Goal: Task Accomplishment & Management: Complete application form

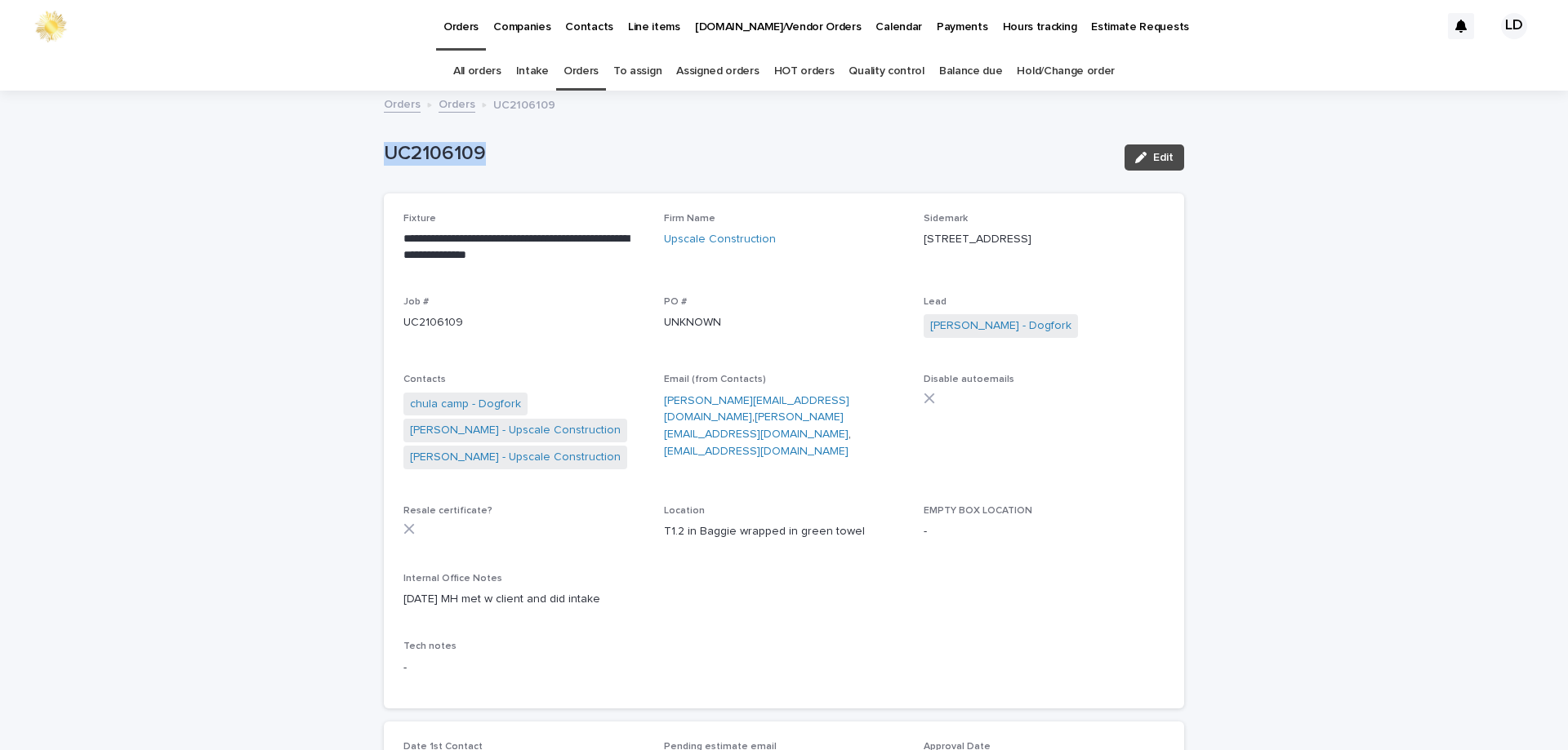
click at [586, 68] on link "Orders" at bounding box center [581, 71] width 35 height 39
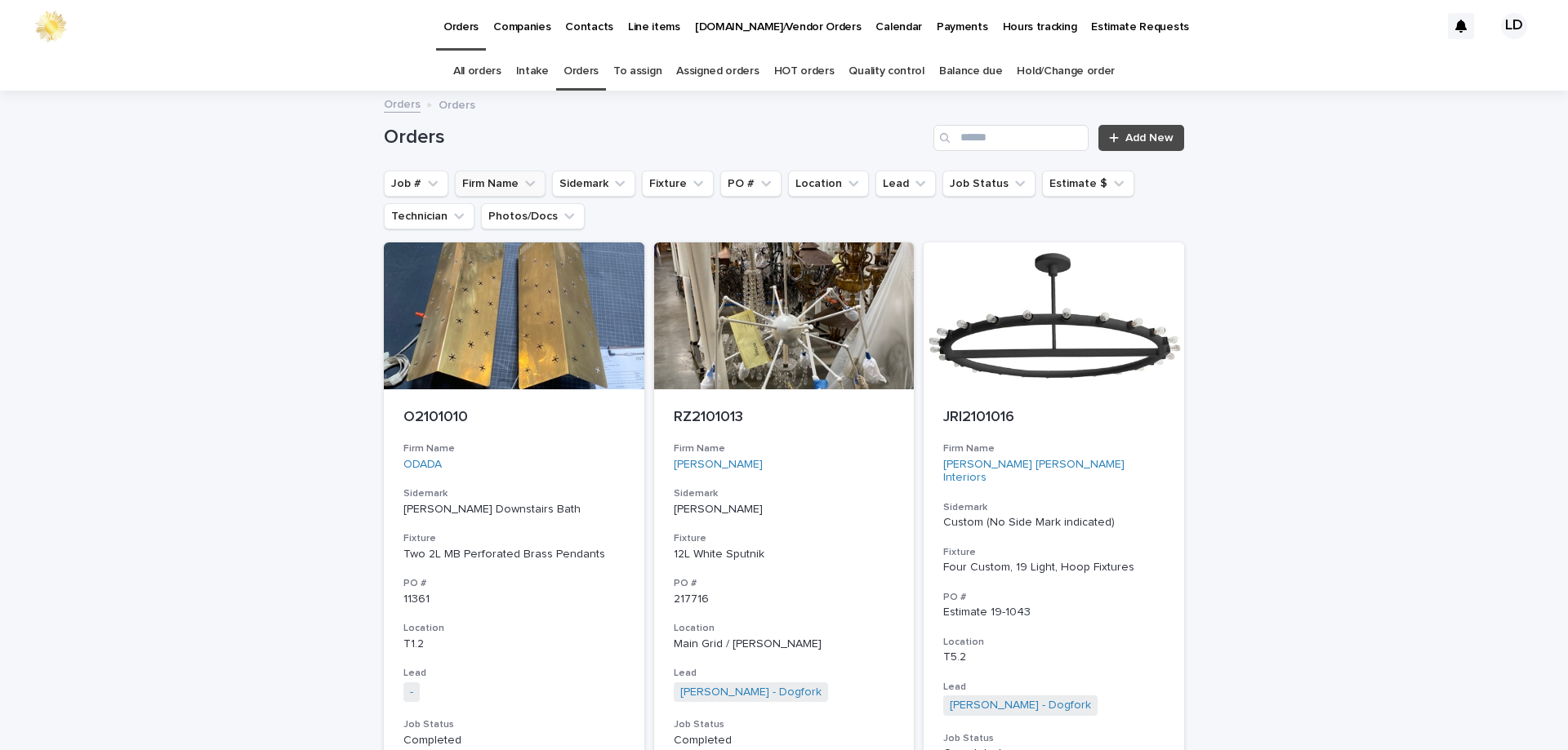
click at [503, 185] on button "Firm Name" at bounding box center [500, 183] width 91 height 26
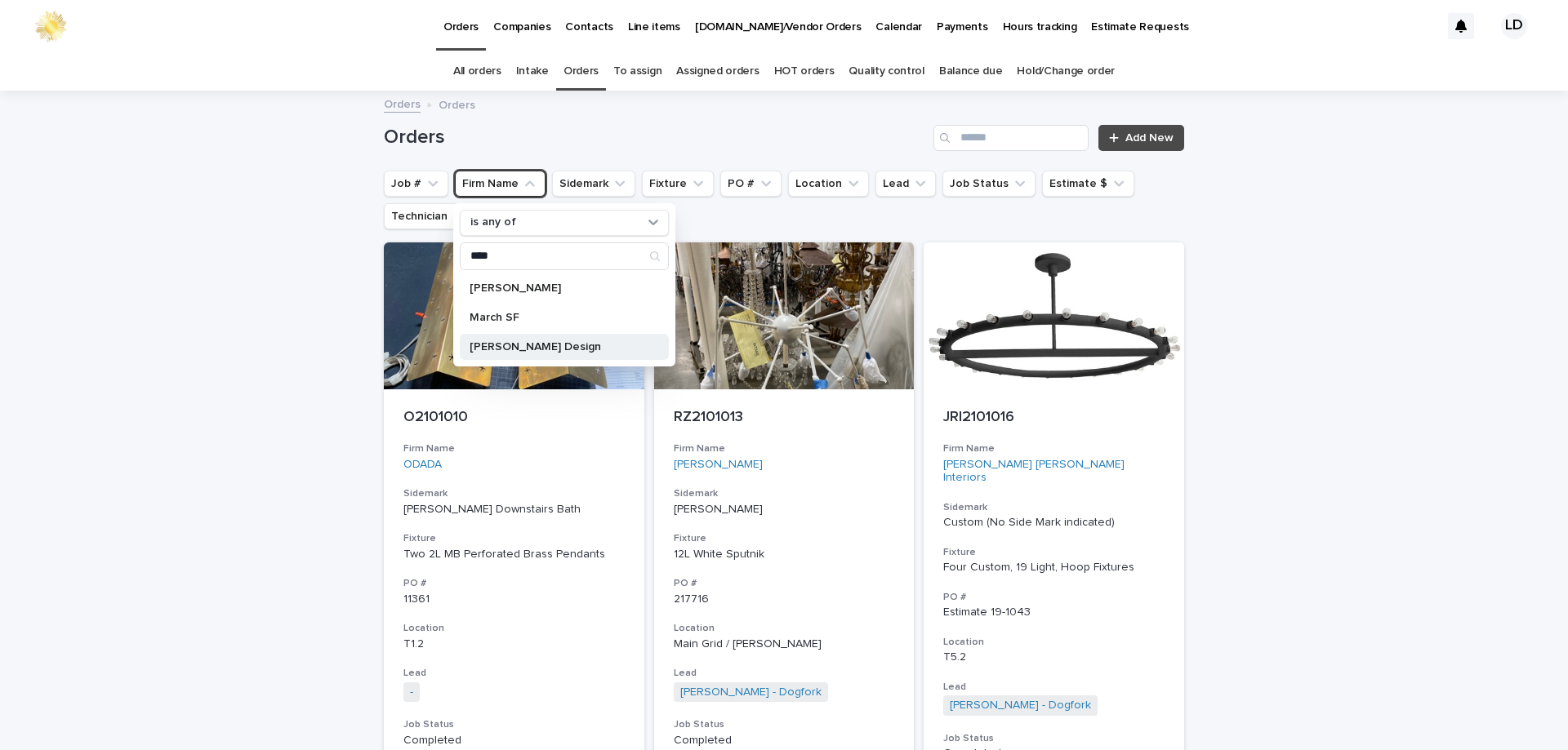
type input "****"
click at [518, 344] on p "Savelle Marcs Design" at bounding box center [556, 347] width 173 height 12
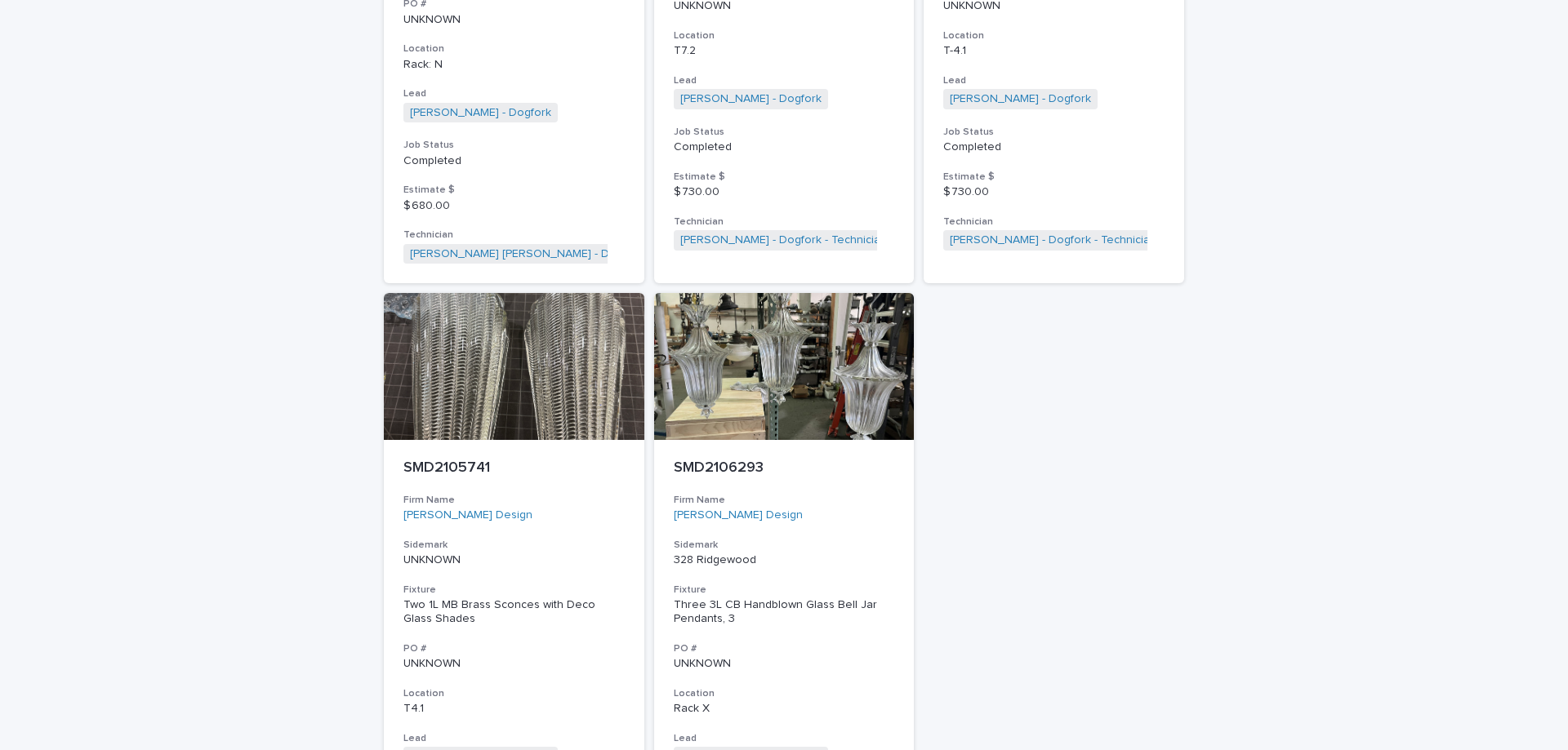
scroll to position [1877, 0]
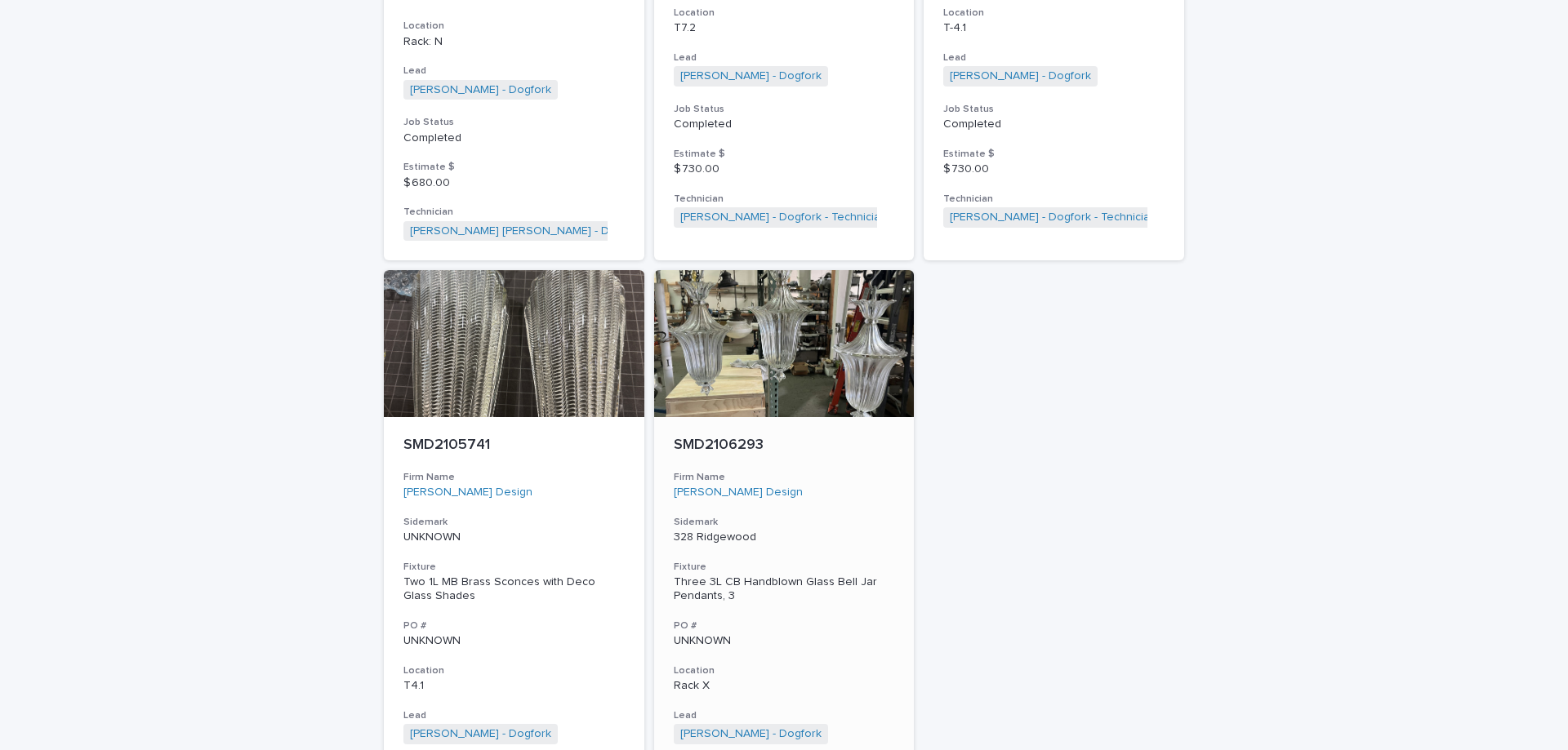
click at [869, 511] on div "SMD2106293 Firm Name Savelle Marcs Design Sidemark 328 Ridgewood Fixture Three …" at bounding box center [784, 657] width 260 height 481
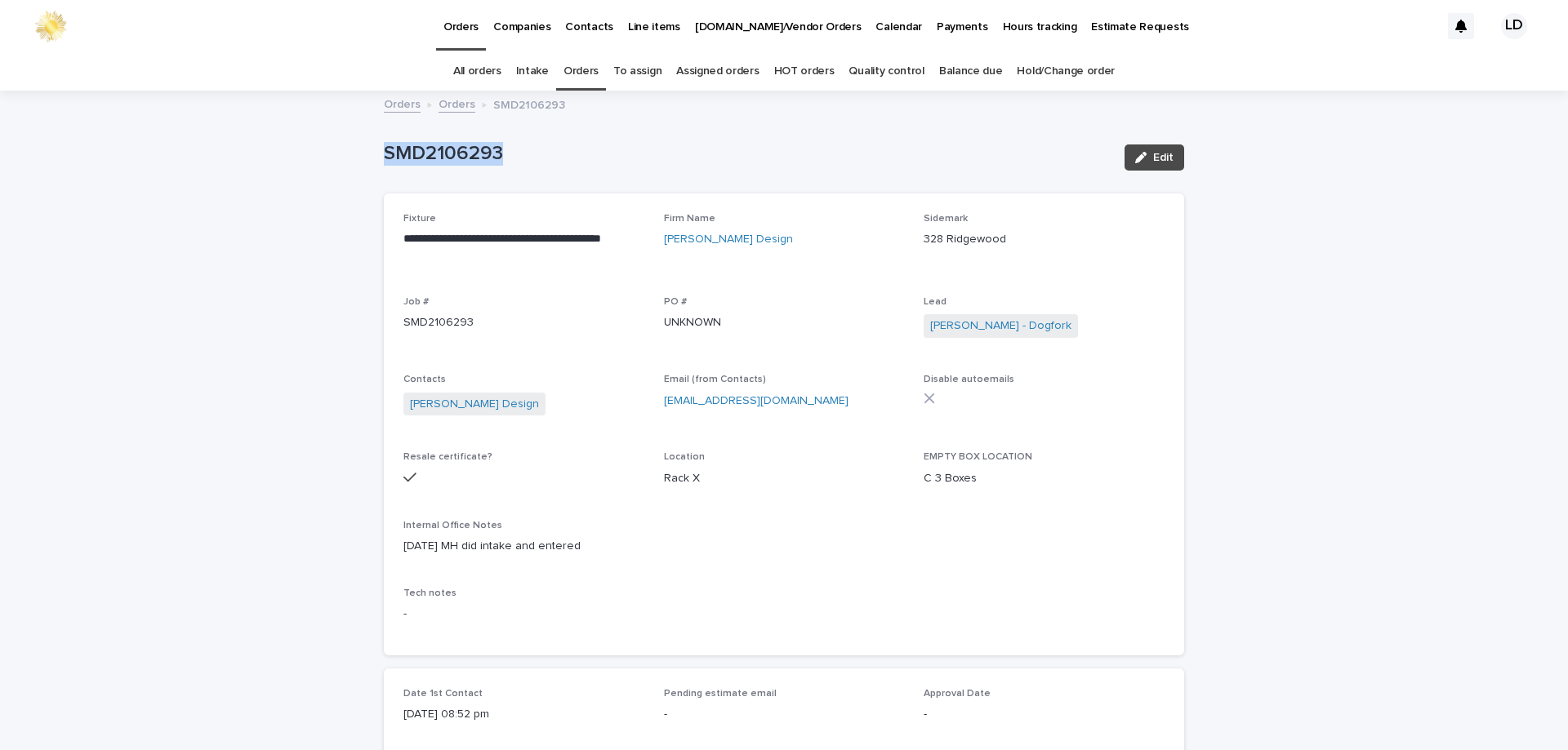
drag, startPoint x: 524, startPoint y: 151, endPoint x: 391, endPoint y: 158, distance: 133.2
copy p "SMD2106293"
click at [445, 104] on link "Orders" at bounding box center [457, 103] width 37 height 19
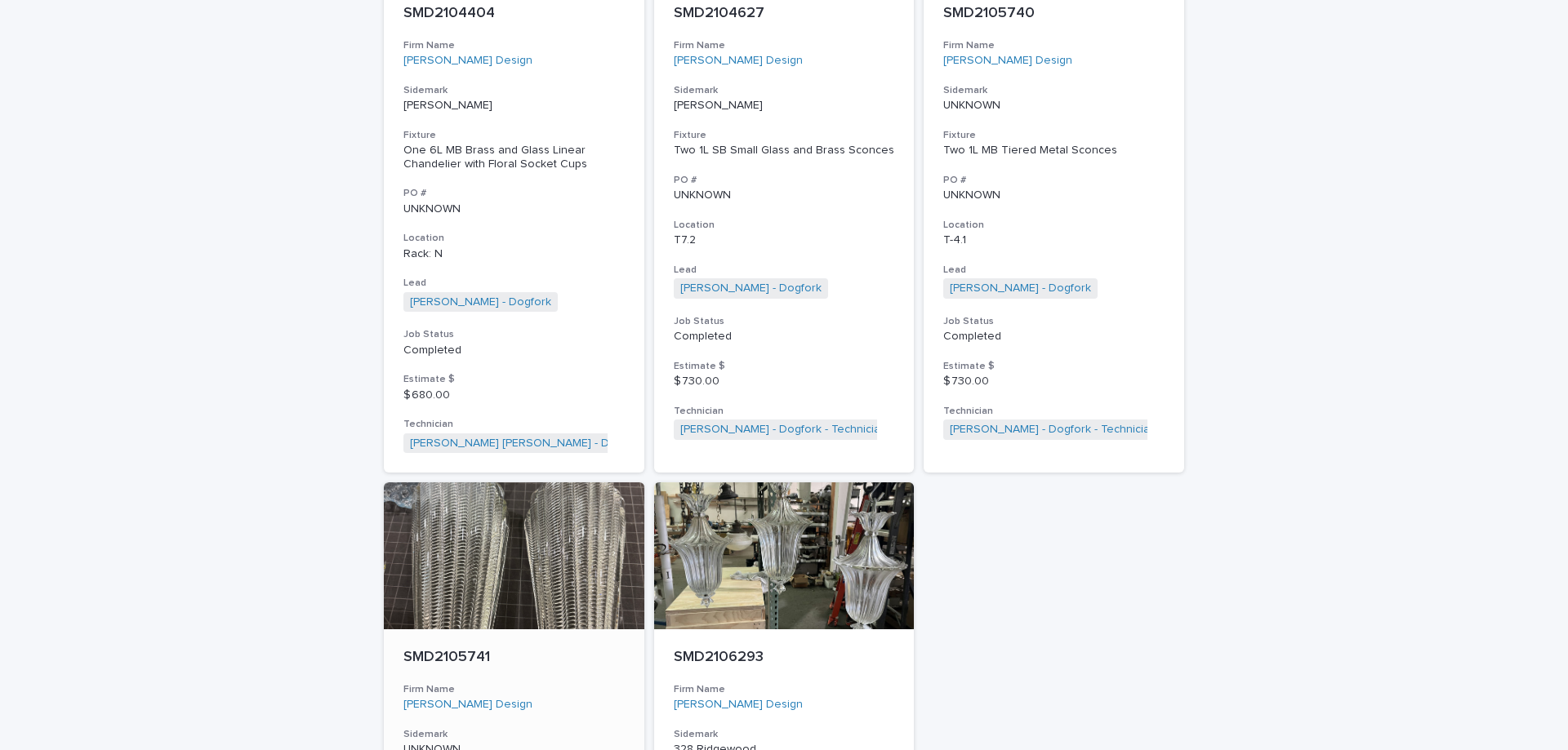
scroll to position [1848, 0]
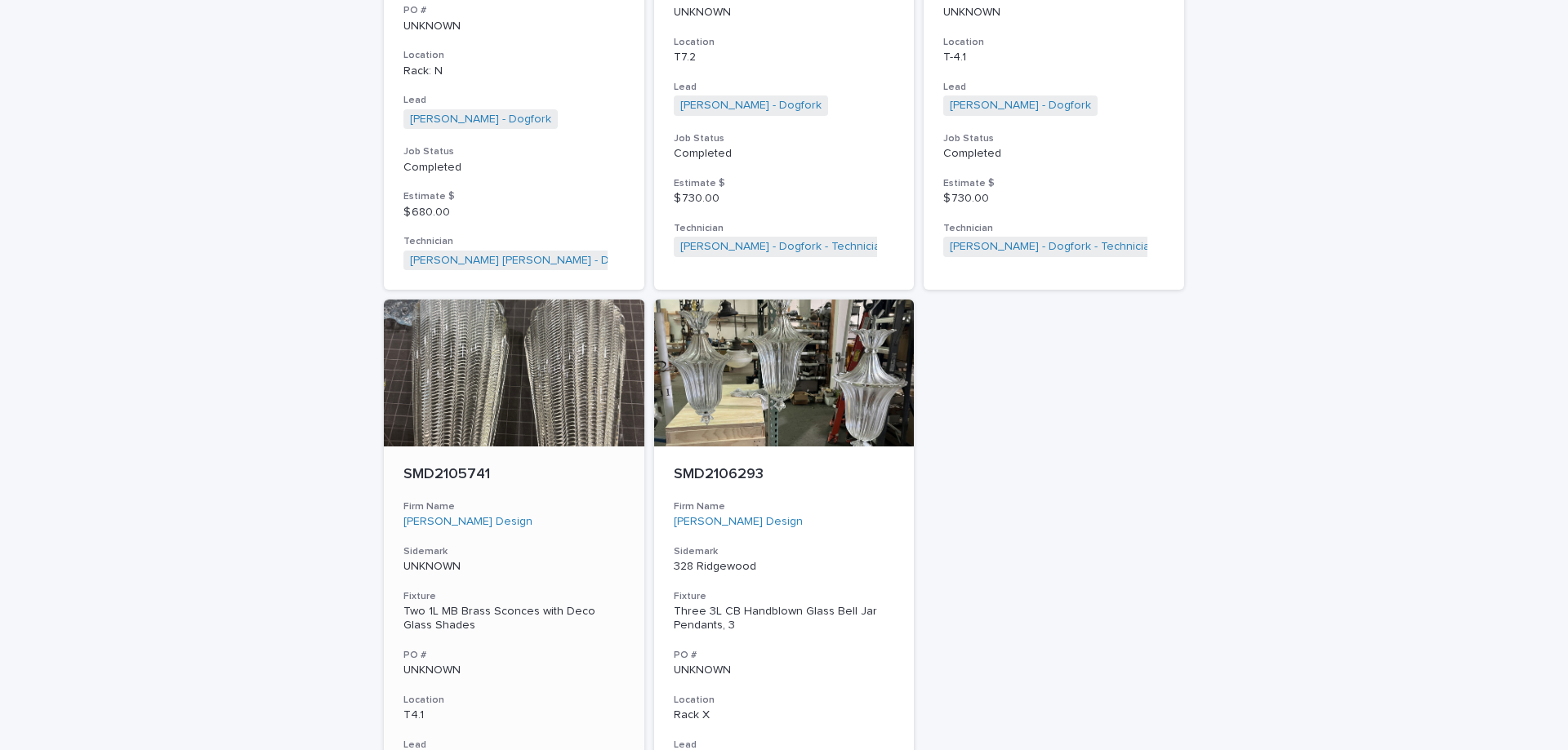
click at [581, 529] on div "SMD2105741 Firm Name Savelle Marcs Design Sidemark UNKNOWN Fixture Two 1L MB Br…" at bounding box center [513, 690] width 260 height 487
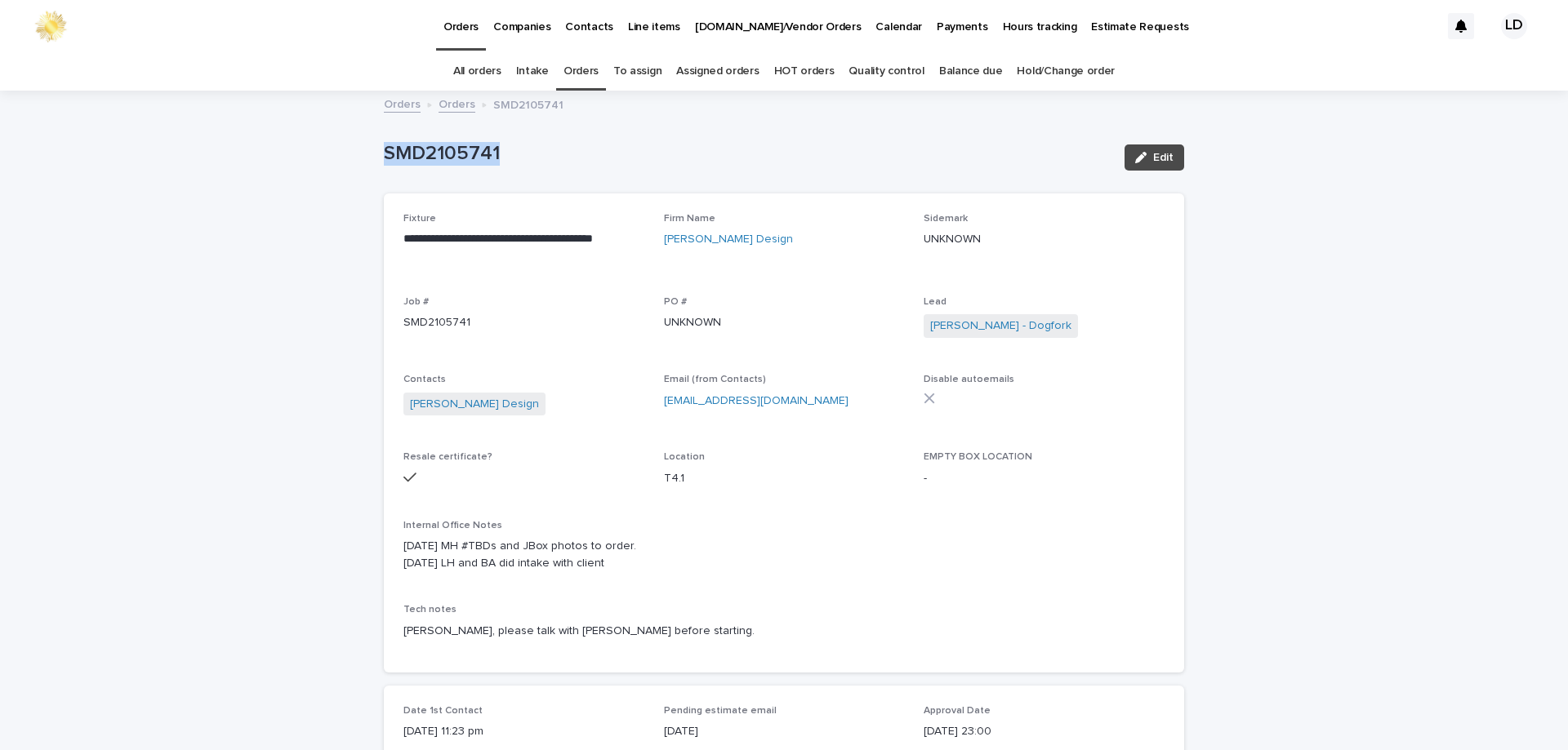
drag, startPoint x: 510, startPoint y: 144, endPoint x: 328, endPoint y: 161, distance: 182.8
copy p "SMD2105741"
click at [581, 75] on link "Orders" at bounding box center [581, 71] width 35 height 39
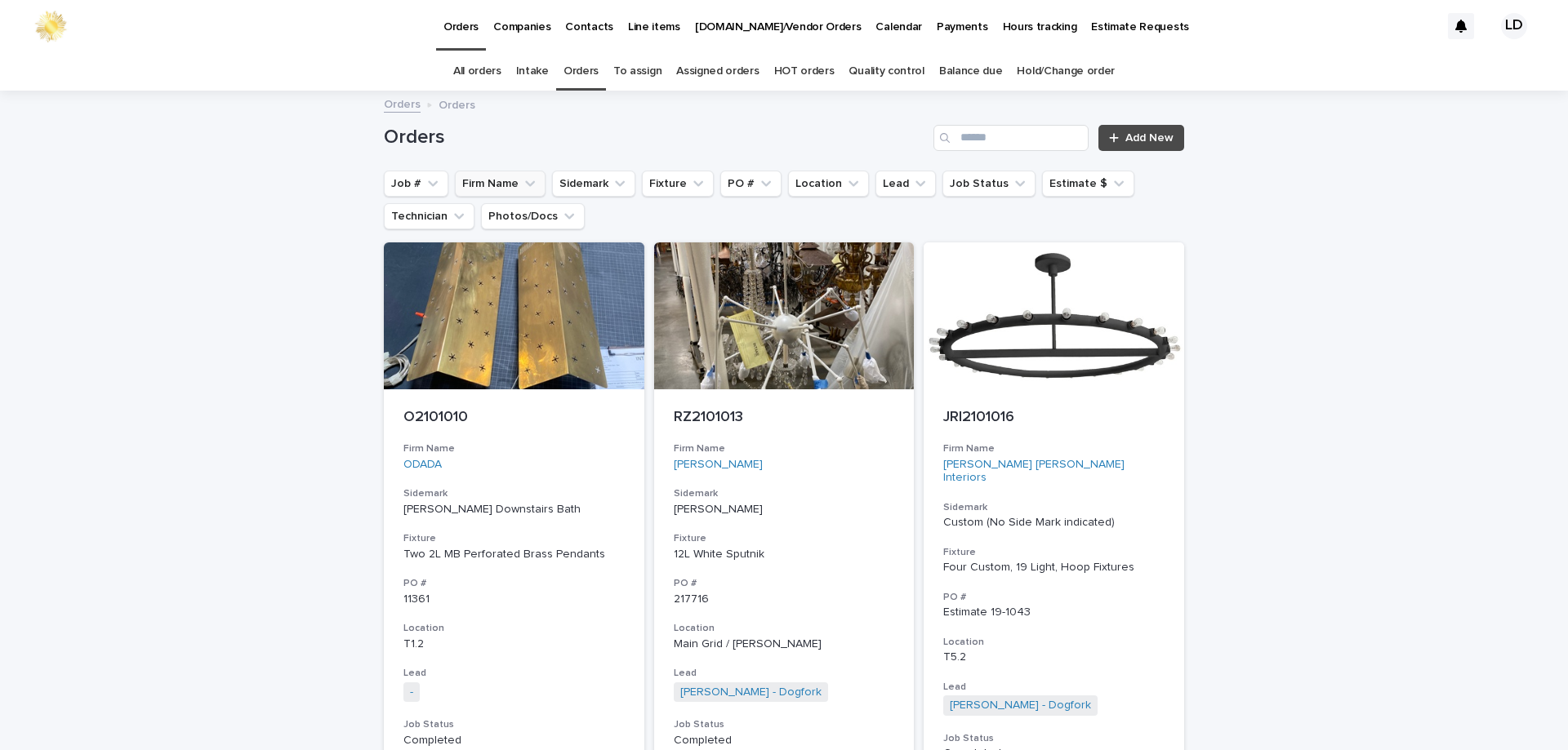
click at [503, 183] on button "Firm Name" at bounding box center [500, 183] width 91 height 26
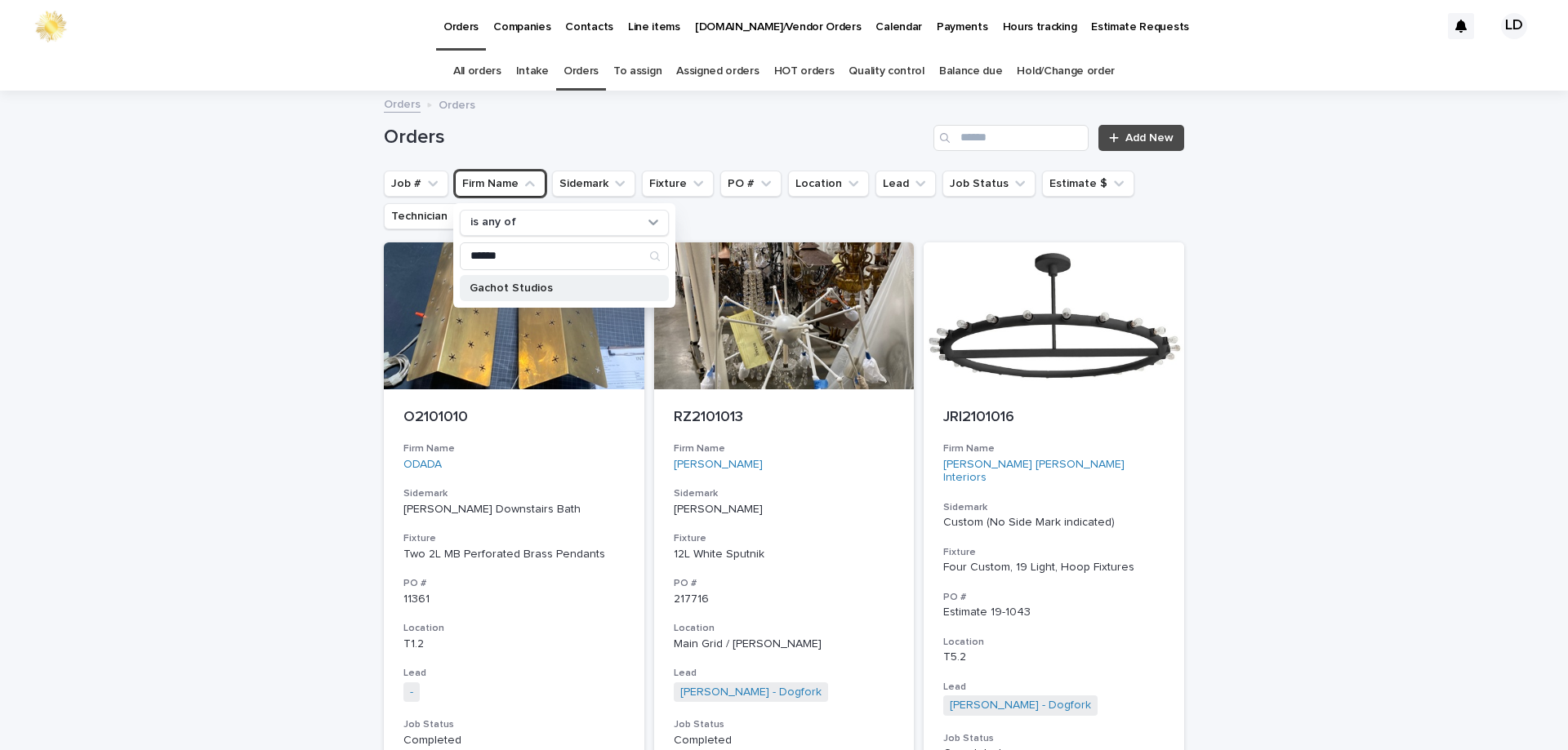
type input "******"
click at [514, 283] on p "Gachot Studios" at bounding box center [556, 288] width 173 height 12
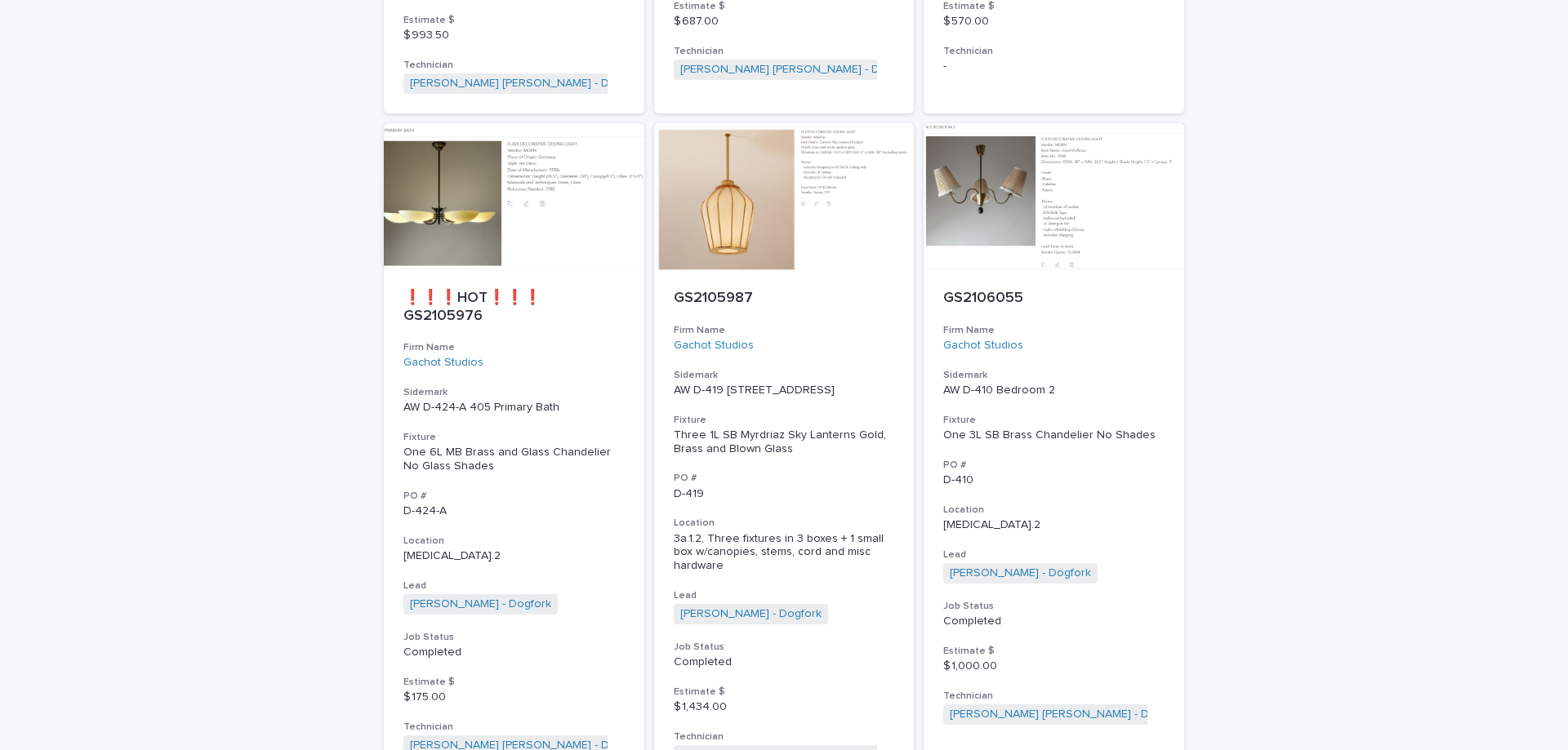
scroll to position [2122, 0]
click at [541, 533] on h3 "Location" at bounding box center [514, 539] width 222 height 14
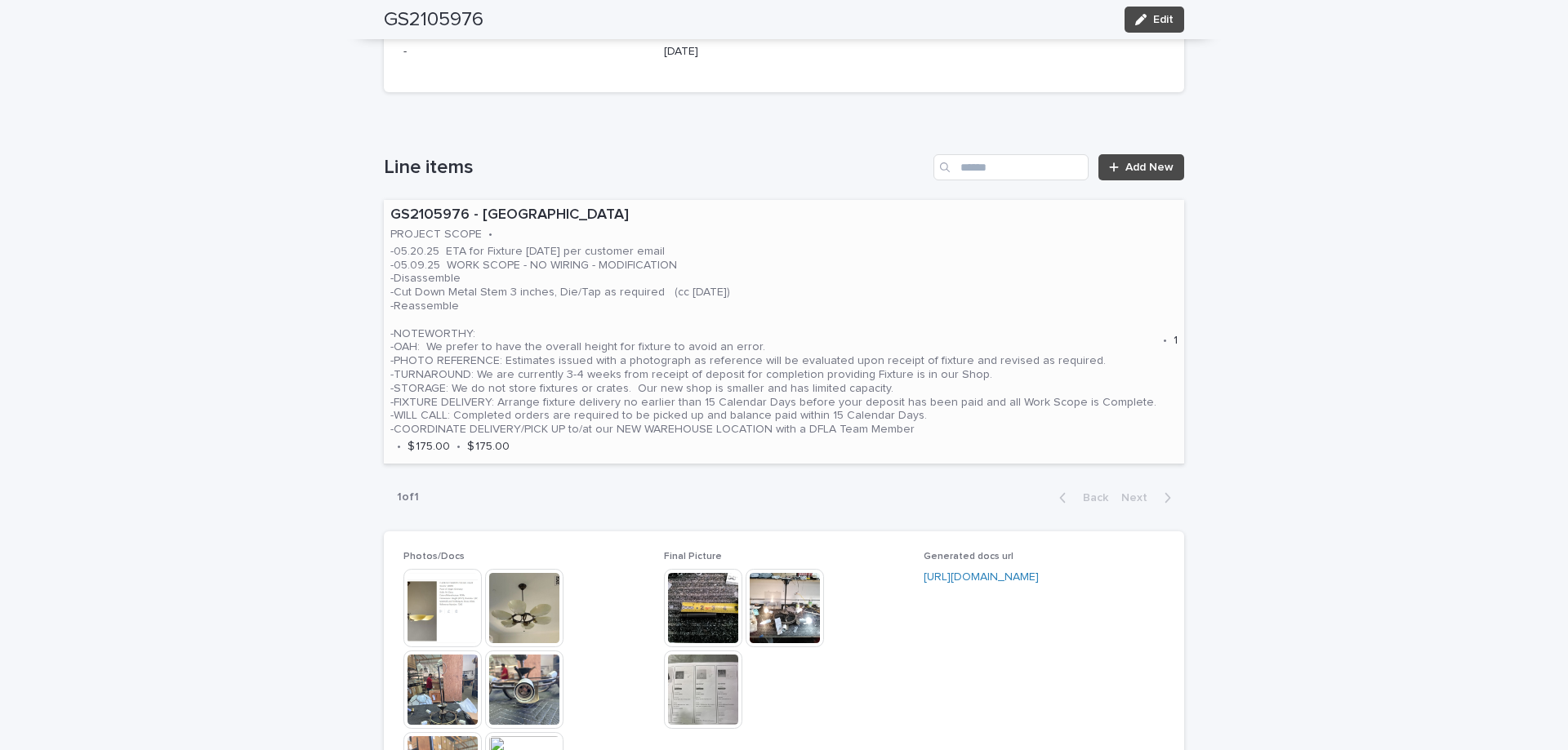
scroll to position [1143, 0]
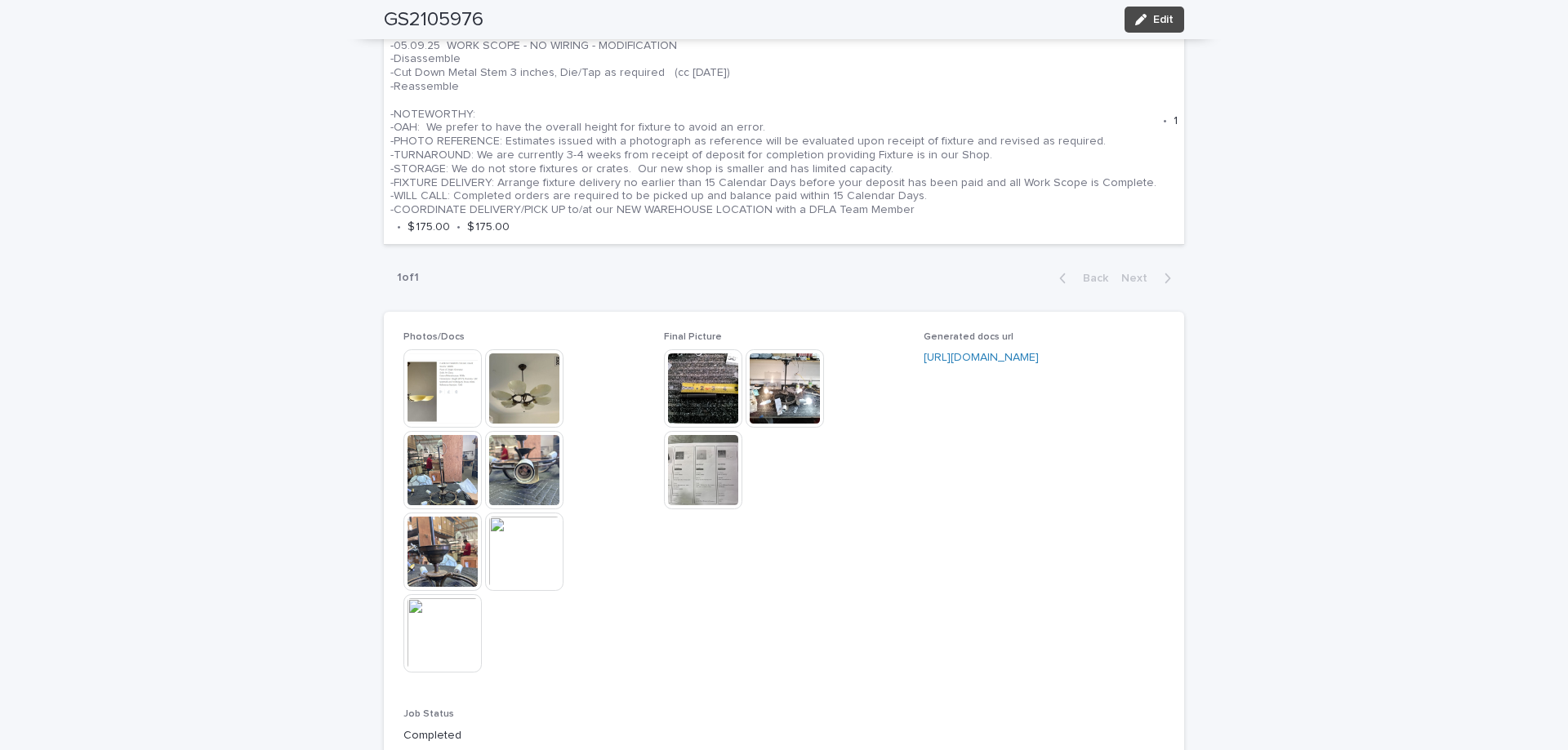
click at [782, 404] on img at bounding box center [784, 388] width 78 height 78
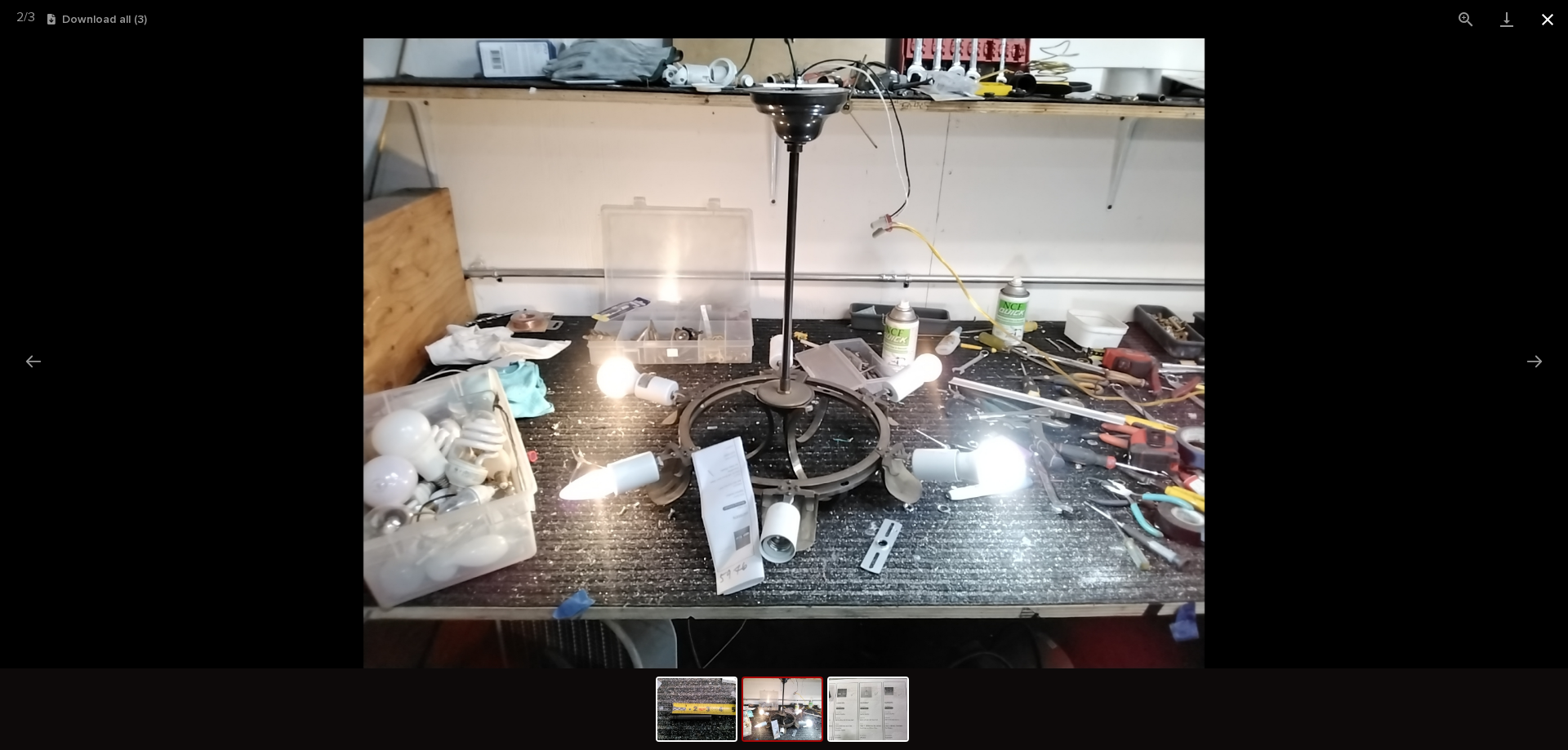
click at [1551, 14] on button "Close gallery" at bounding box center [1546, 19] width 41 height 39
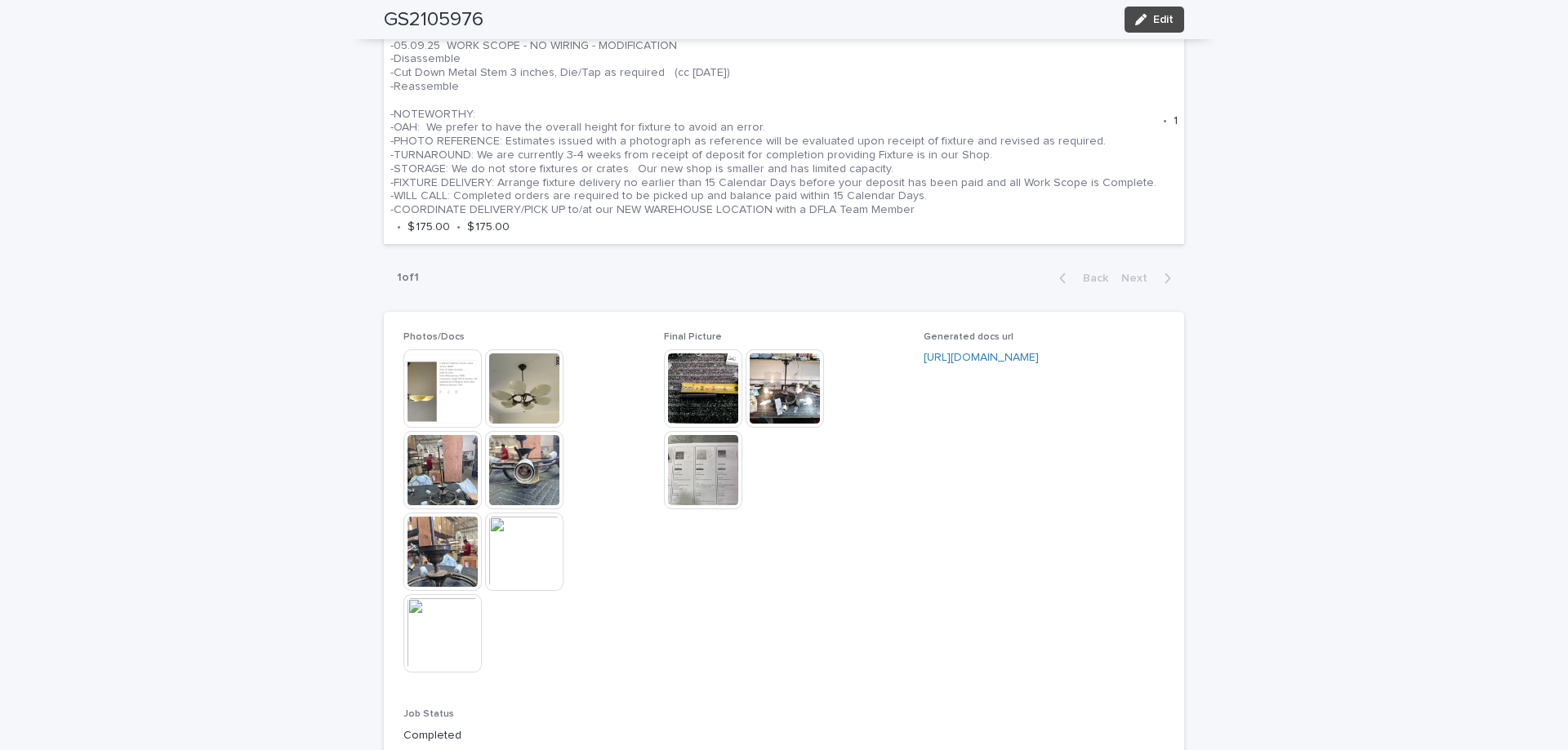
click at [539, 385] on img at bounding box center [524, 388] width 78 height 78
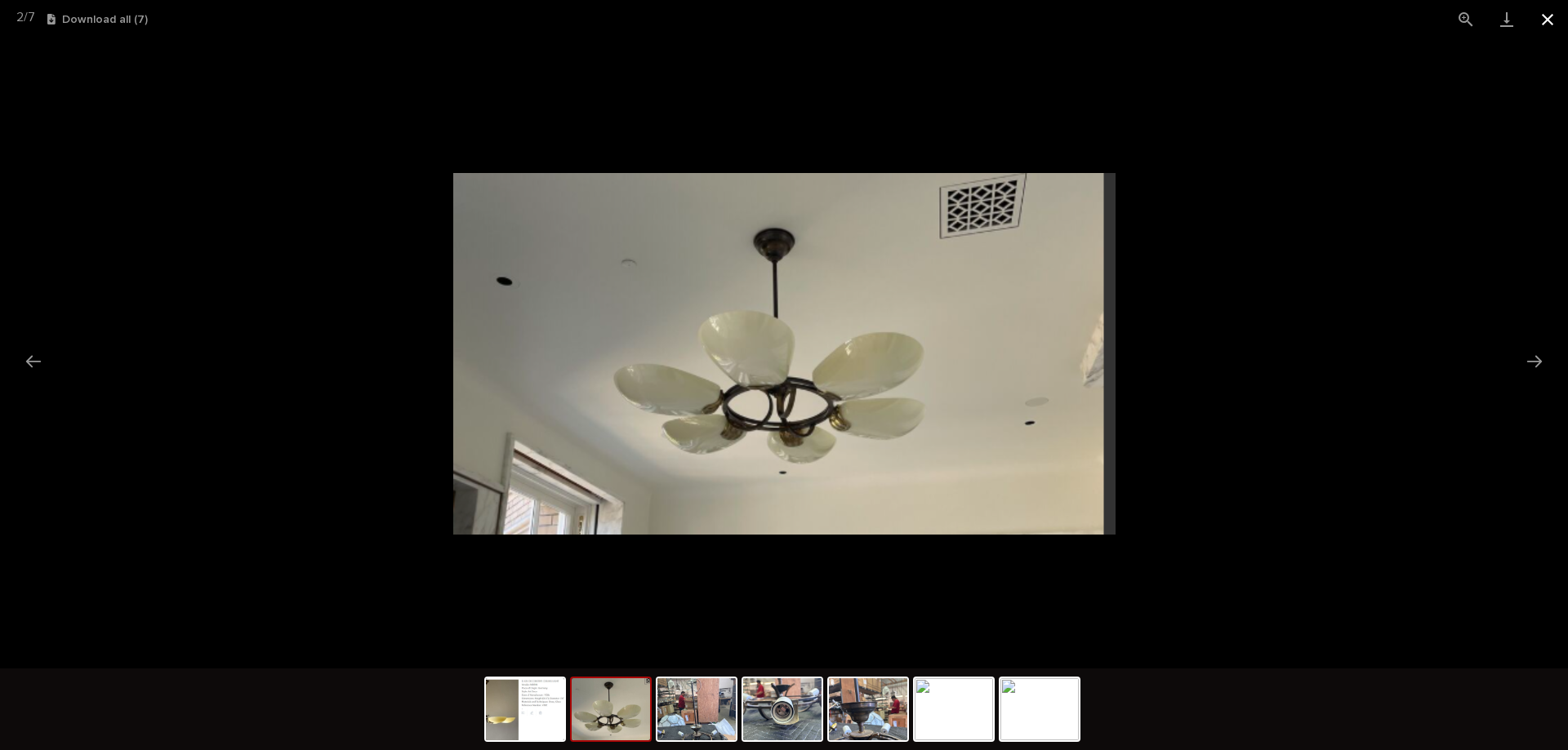
click at [1546, 16] on button "Close gallery" at bounding box center [1546, 19] width 41 height 39
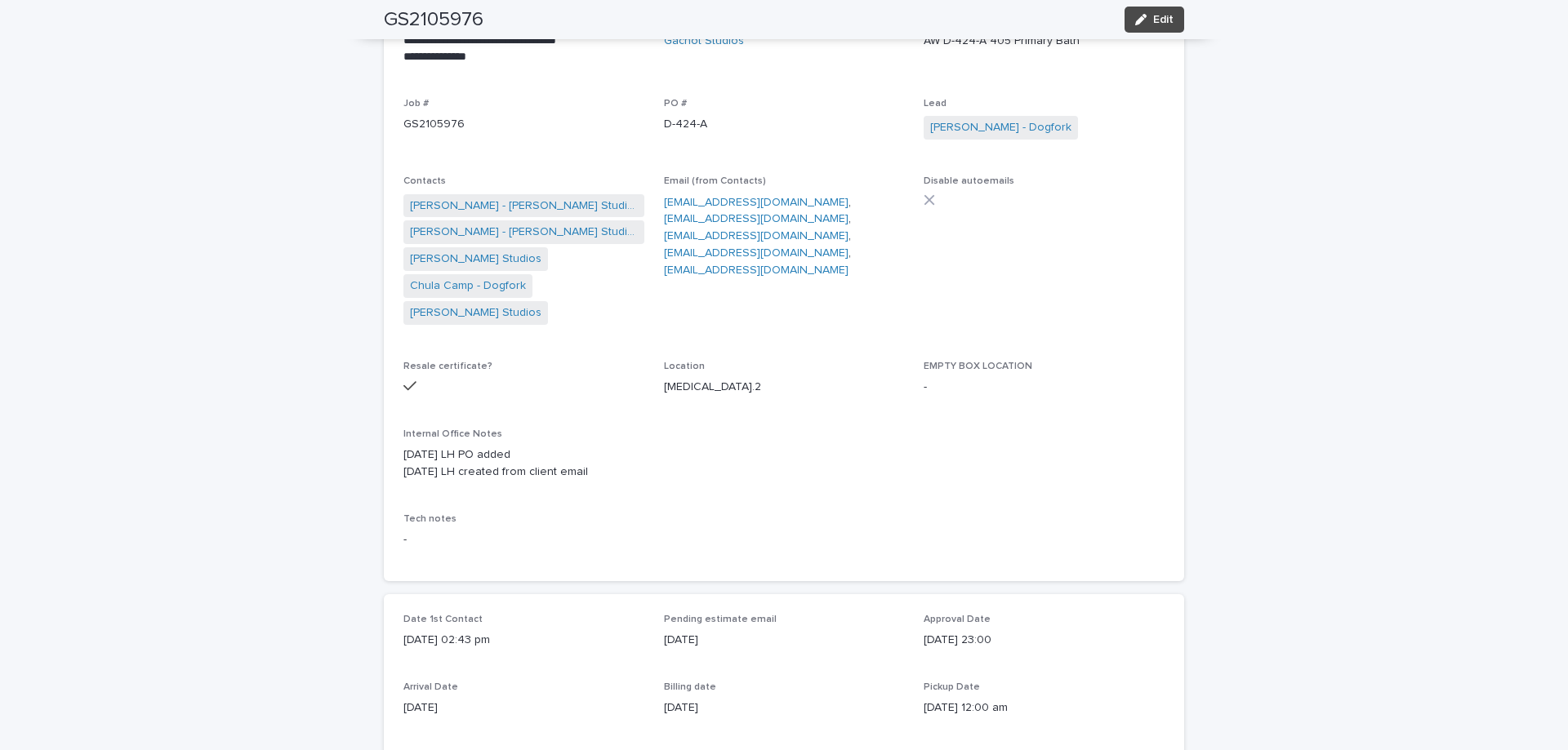
scroll to position [0, 0]
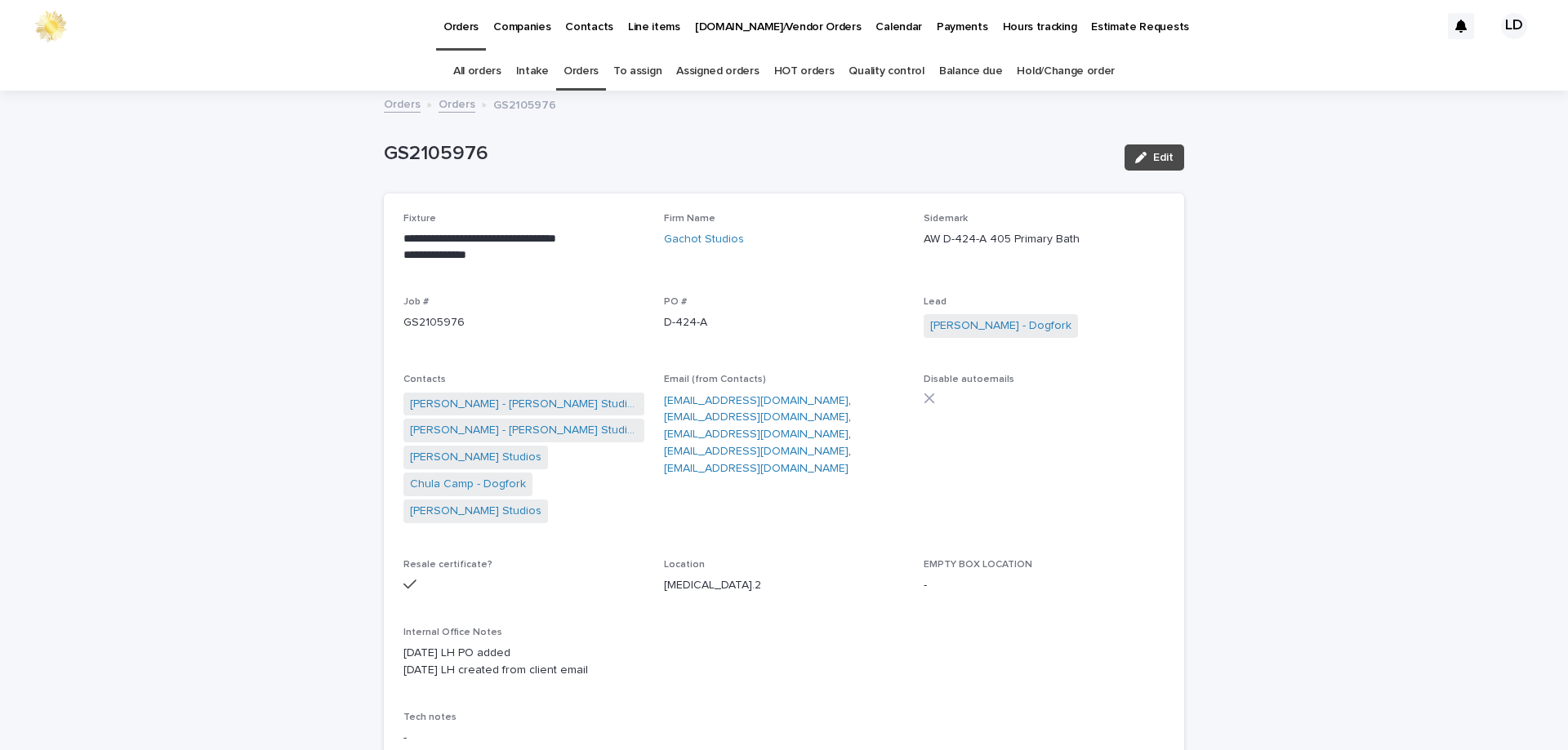
click at [445, 108] on link "Orders" at bounding box center [457, 103] width 37 height 19
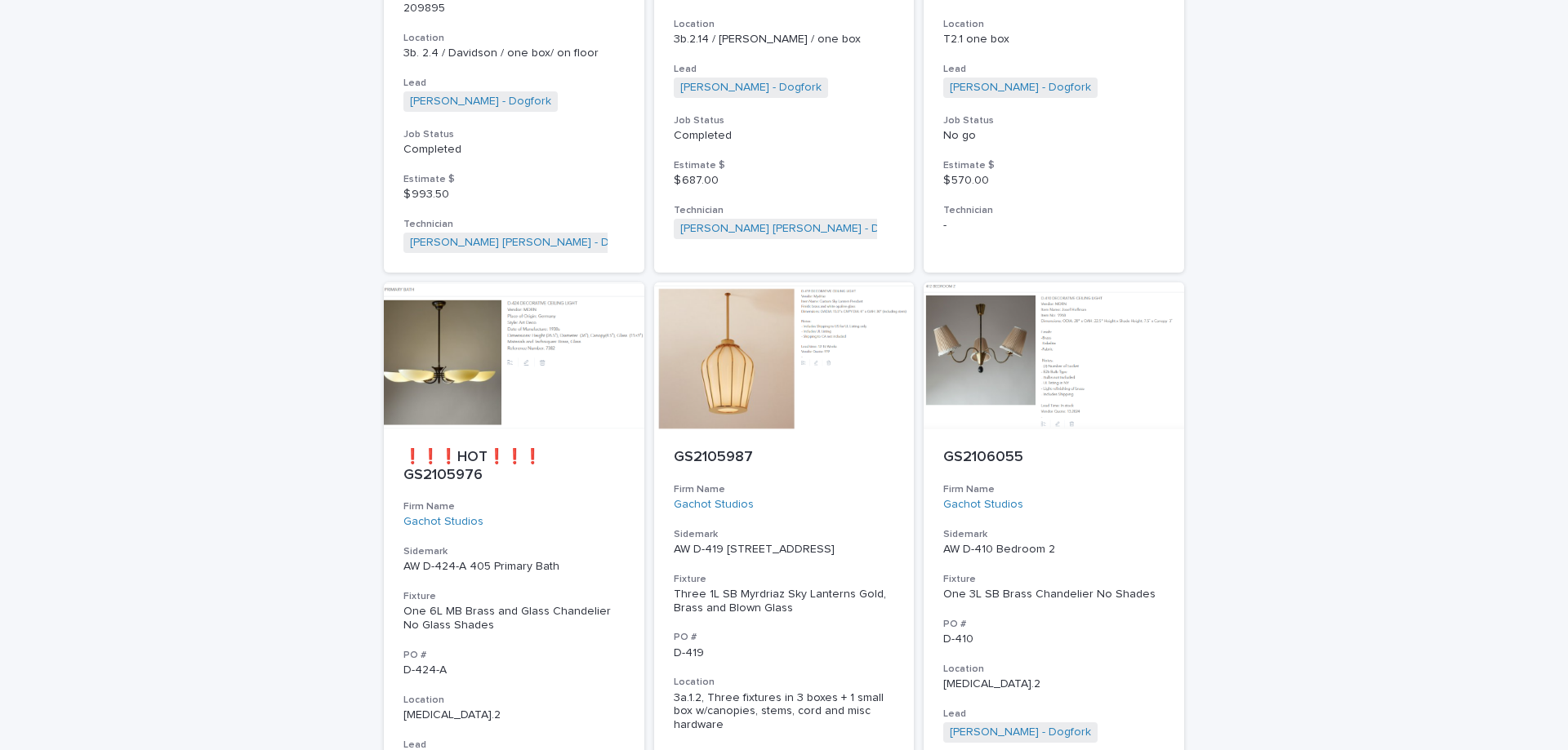
scroll to position [2011, 0]
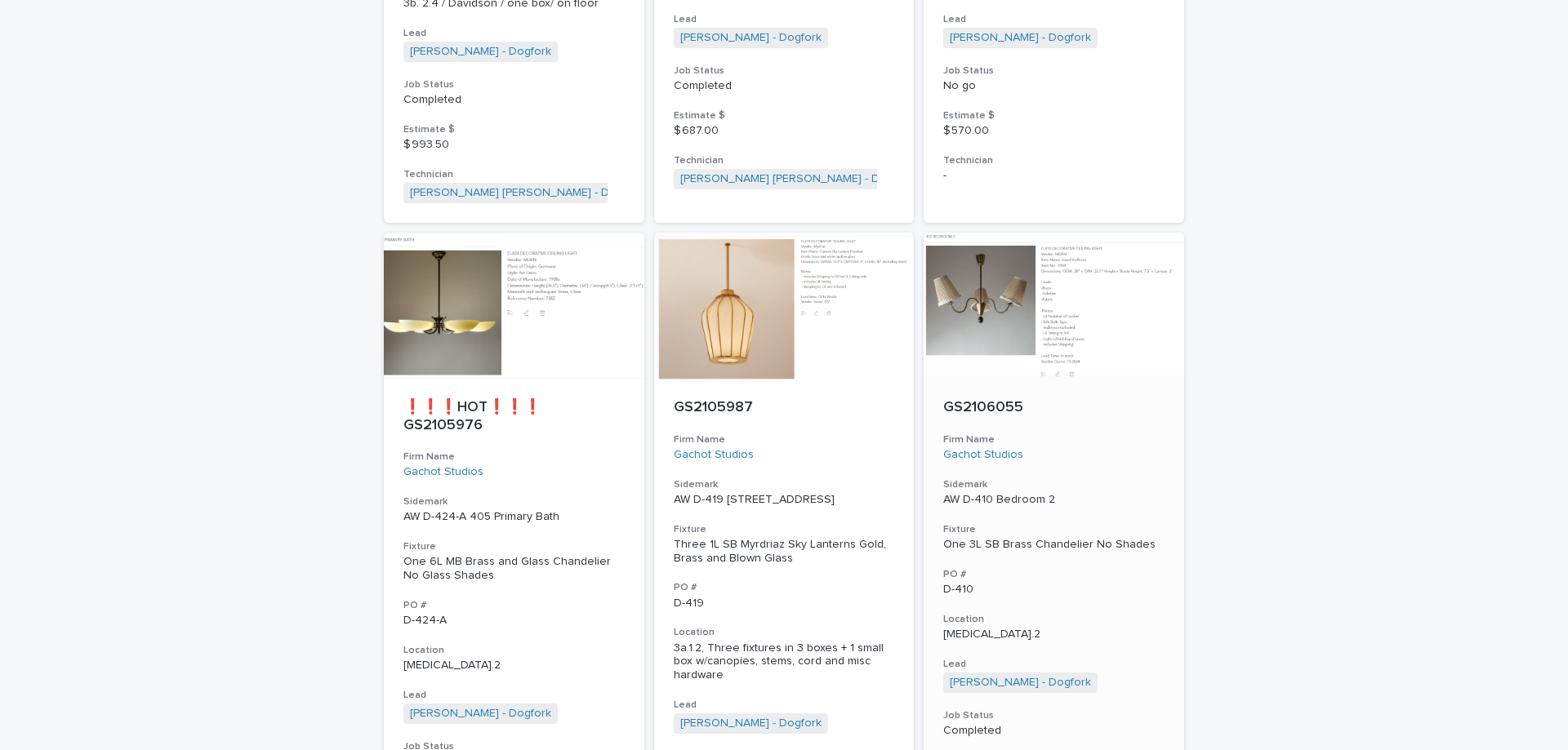
click at [1143, 448] on div "Gachot Studios" at bounding box center [1054, 455] width 222 height 14
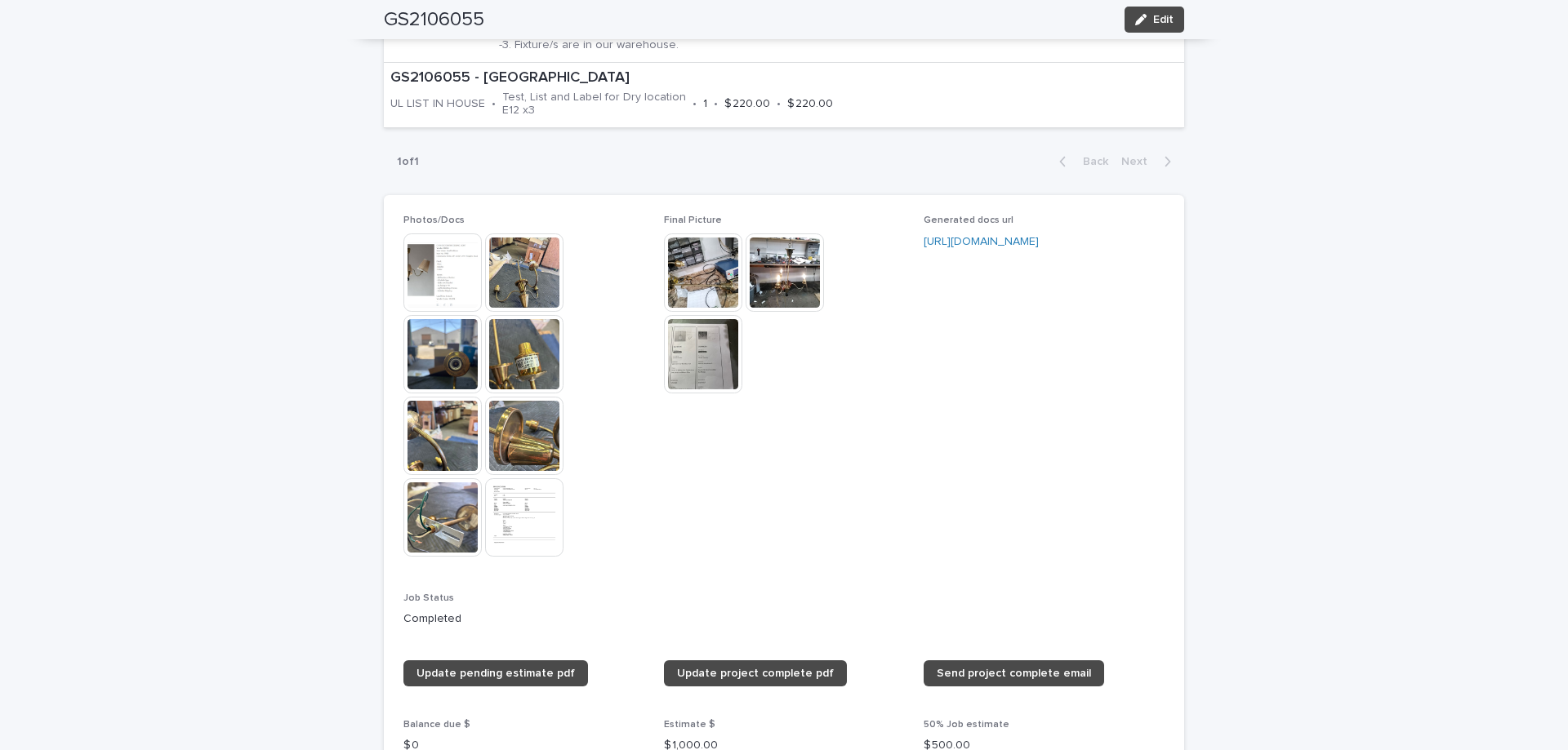
scroll to position [1306, 0]
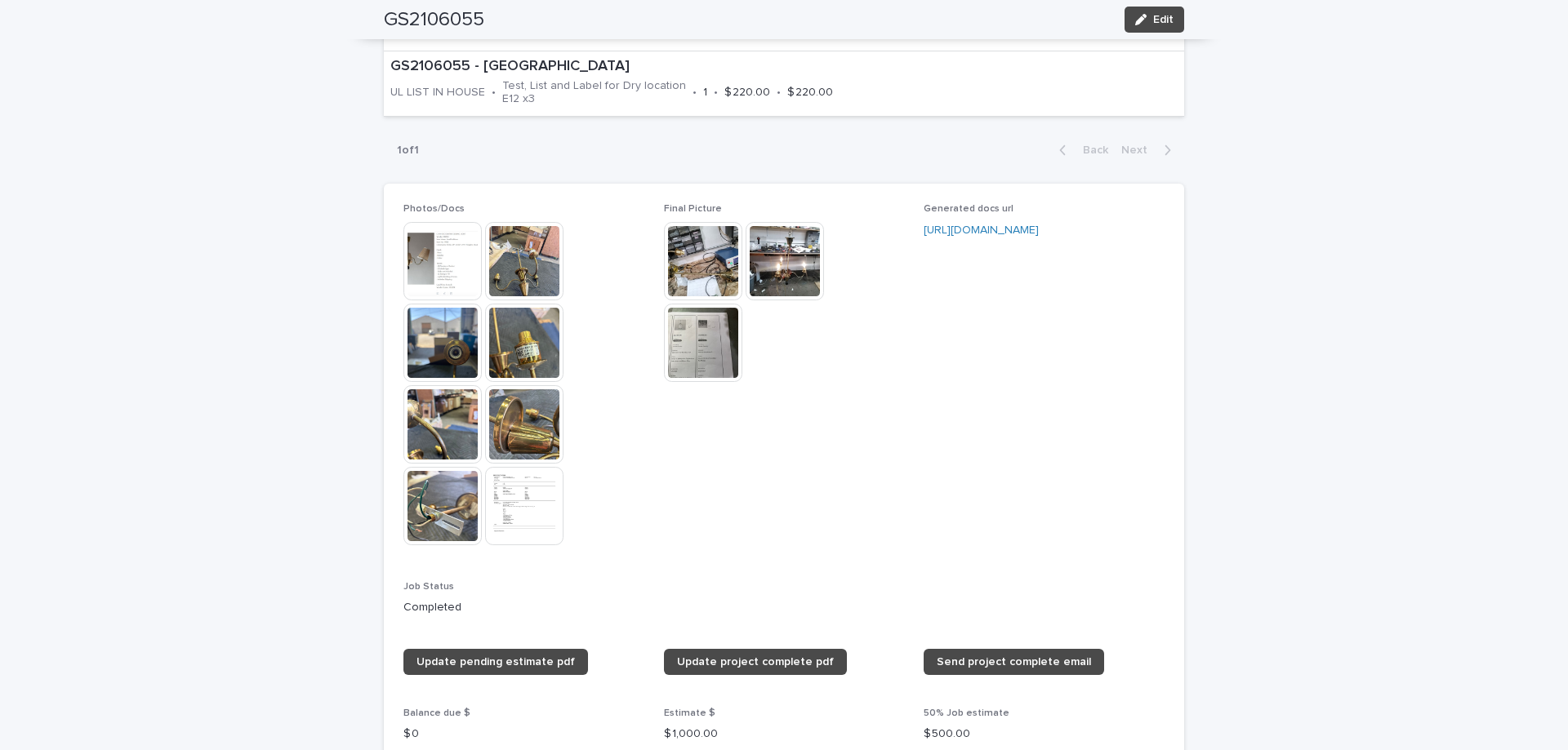
click at [766, 272] on img at bounding box center [784, 261] width 78 height 78
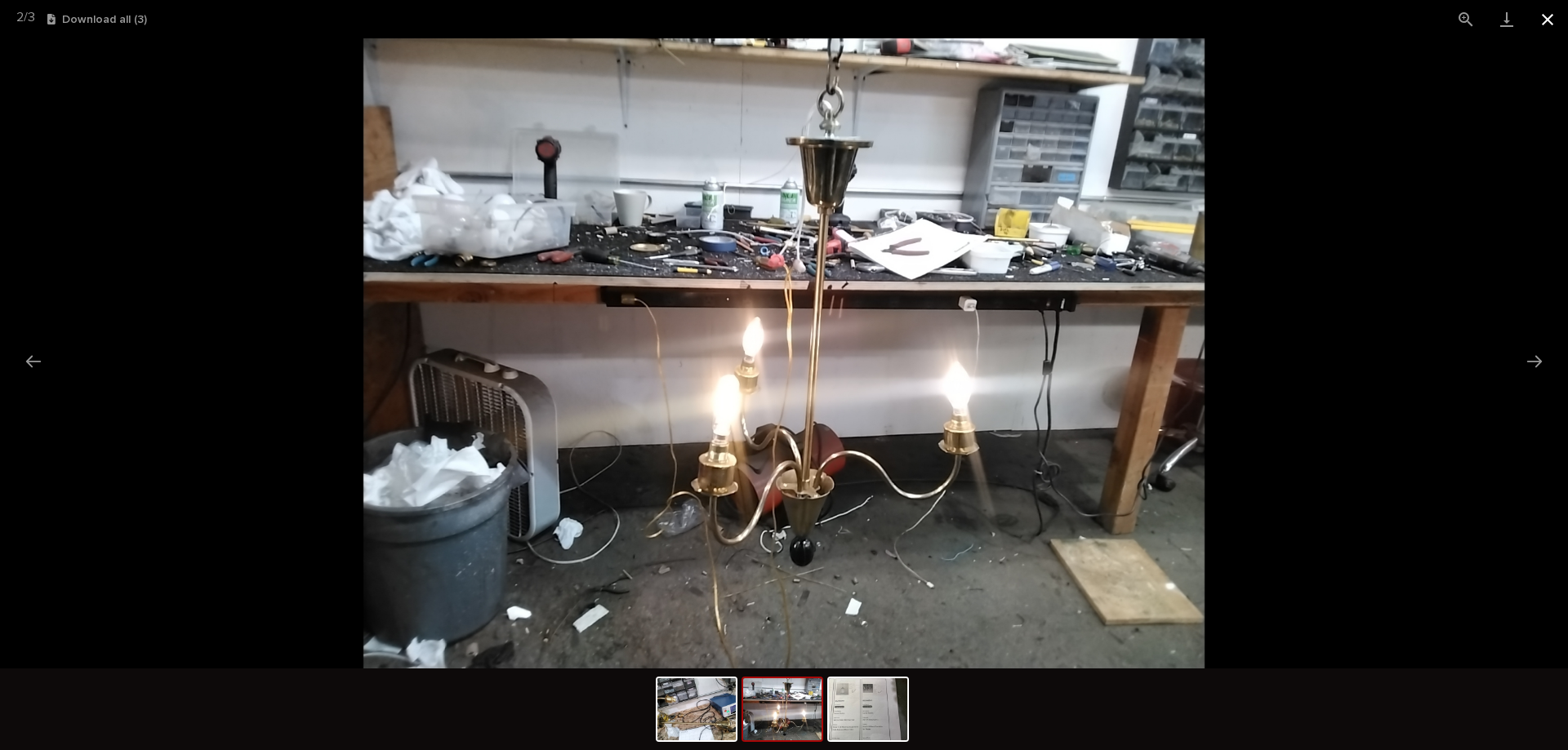
click at [1546, 23] on button "Close gallery" at bounding box center [1546, 19] width 41 height 39
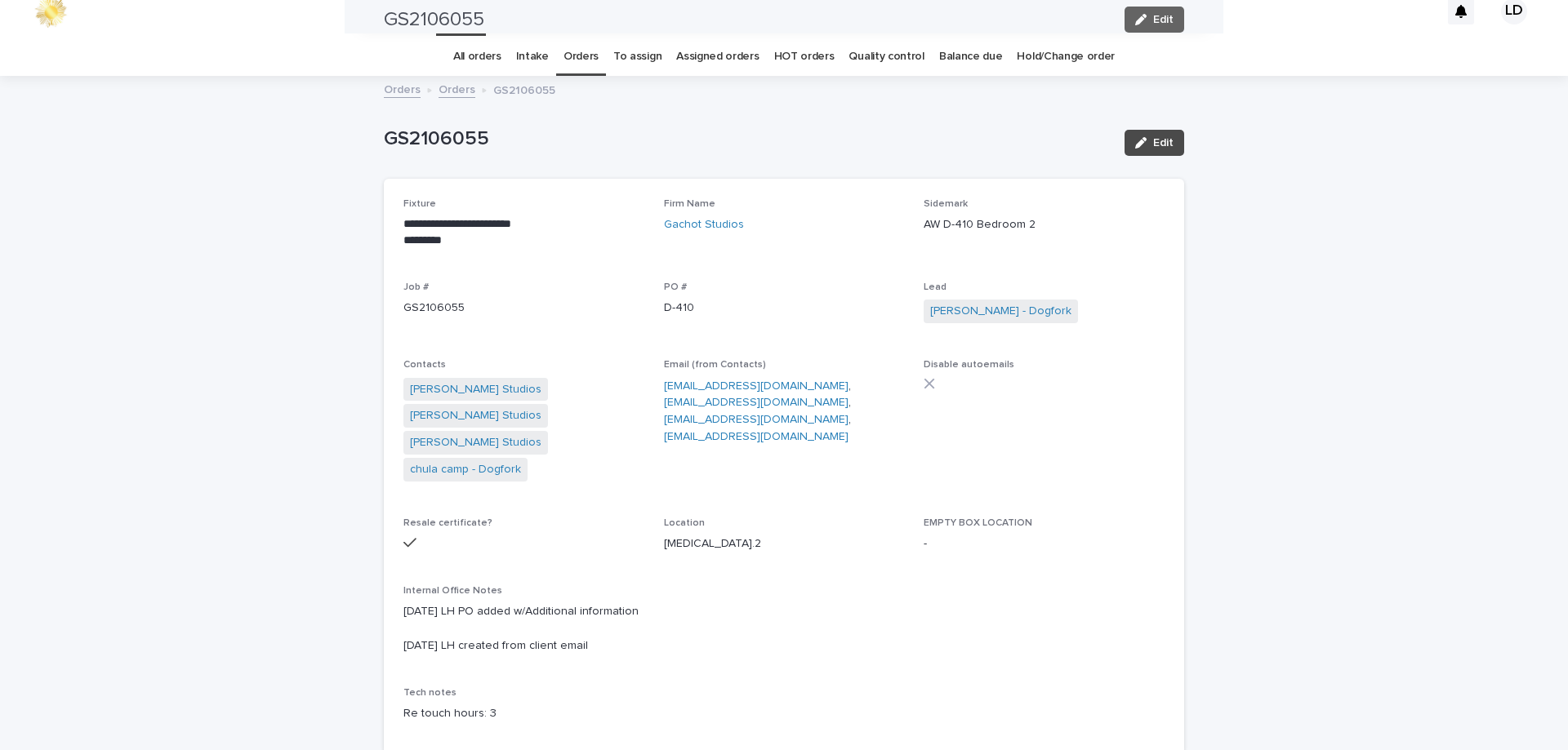
scroll to position [0, 0]
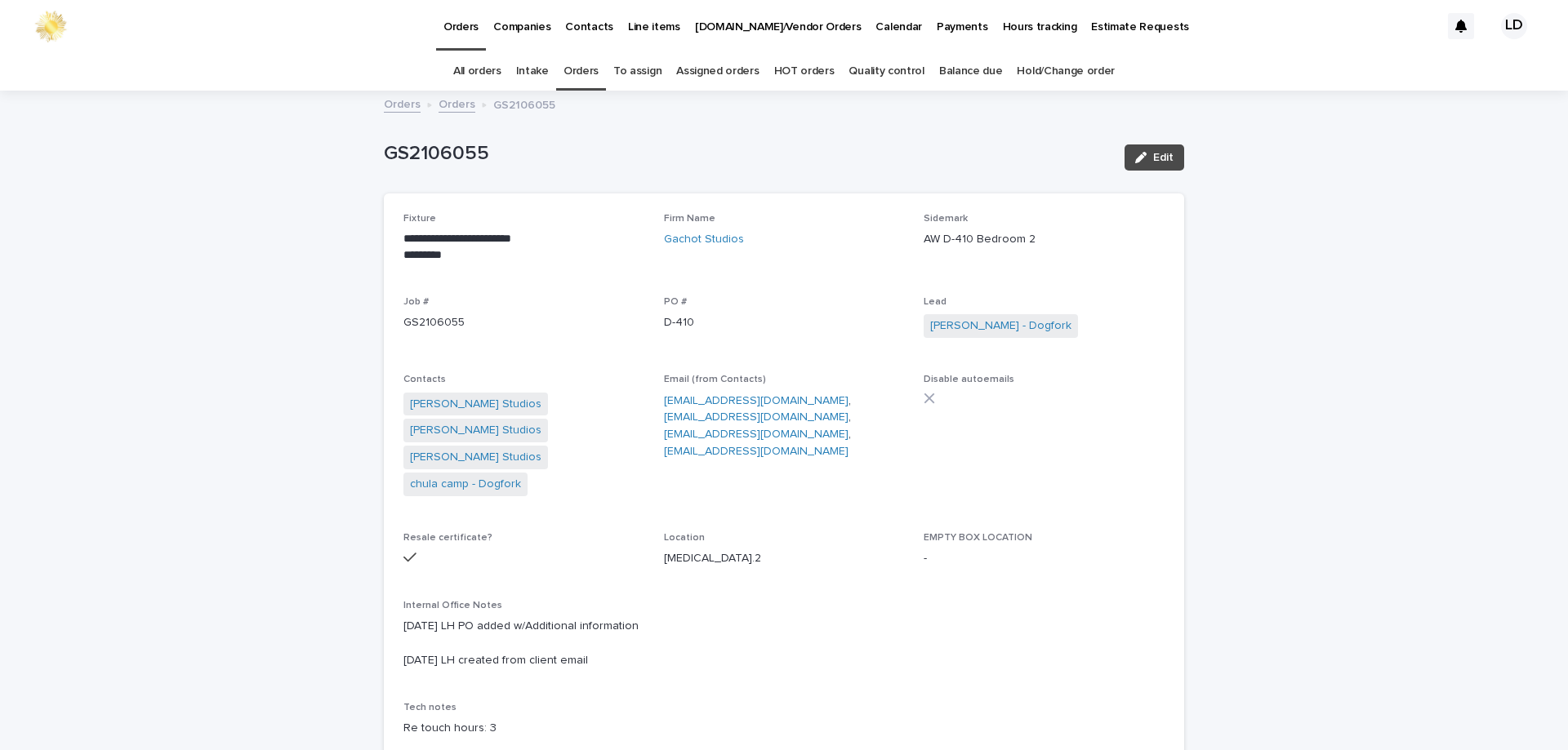
click at [442, 105] on link "Orders" at bounding box center [457, 103] width 37 height 19
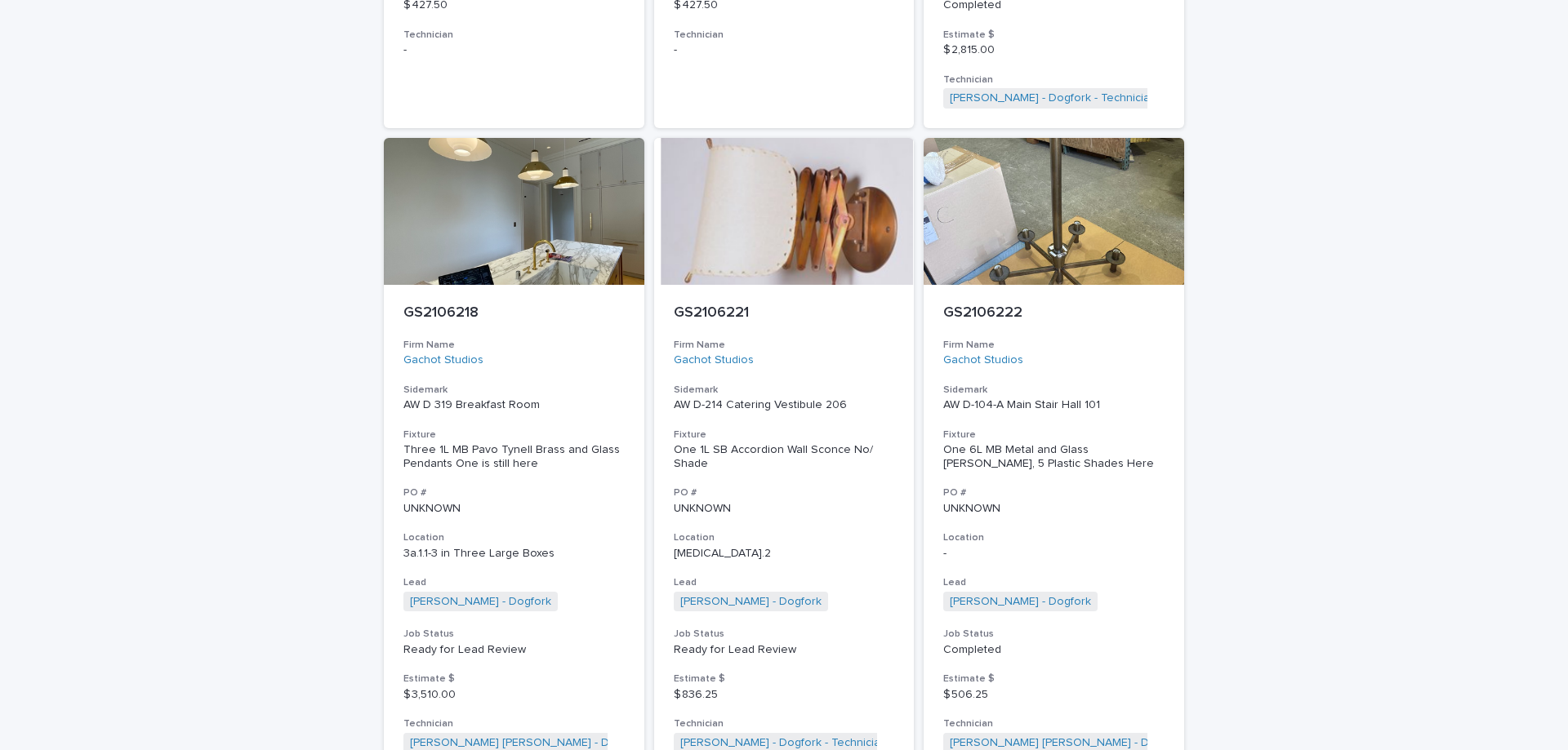
scroll to position [4052, 0]
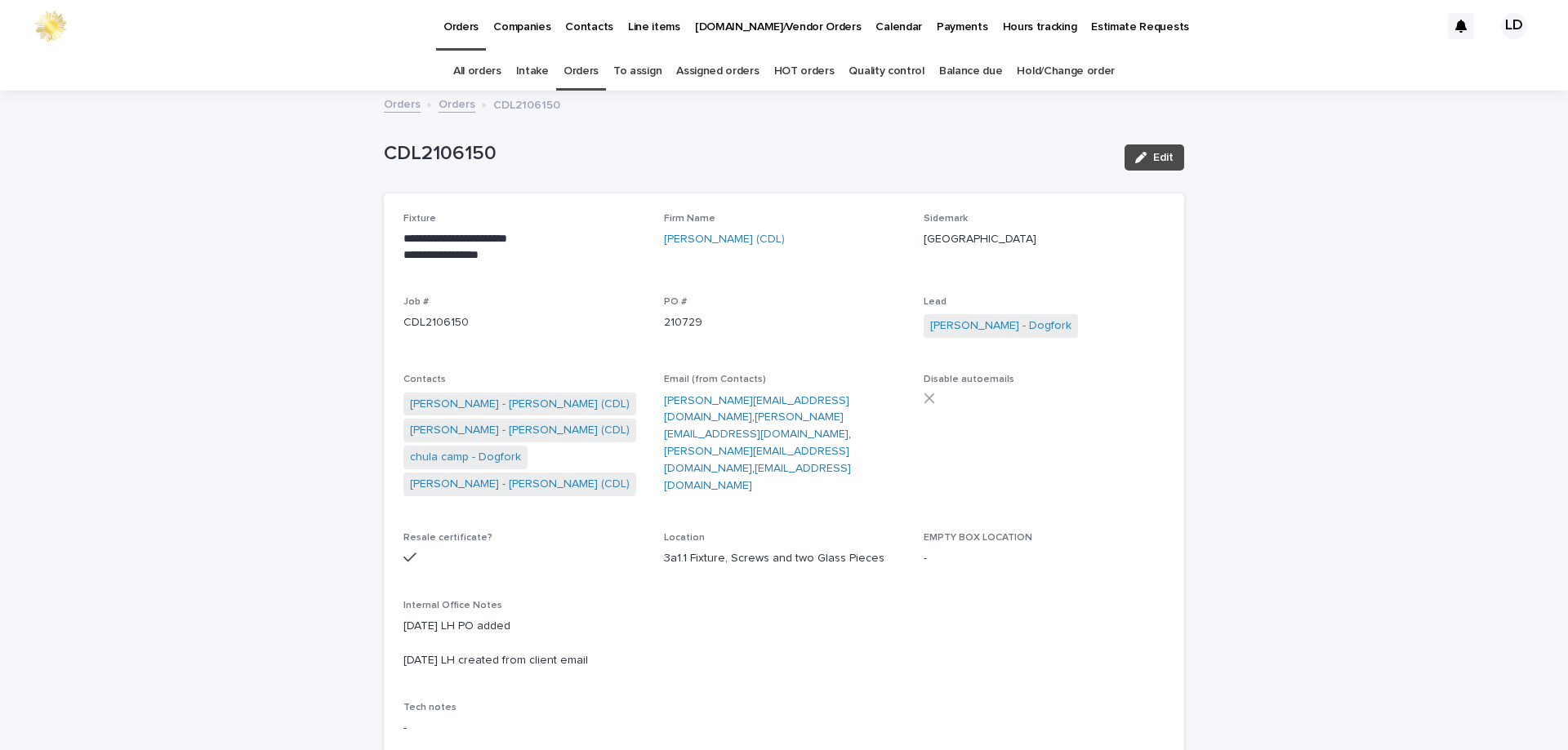
click at [593, 70] on link "Orders" at bounding box center [581, 71] width 35 height 39
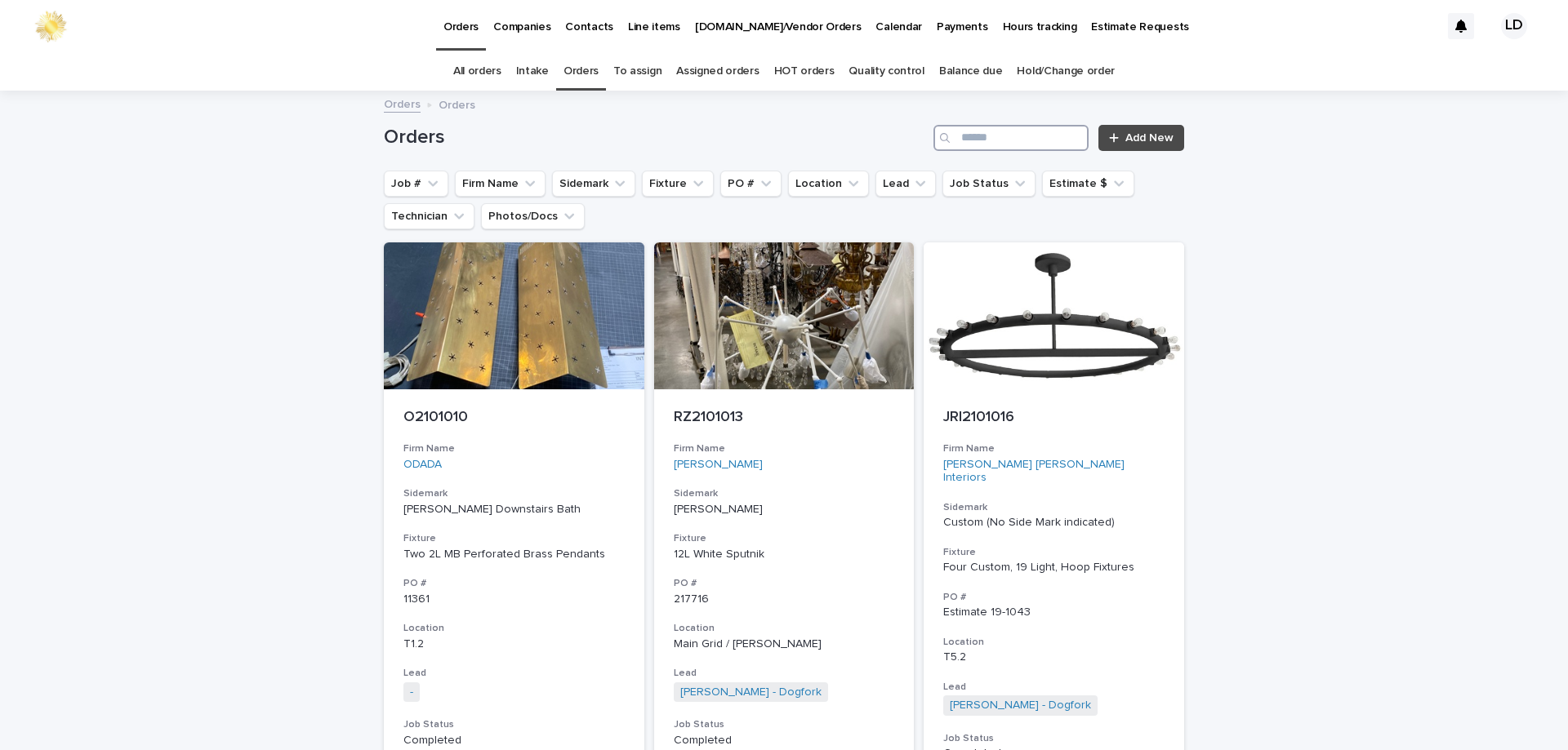
click at [989, 141] on input "Search" at bounding box center [1011, 138] width 155 height 26
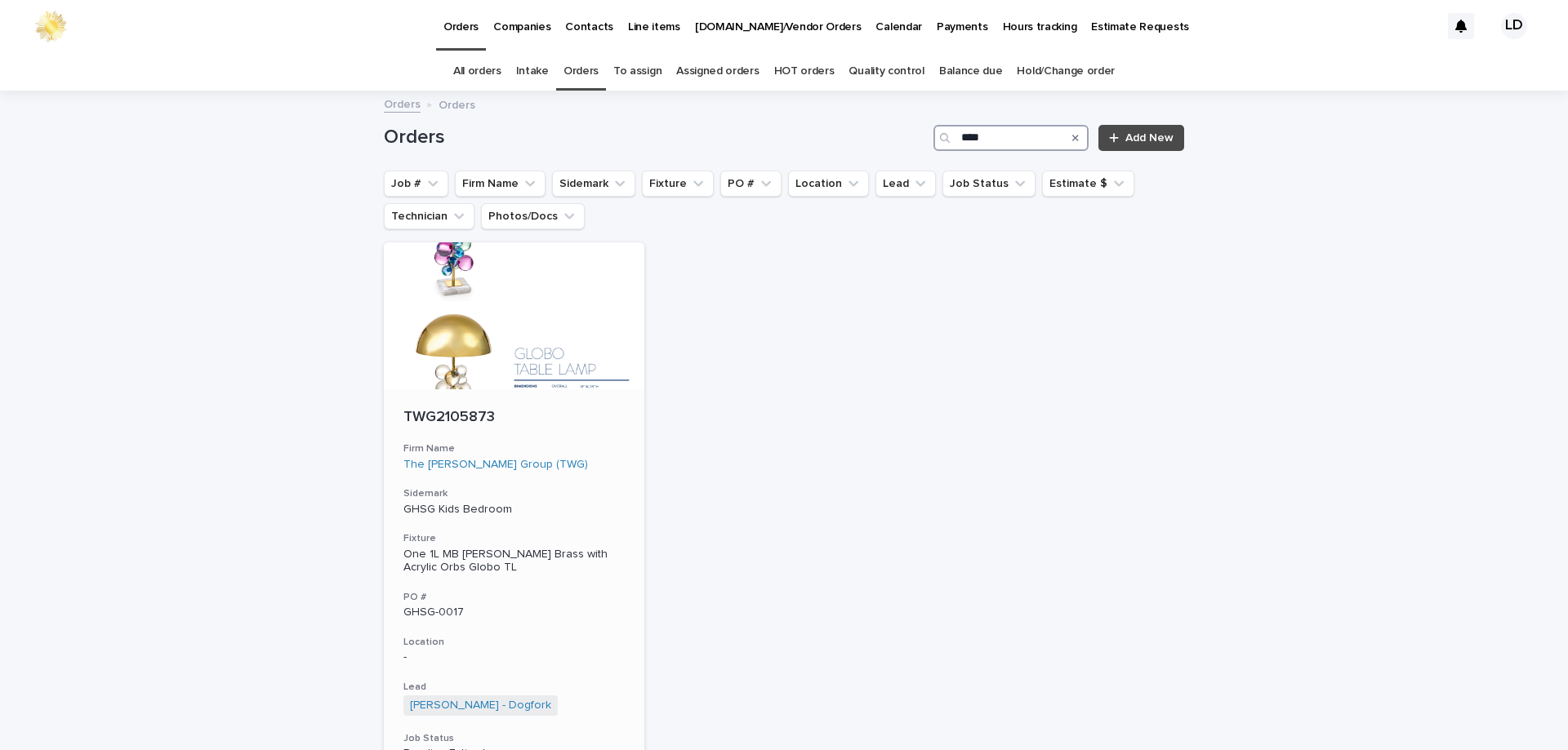
type input "****"
click at [592, 454] on h3 "Firm Name" at bounding box center [514, 448] width 222 height 14
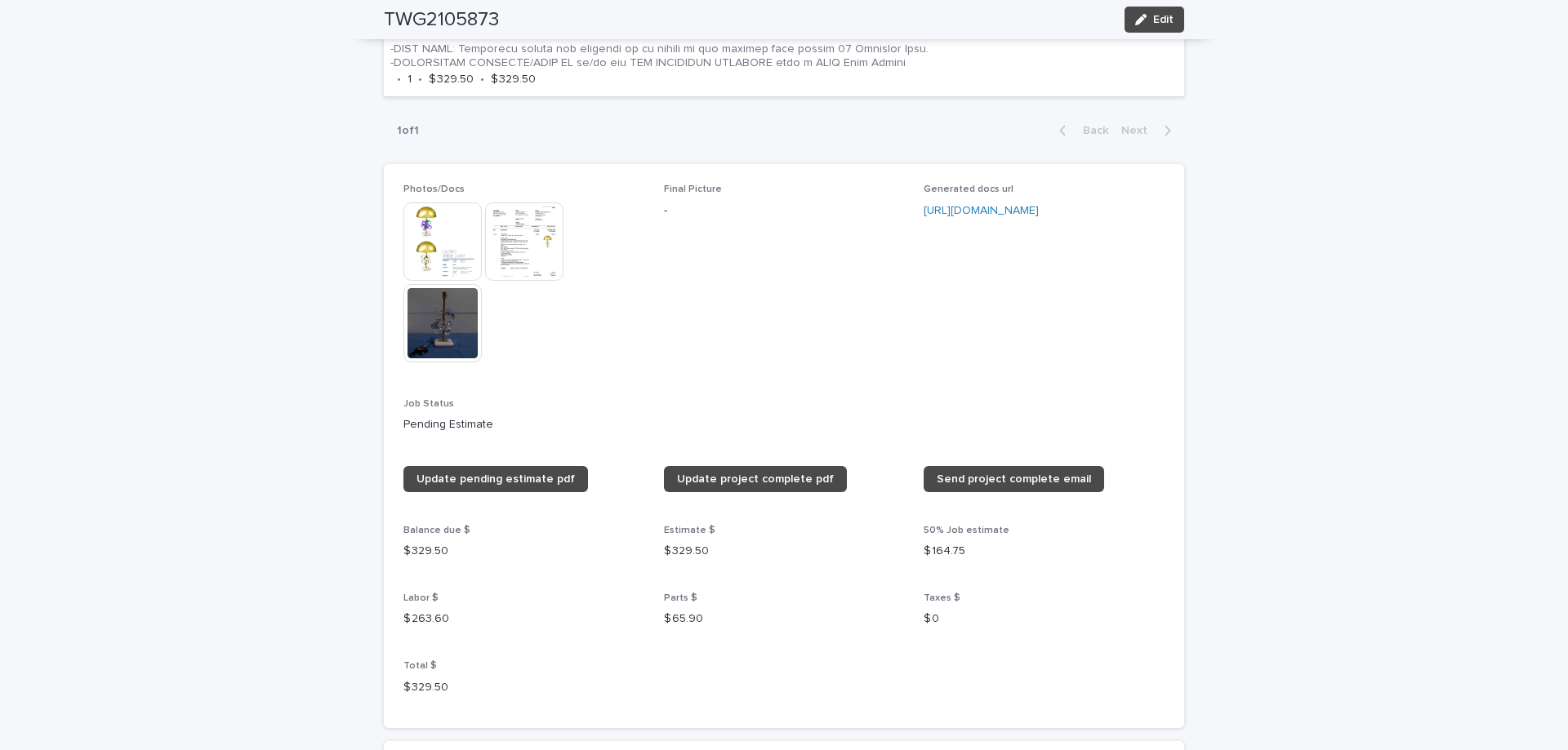
scroll to position [1306, 0]
click at [420, 310] on img at bounding box center [442, 322] width 78 height 78
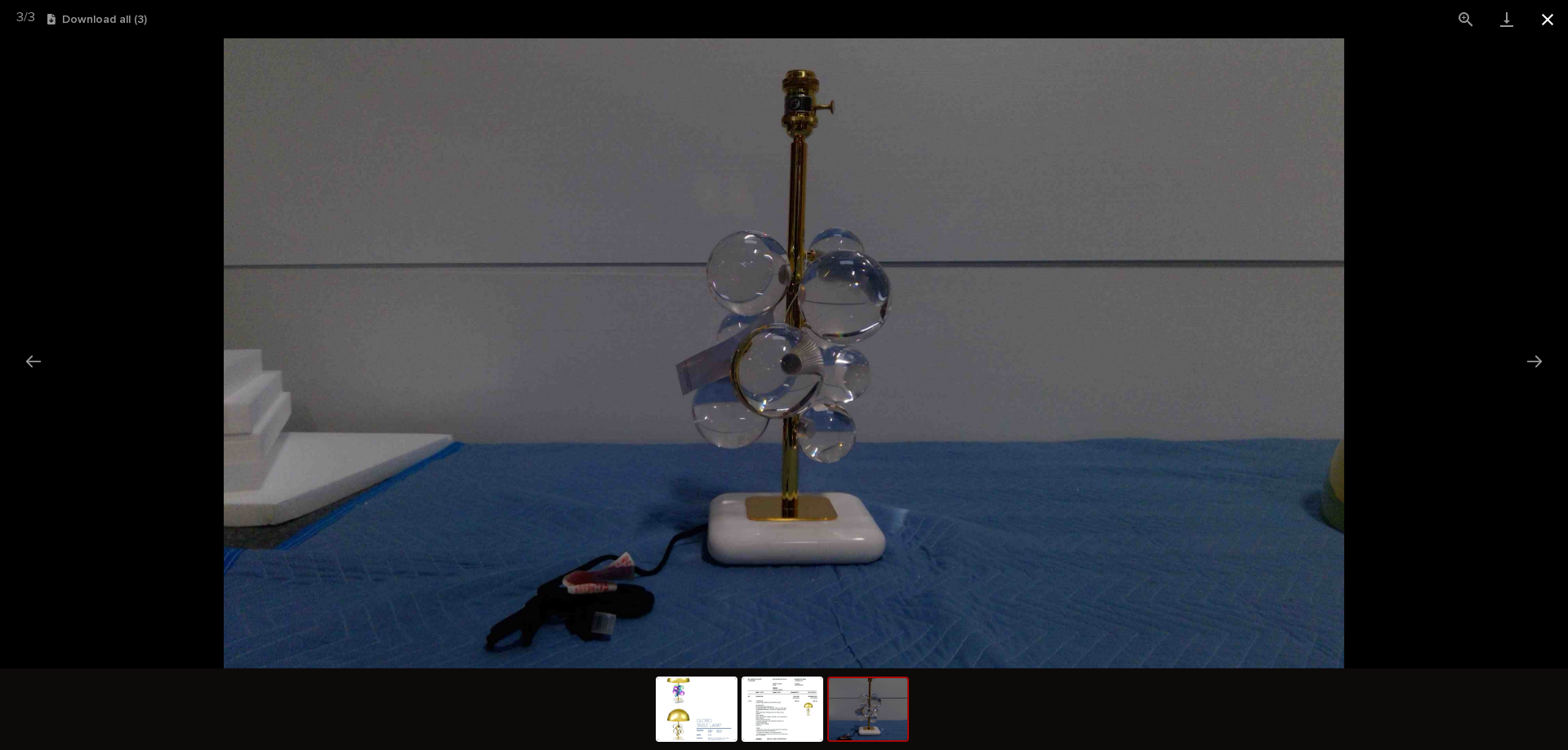
click at [1542, 14] on button "Close gallery" at bounding box center [1546, 19] width 41 height 39
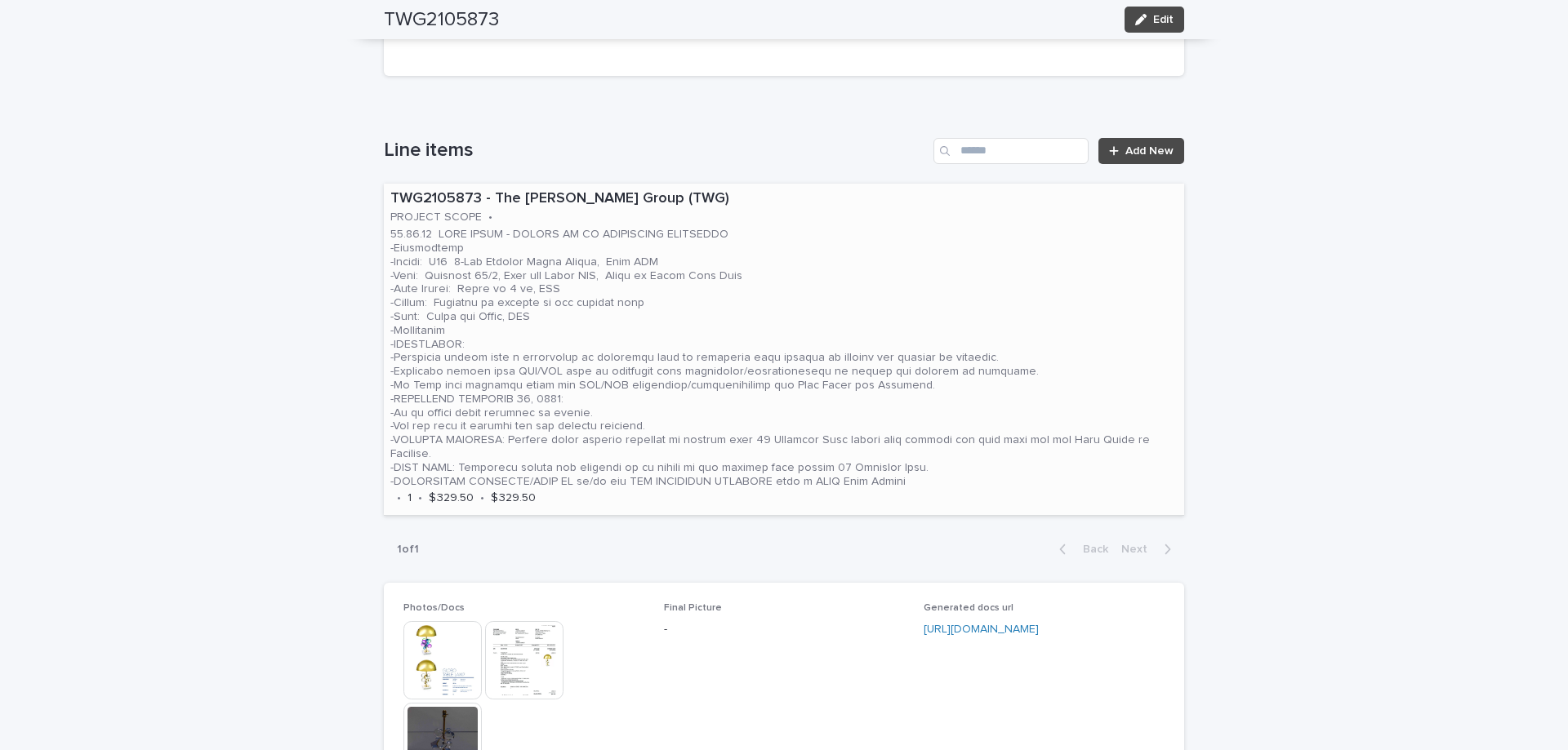
scroll to position [980, 0]
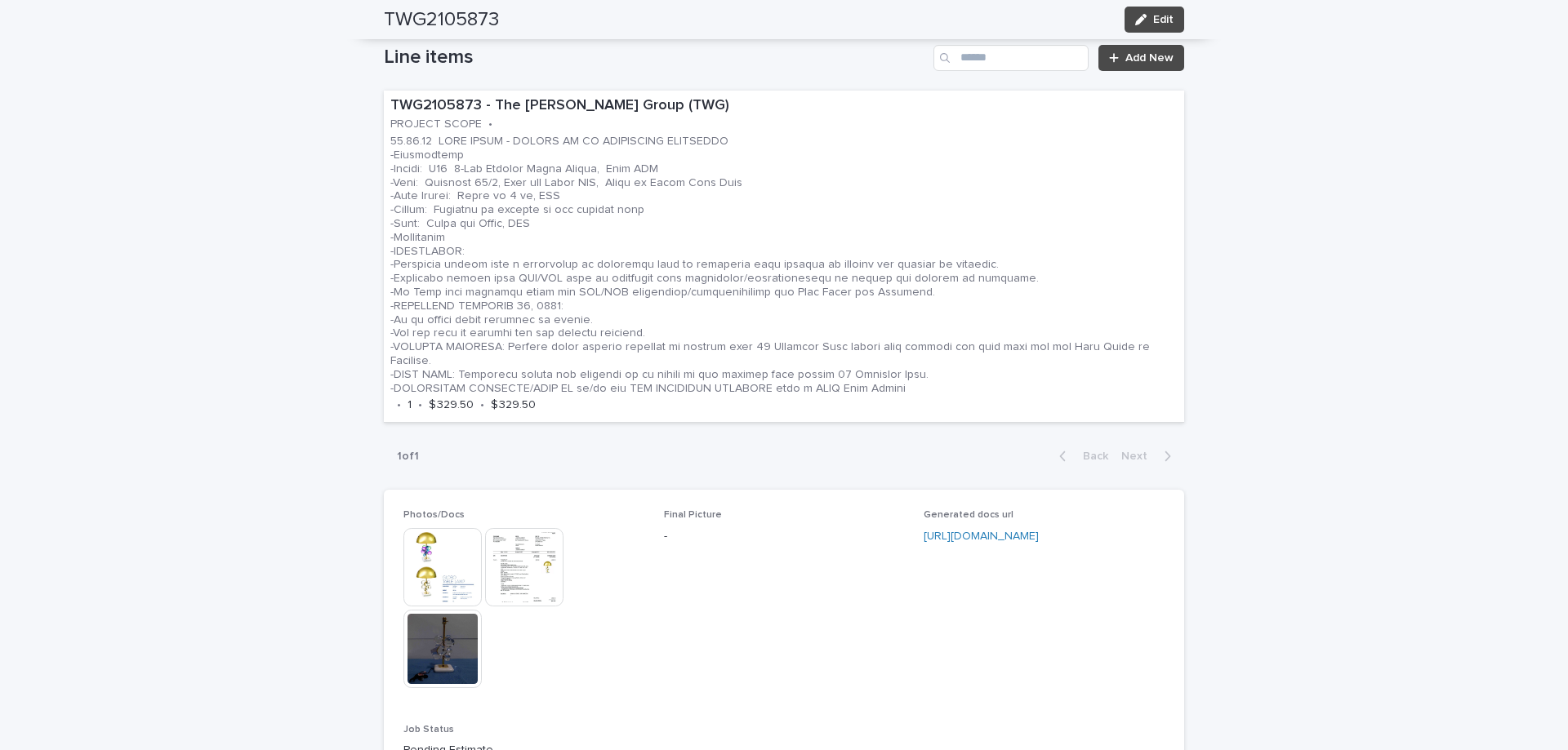
click at [458, 547] on img at bounding box center [442, 567] width 78 height 78
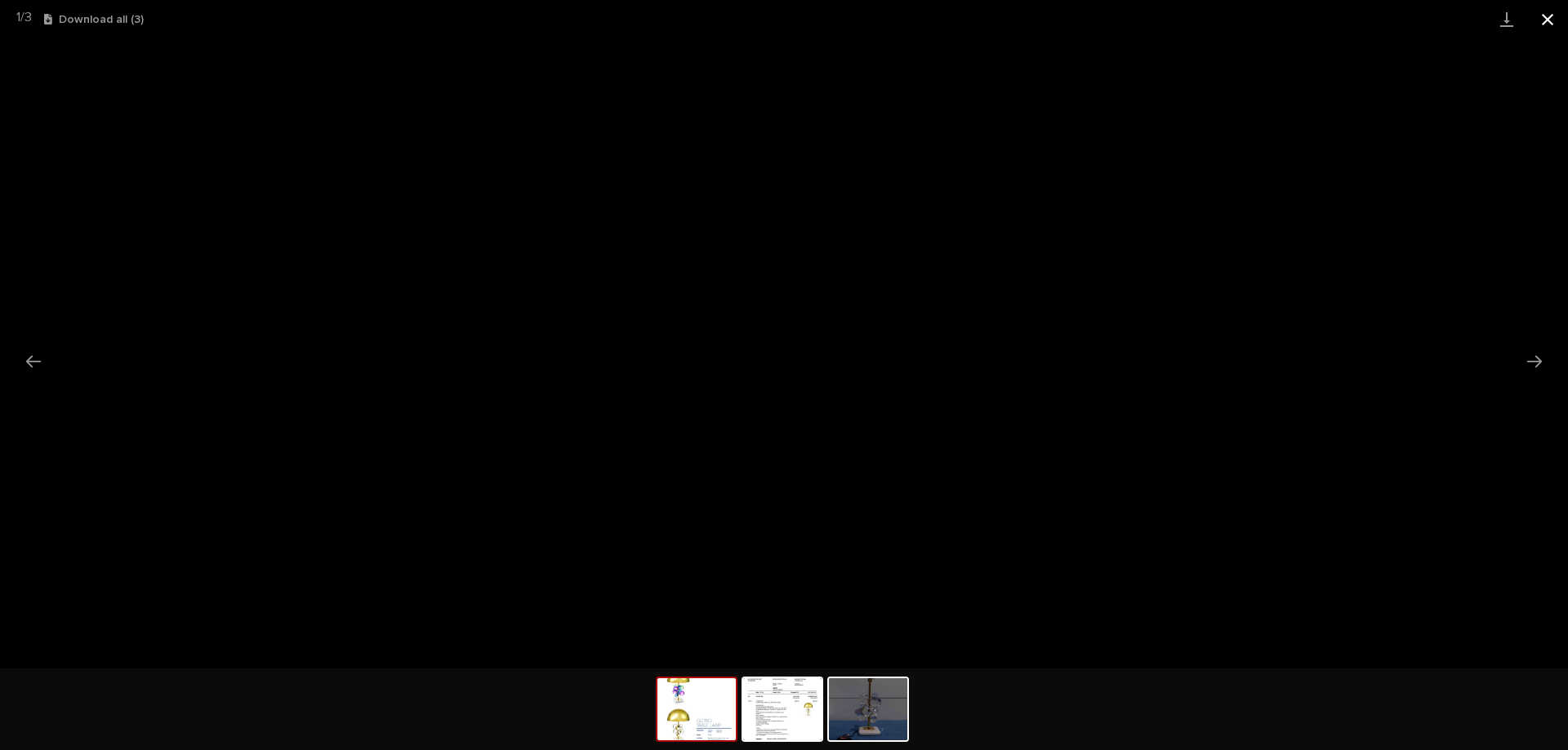
click at [1547, 14] on button "Close gallery" at bounding box center [1546, 19] width 41 height 39
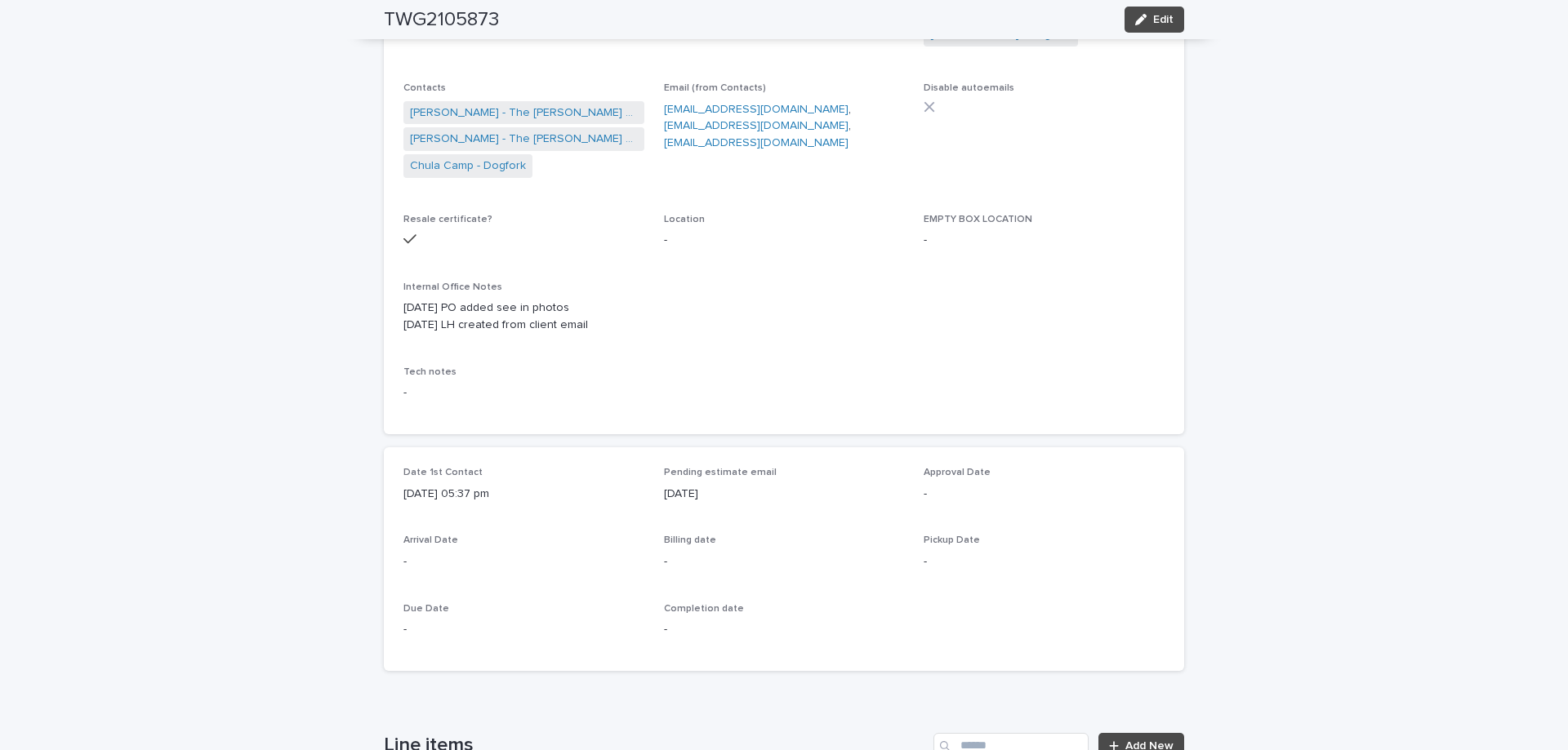
scroll to position [0, 0]
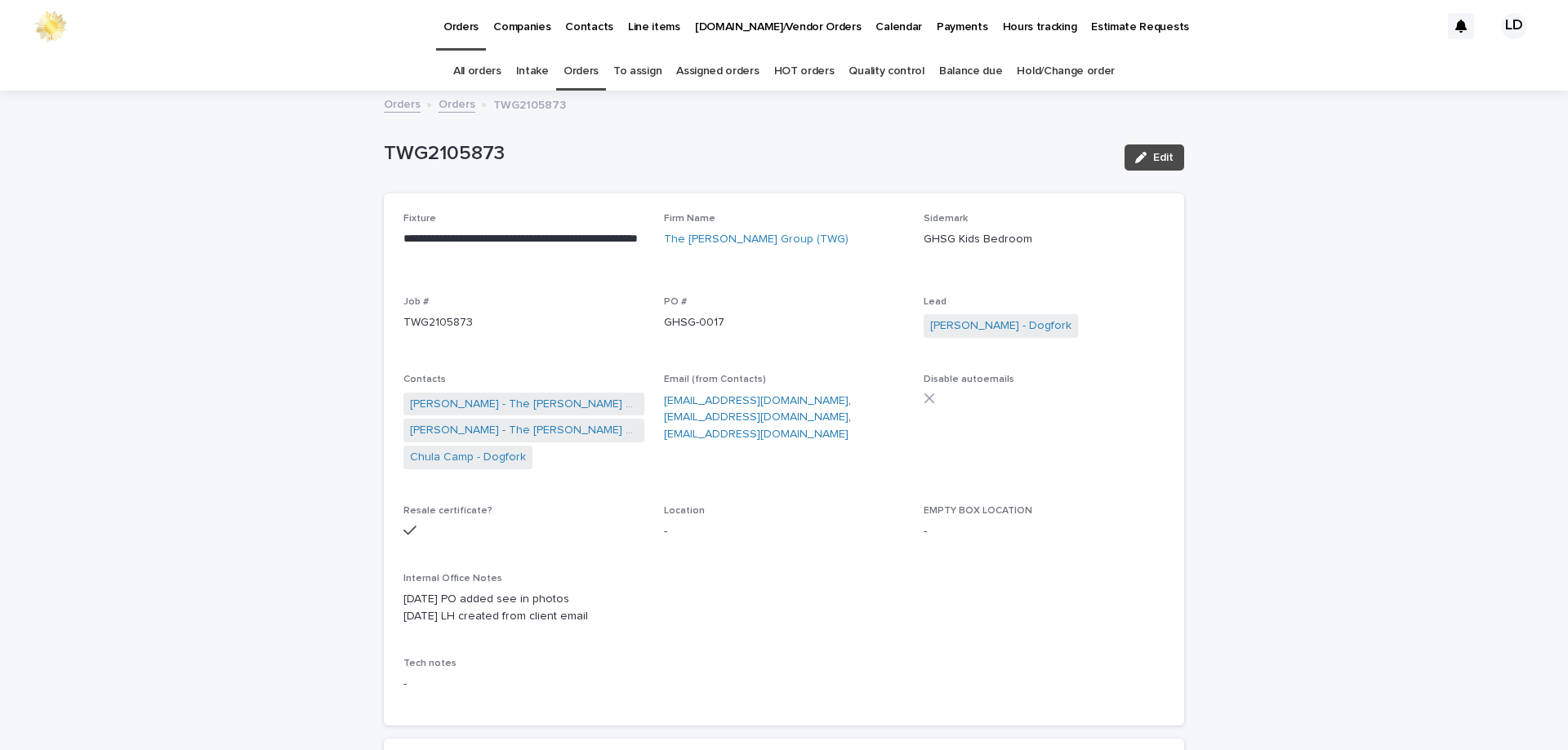
click at [574, 68] on link "Orders" at bounding box center [581, 71] width 35 height 39
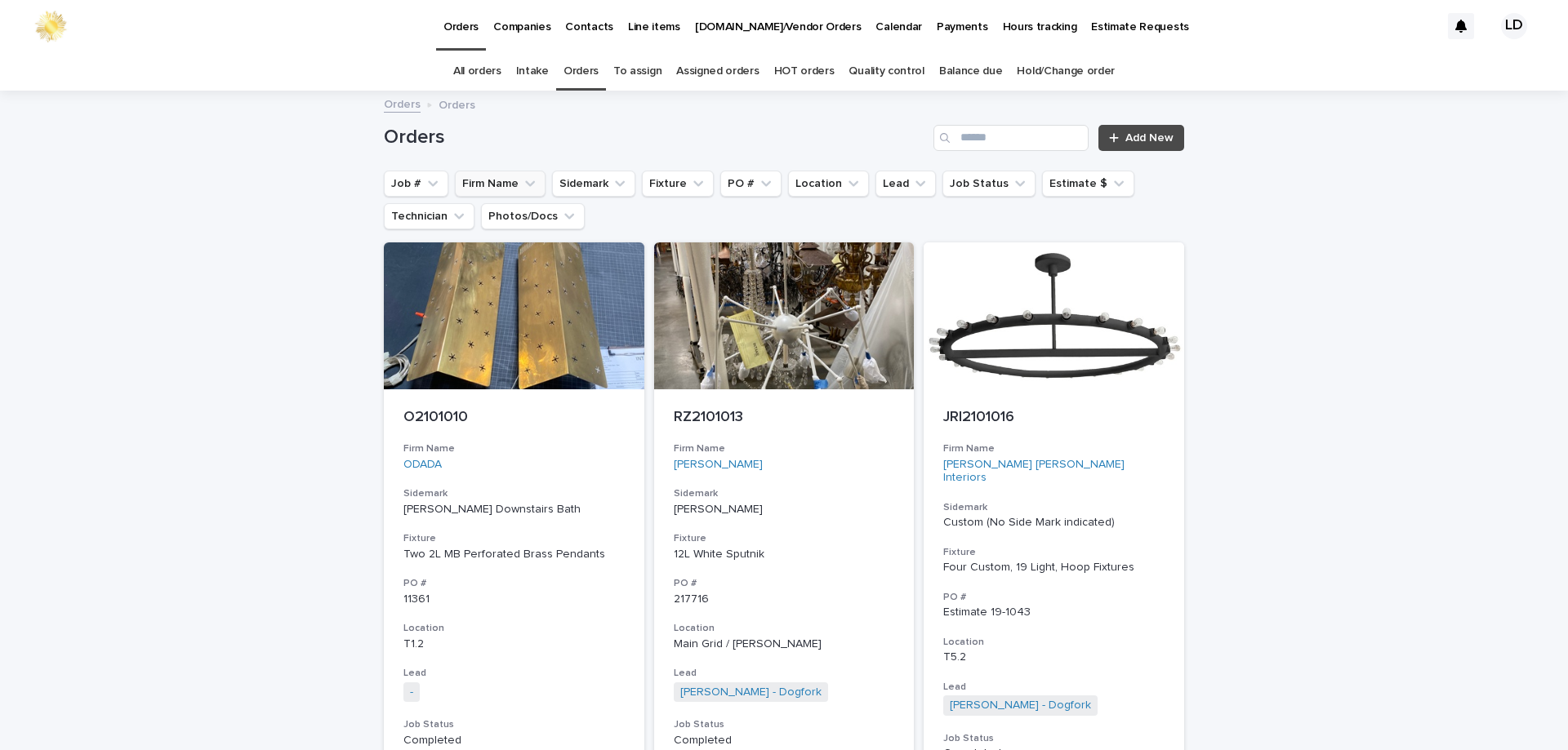
drag, startPoint x: 521, startPoint y: 182, endPoint x: 519, endPoint y: 196, distance: 14.1
click at [521, 182] on icon "Firm Name" at bounding box center [530, 184] width 16 height 16
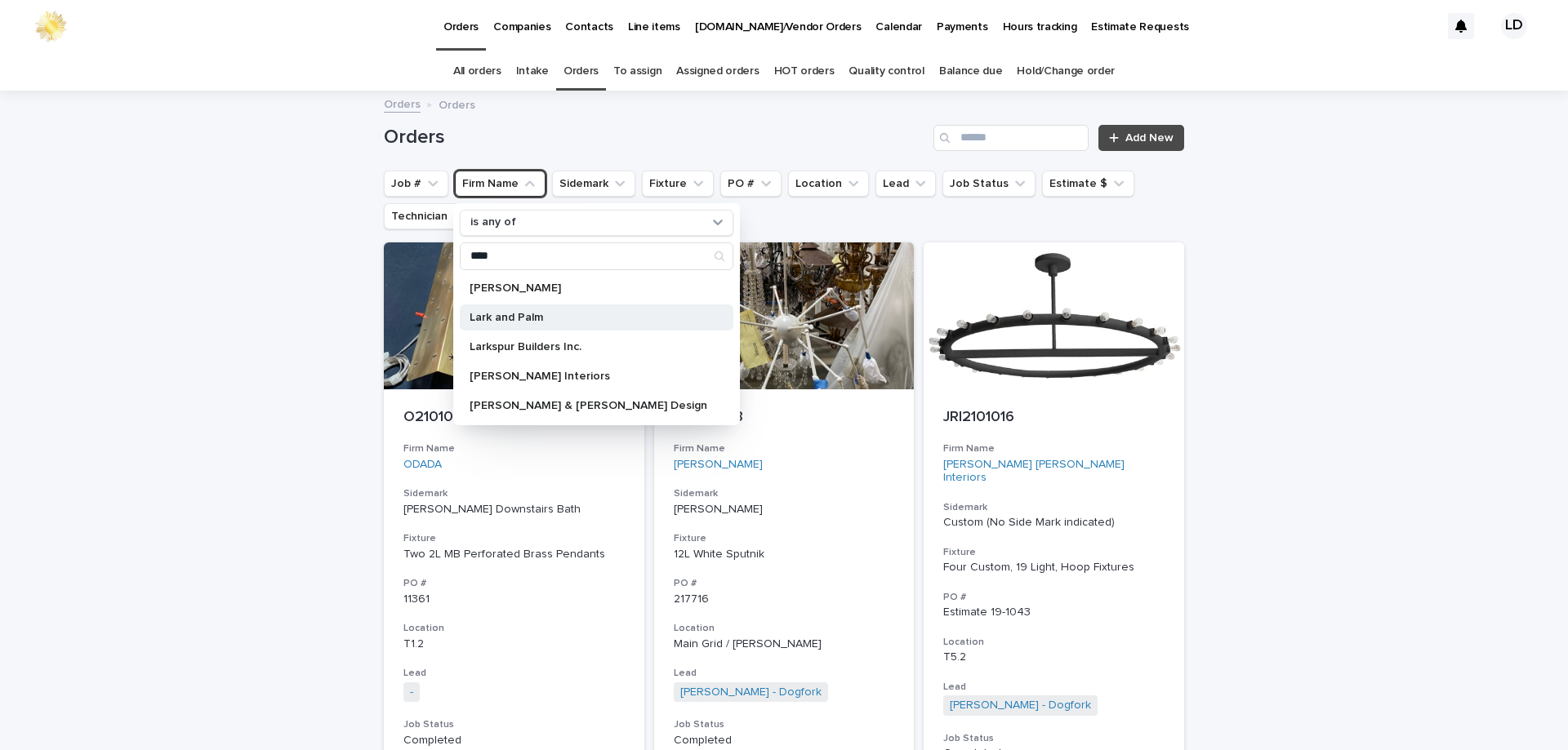
type input "****"
click at [512, 319] on p "Lark and Palm" at bounding box center [588, 317] width 238 height 12
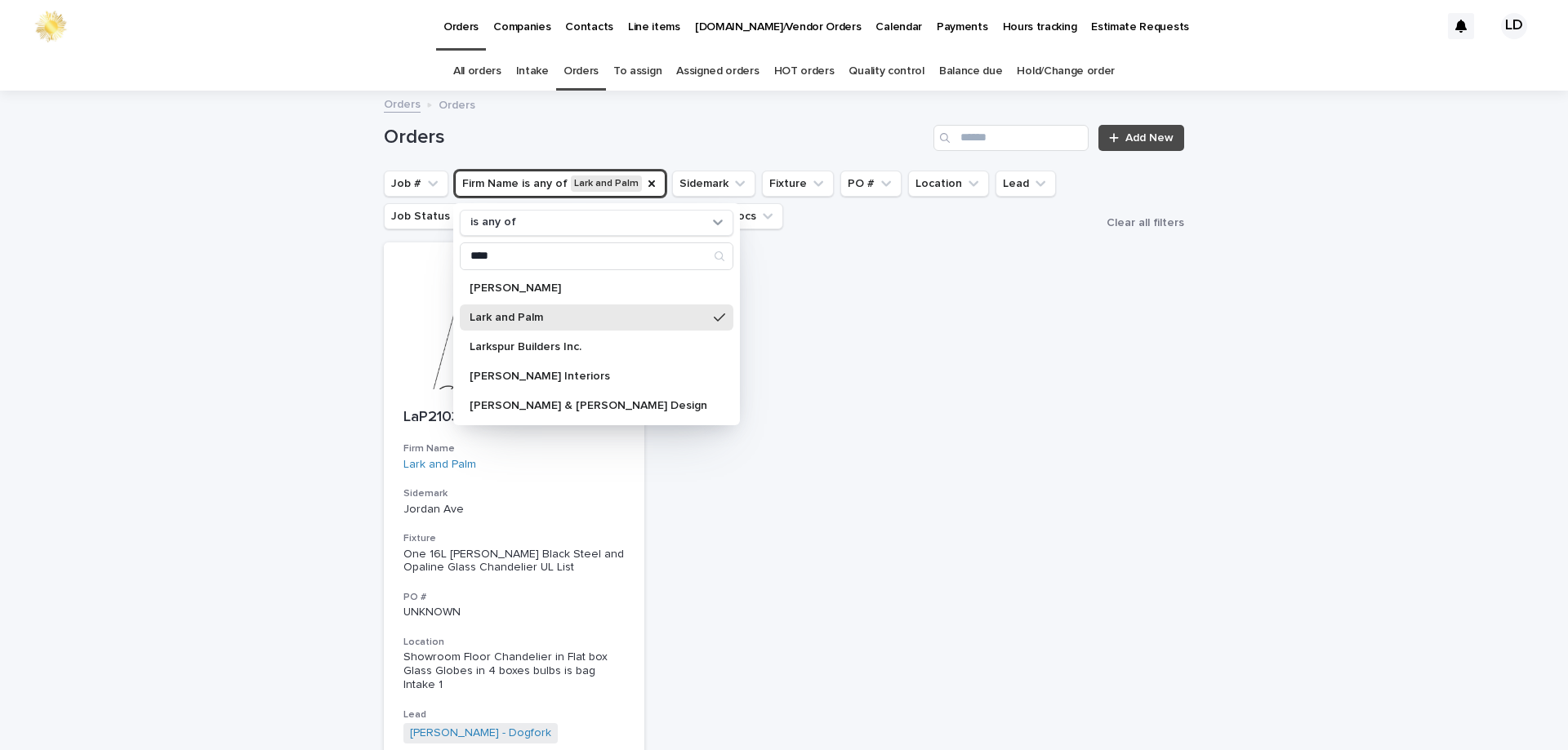
click at [1277, 398] on div "Loading... Saving… Loading... Saving… Orders Add New Job # Firm Name is any of …" at bounding box center [784, 559] width 1568 height 935
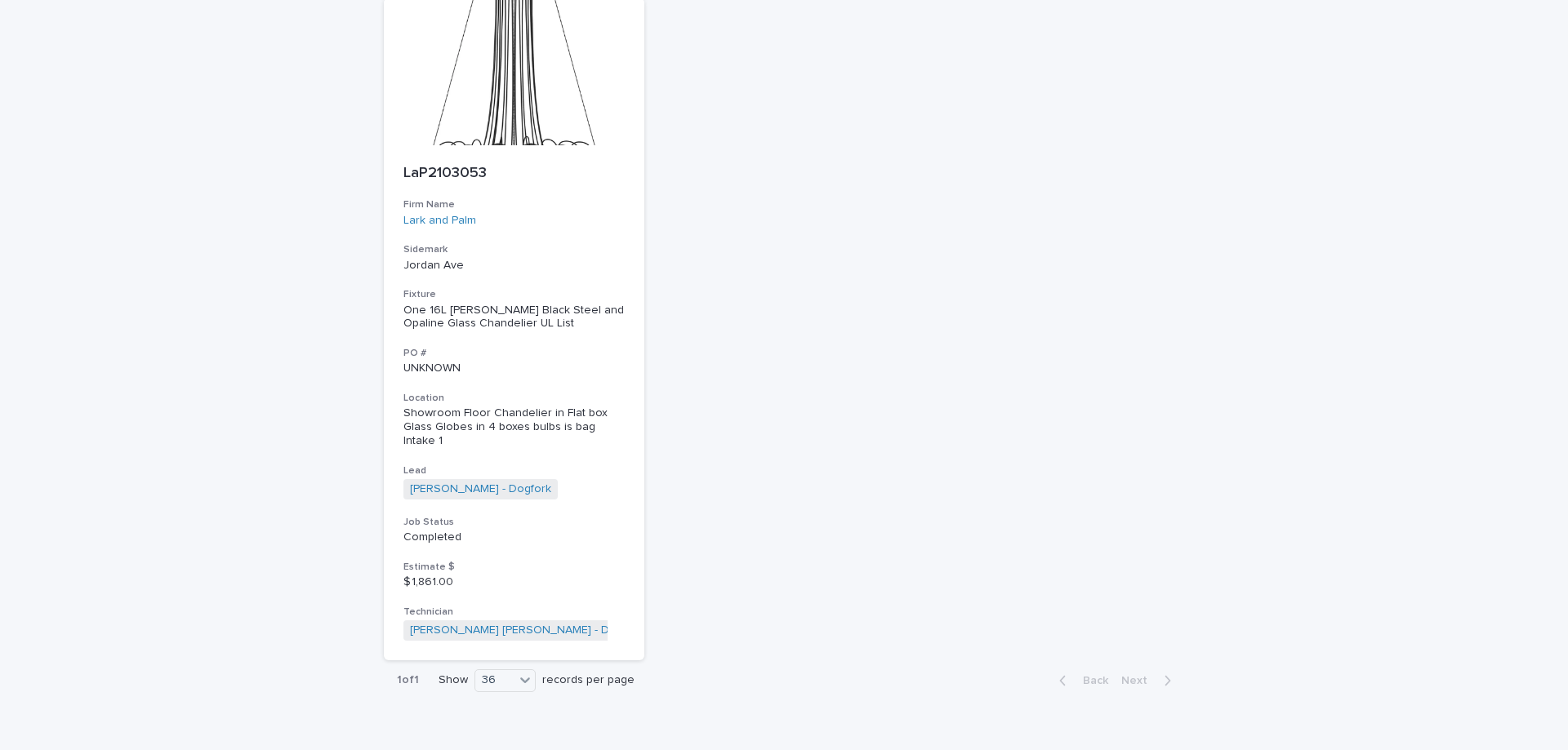
scroll to position [245, 0]
click at [588, 215] on div "Lark and Palm" at bounding box center [514, 220] width 222 height 14
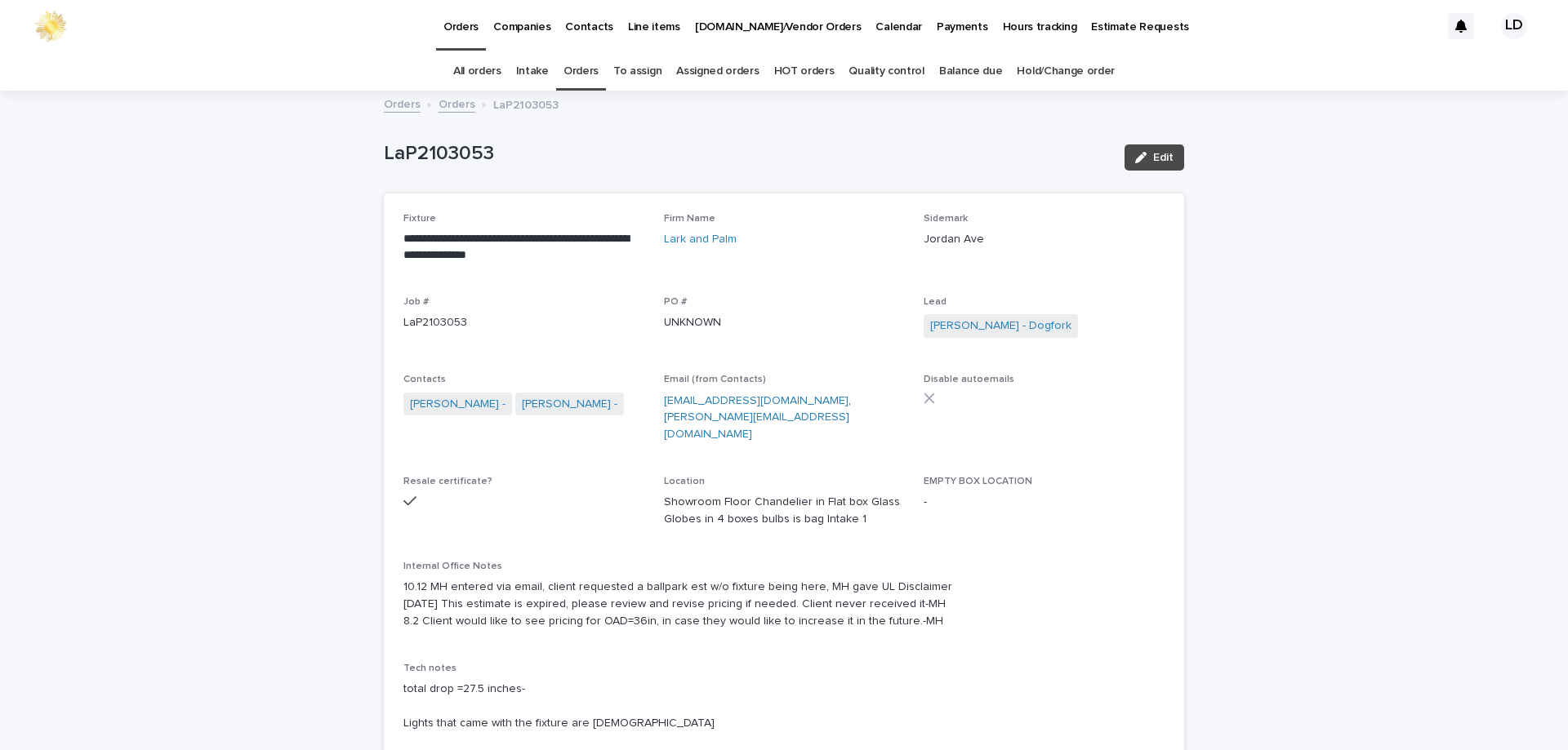
click at [441, 103] on link "Orders" at bounding box center [457, 103] width 37 height 19
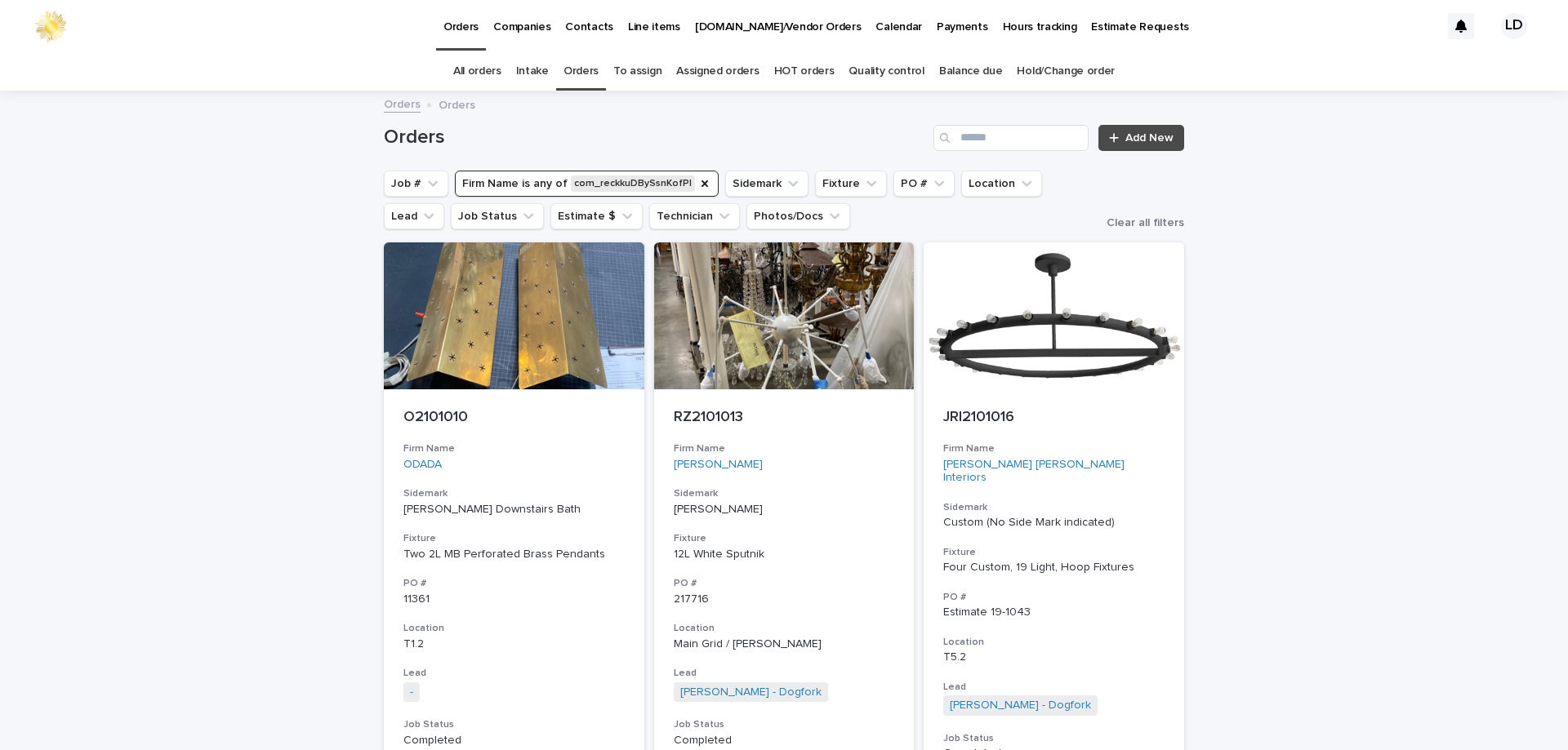
scroll to position [52, 0]
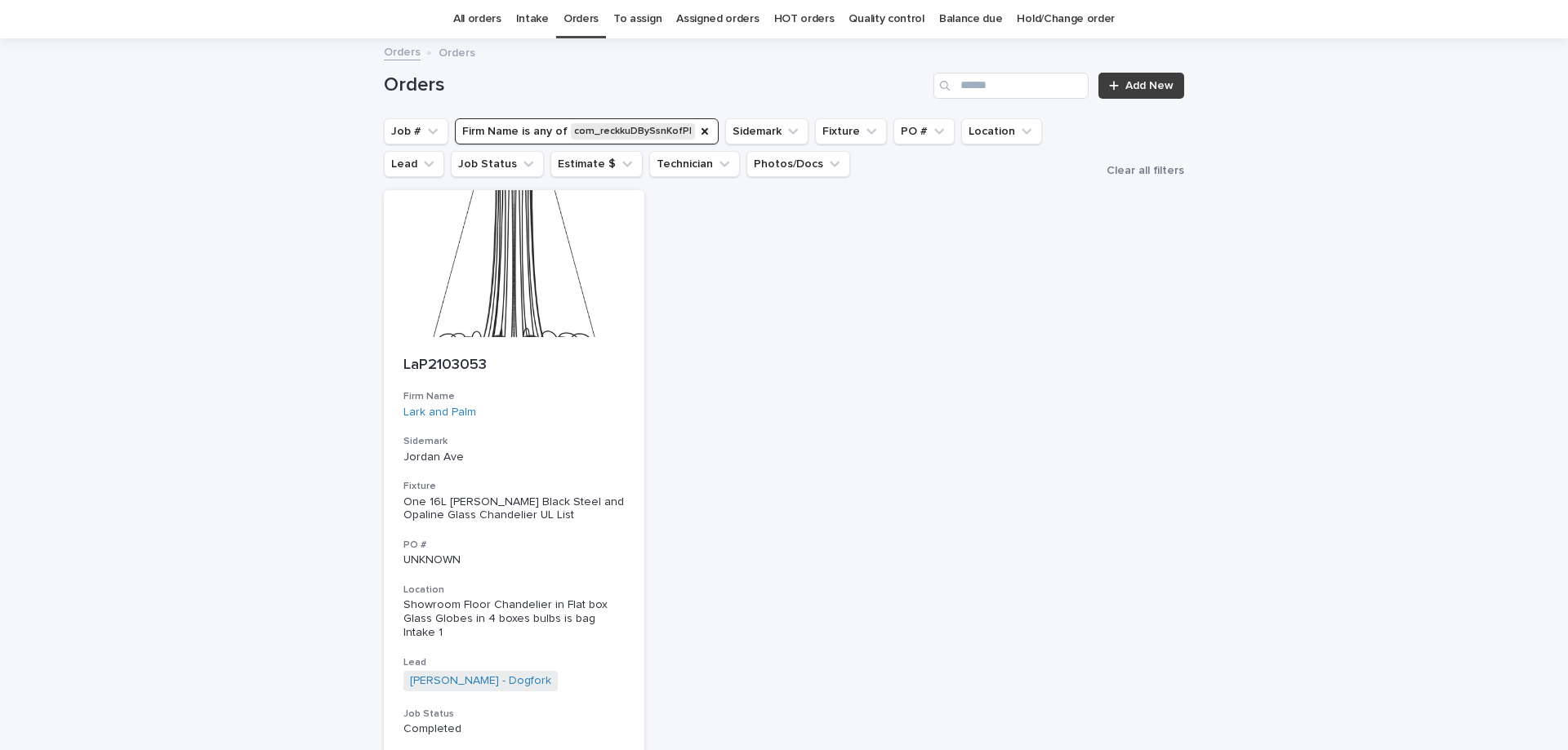
click at [1137, 80] on span "Add New" at bounding box center [1148, 86] width 48 height 12
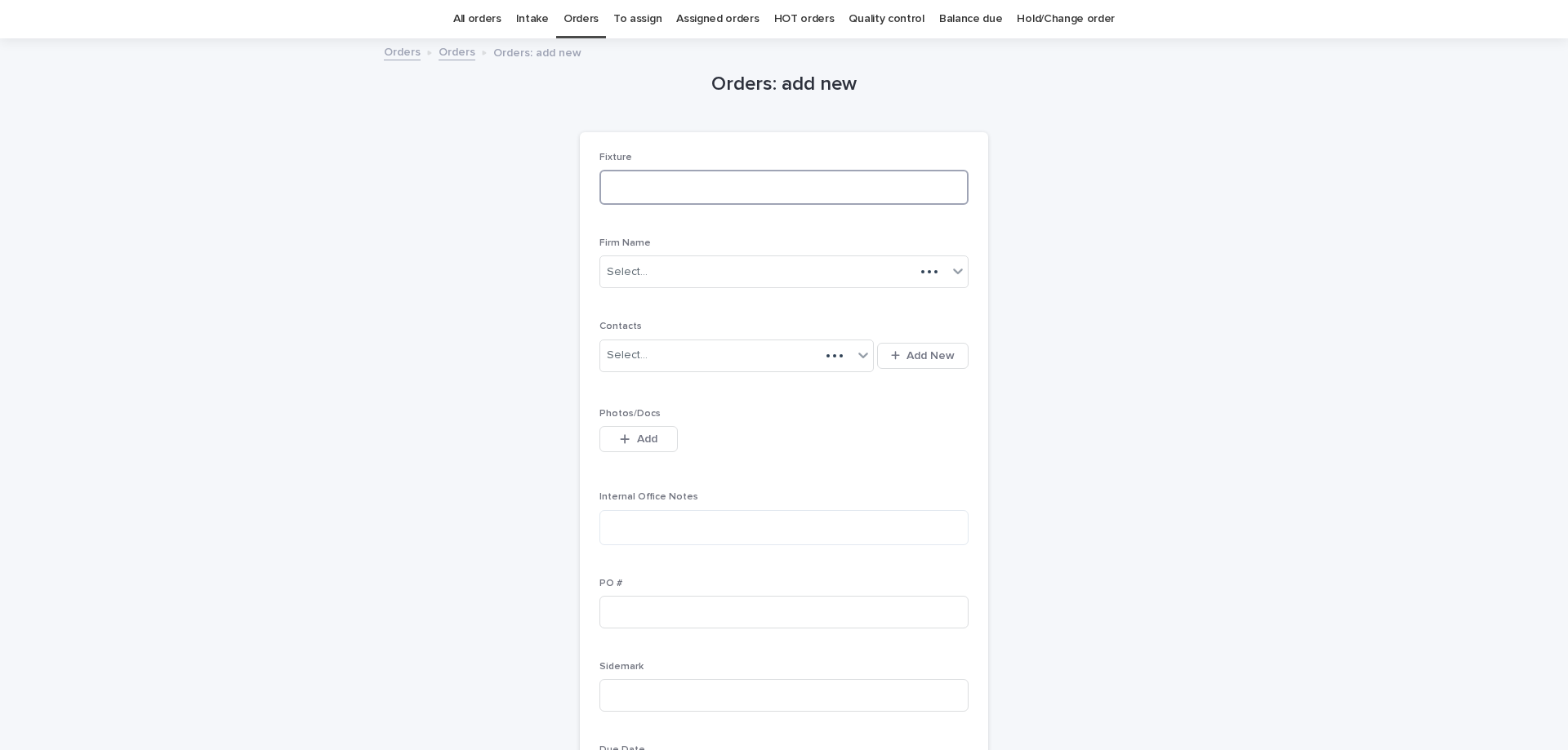
click at [635, 195] on textarea at bounding box center [784, 187] width 369 height 35
type textarea "**********"
click at [661, 274] on div "Select..." at bounding box center [773, 272] width 347 height 27
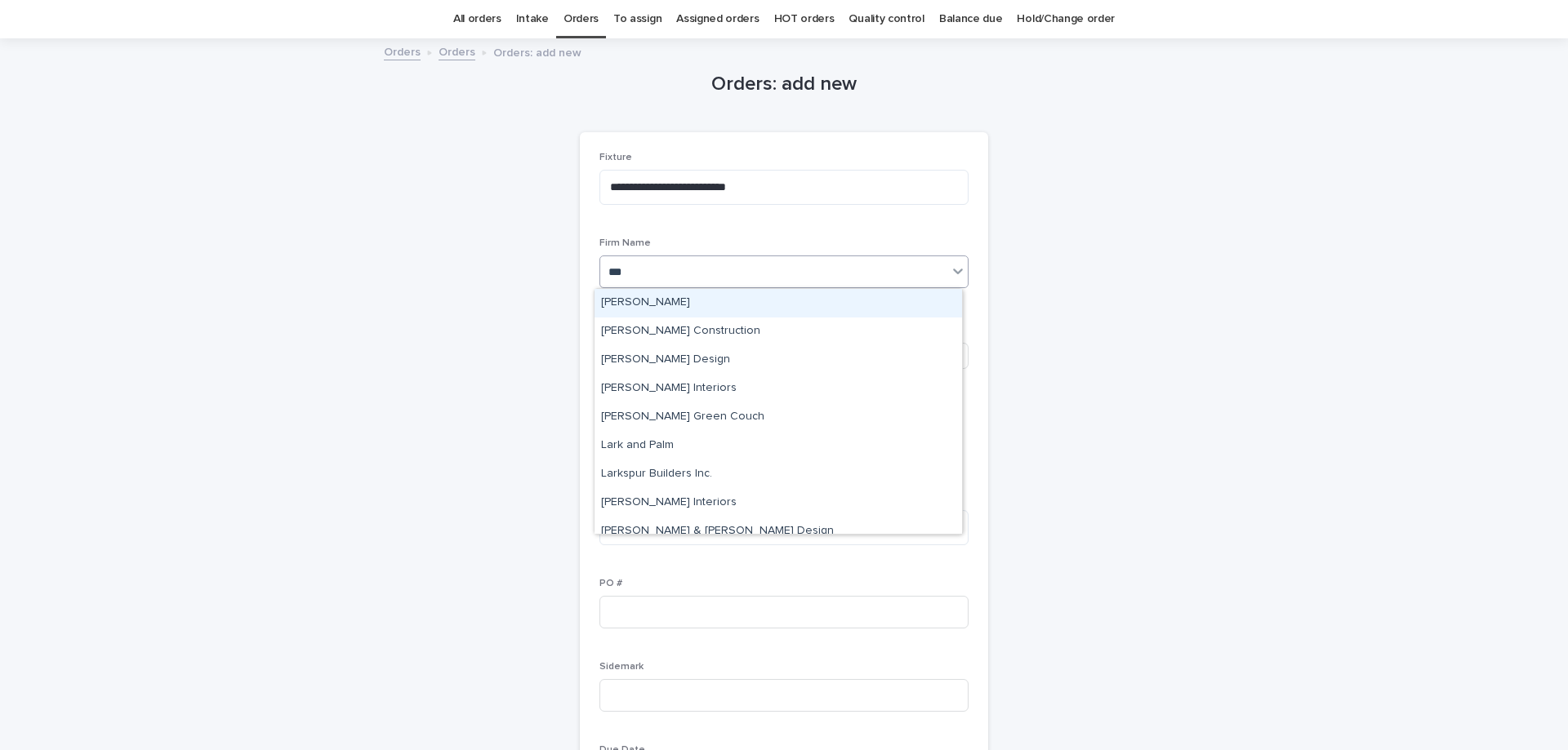
type input "****"
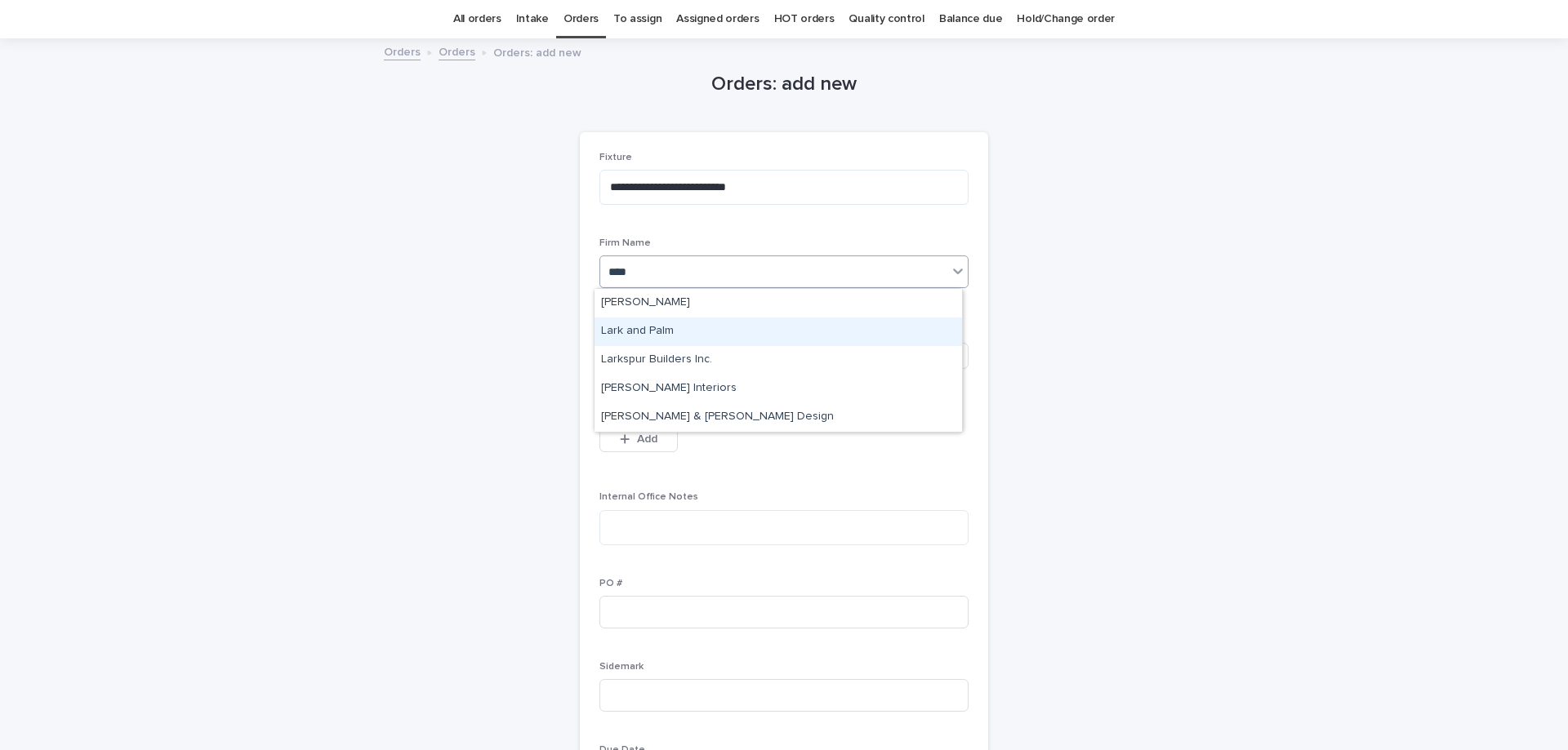
click at [659, 337] on div "Lark and Palm" at bounding box center [778, 332] width 367 height 29
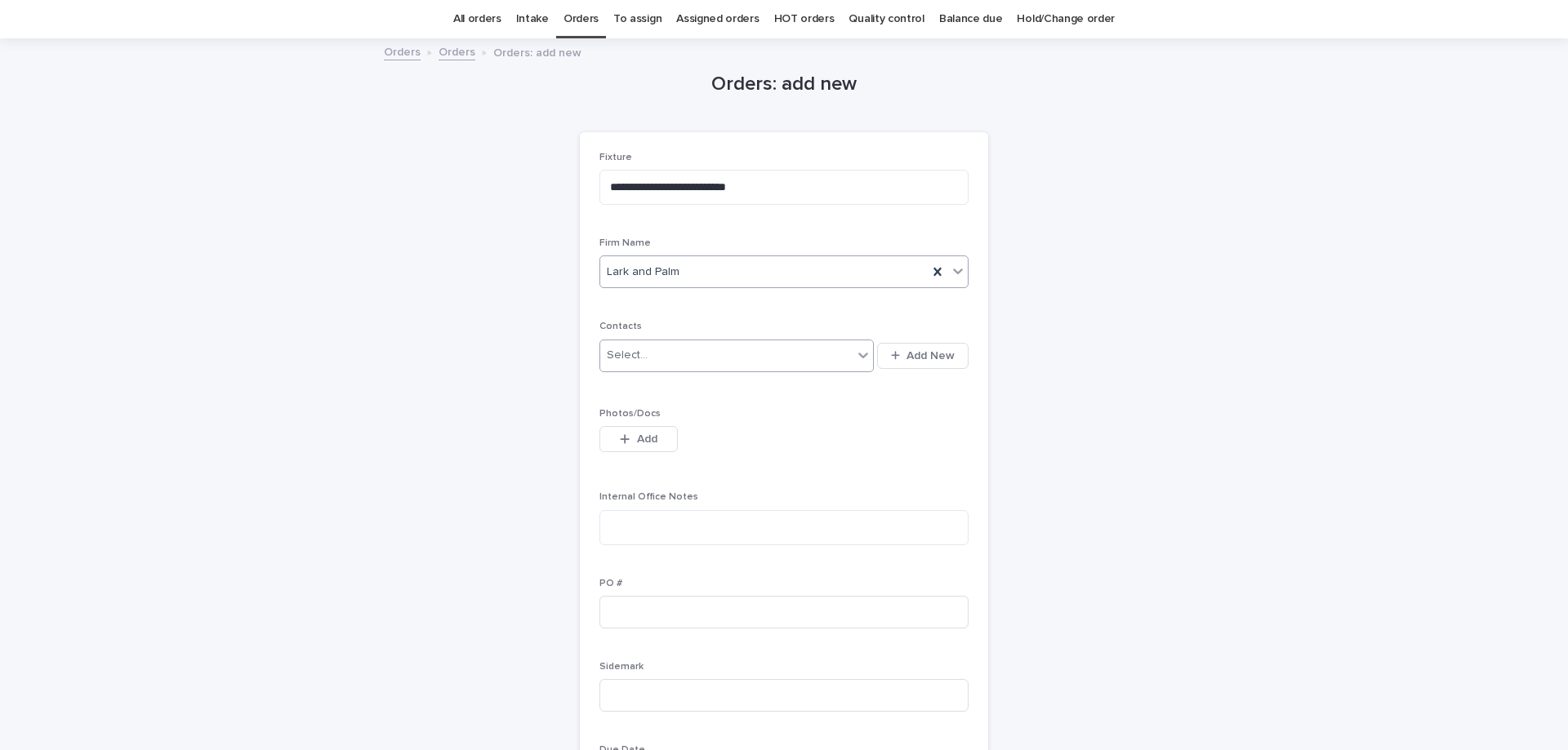
click at [666, 364] on div "Select..." at bounding box center [726, 356] width 252 height 27
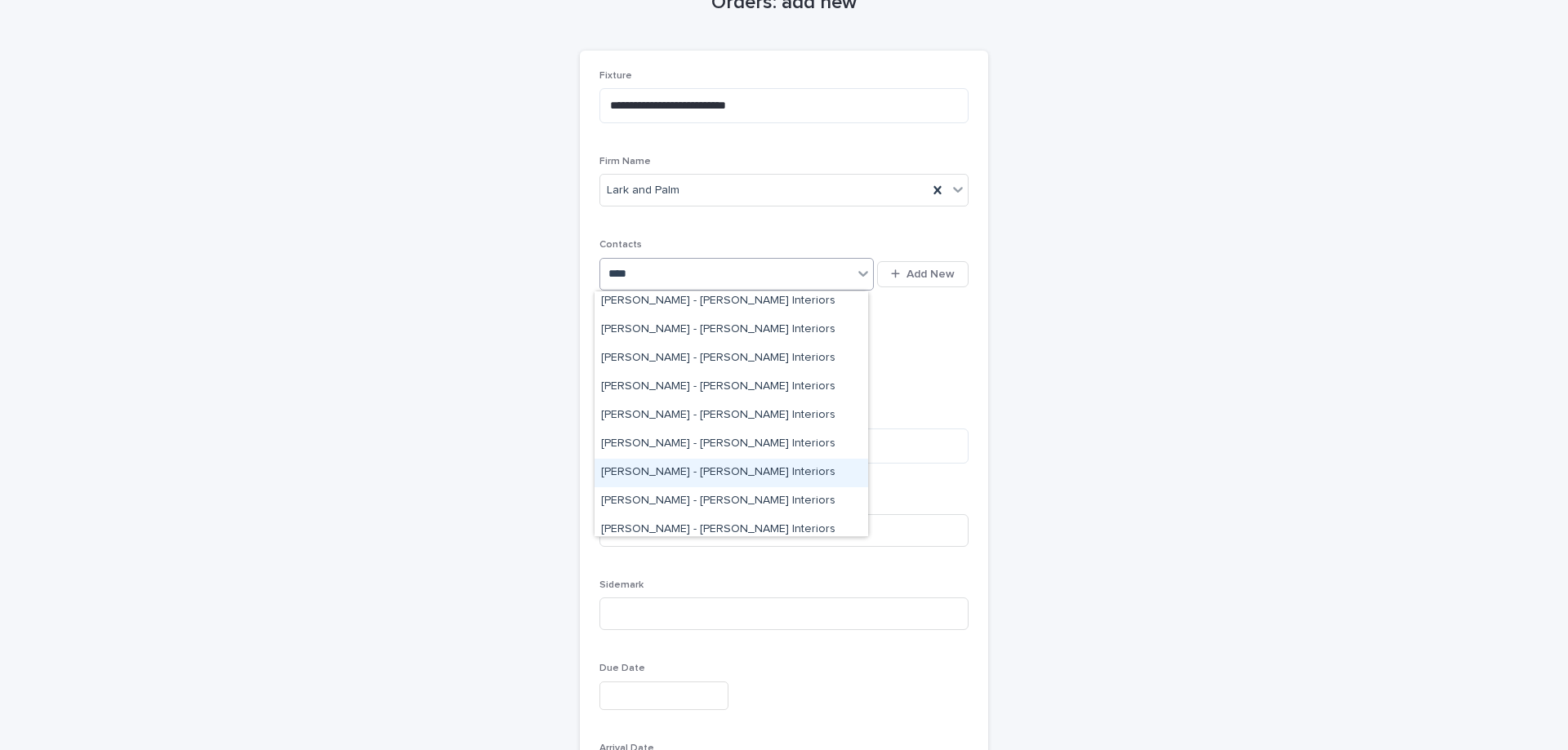
scroll to position [612, 0]
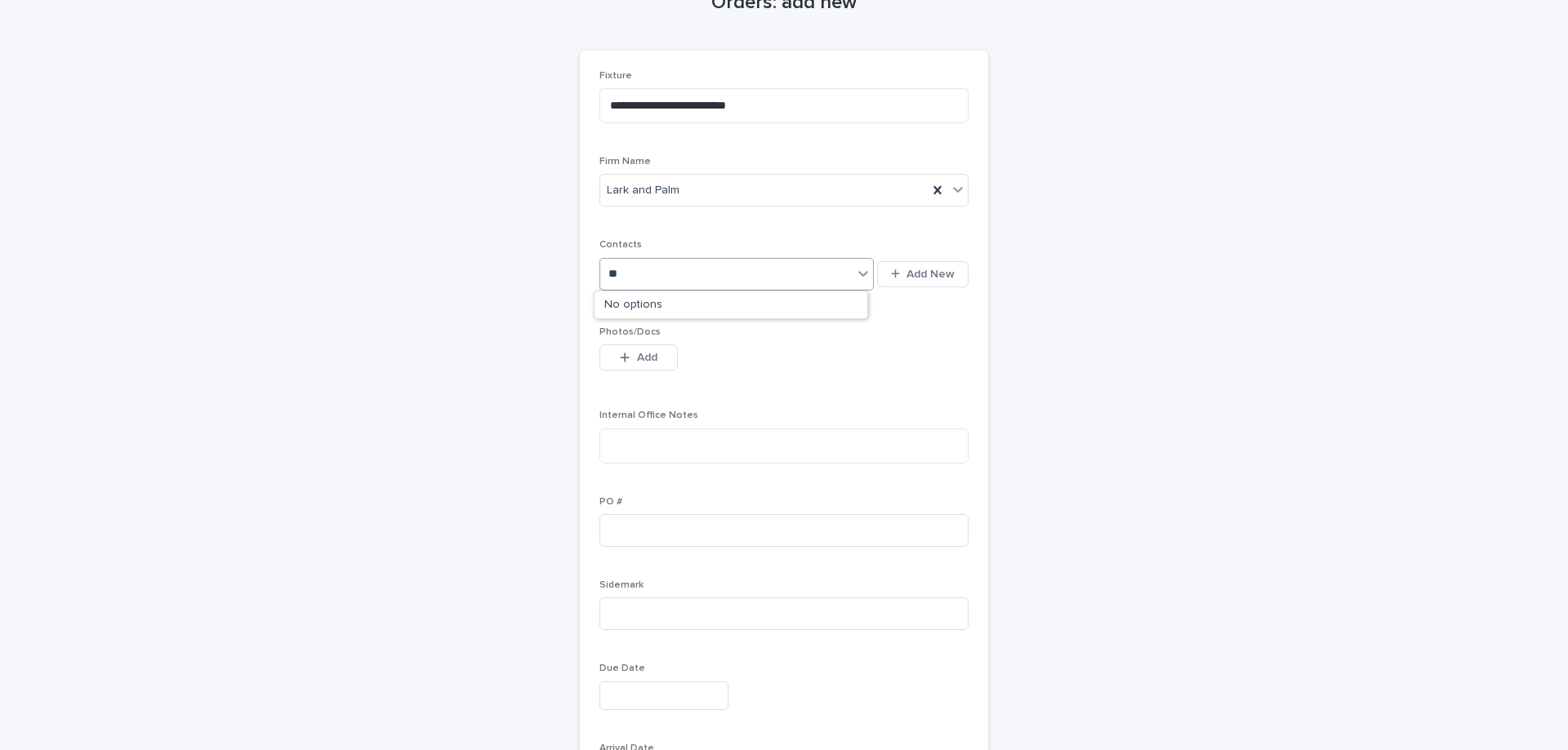
type input "*"
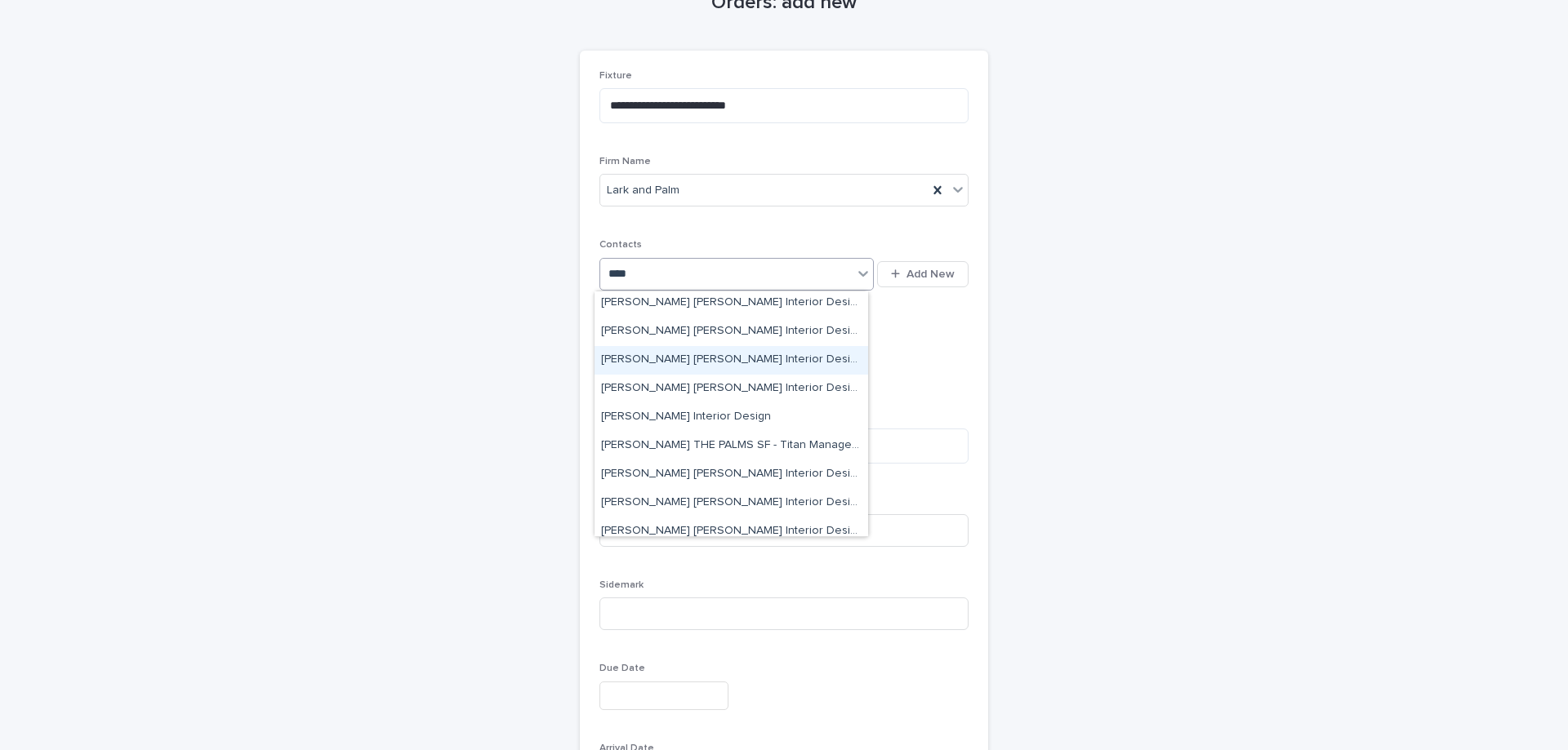
scroll to position [0, 0]
type input "****"
click at [1115, 361] on div "**********" at bounding box center [784, 441] width 800 height 966
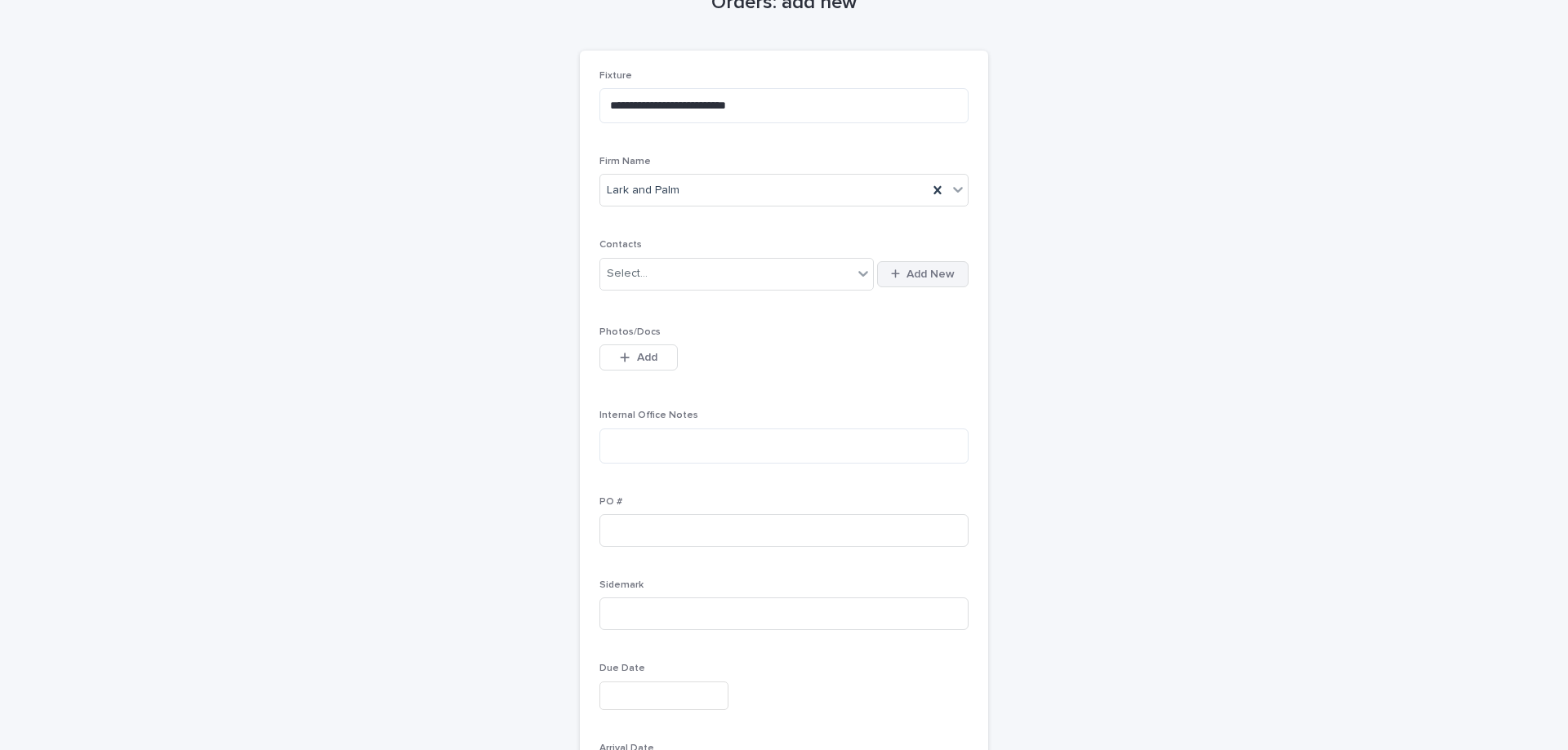
click at [929, 271] on span "Add New" at bounding box center [929, 274] width 48 height 12
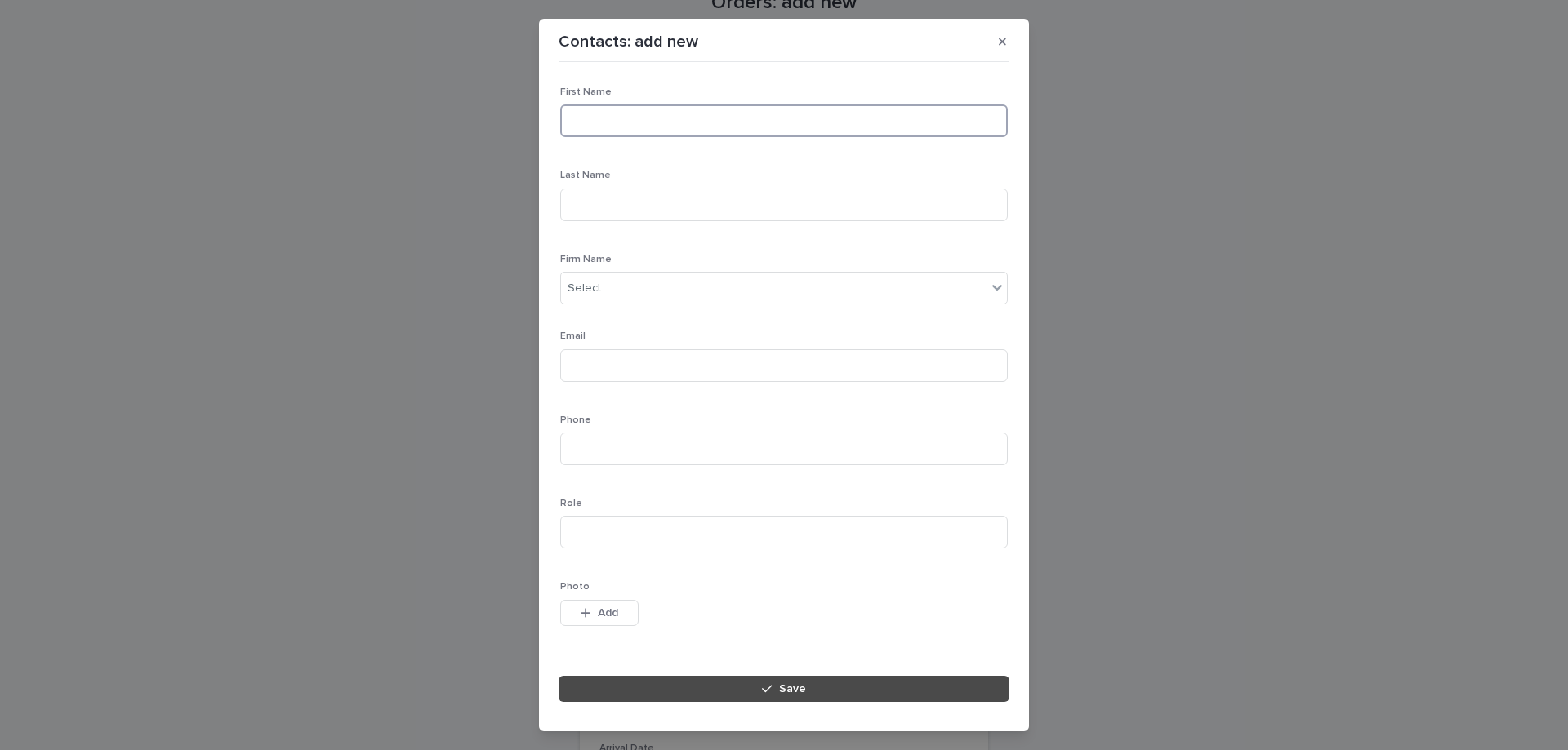
click at [620, 121] on input at bounding box center [784, 121] width 448 height 32
click at [613, 199] on input at bounding box center [784, 204] width 448 height 32
click at [620, 120] on input "*****" at bounding box center [784, 121] width 448 height 32
type input "*****"
click at [590, 212] on input at bounding box center [784, 204] width 448 height 32
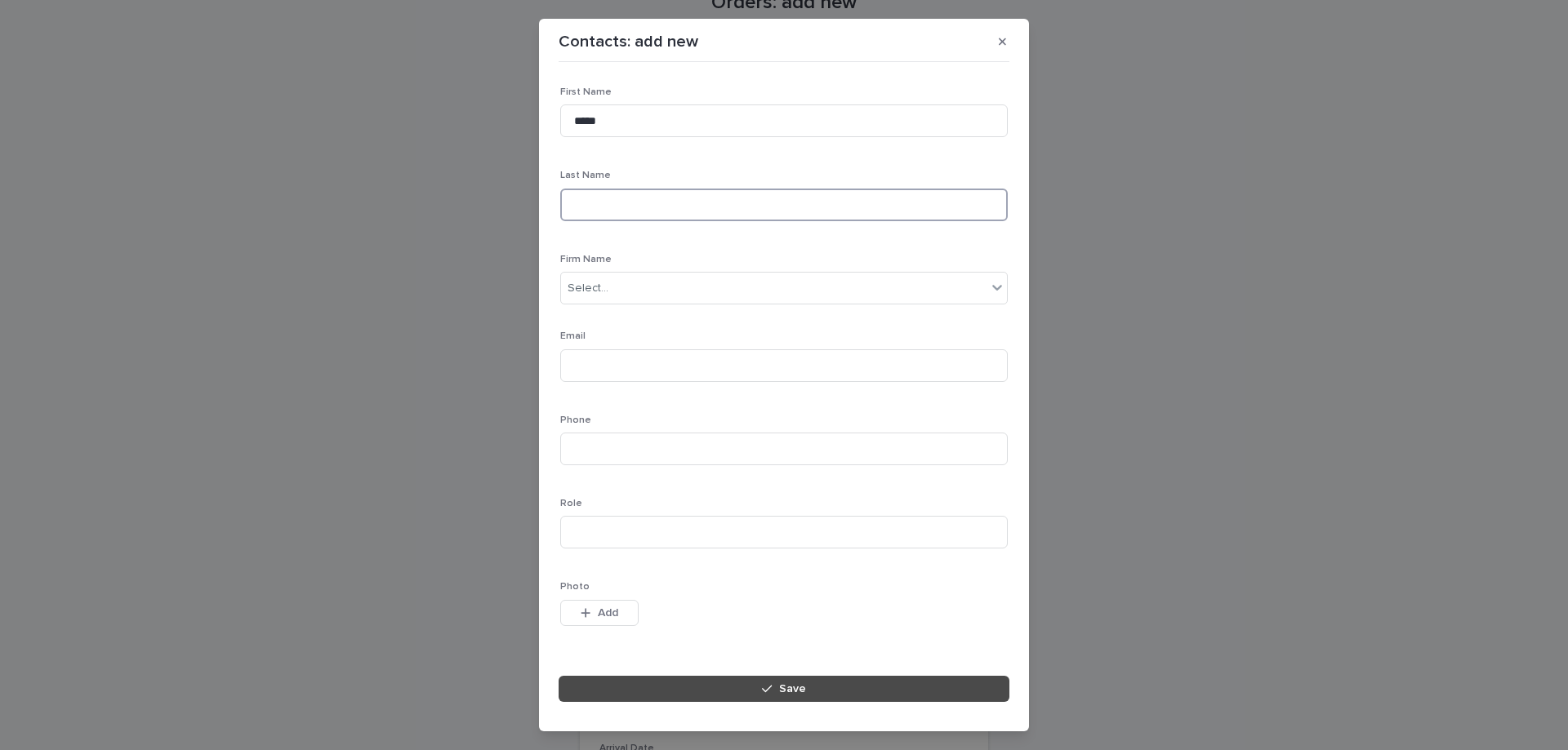
paste input "*****"
type input "*****"
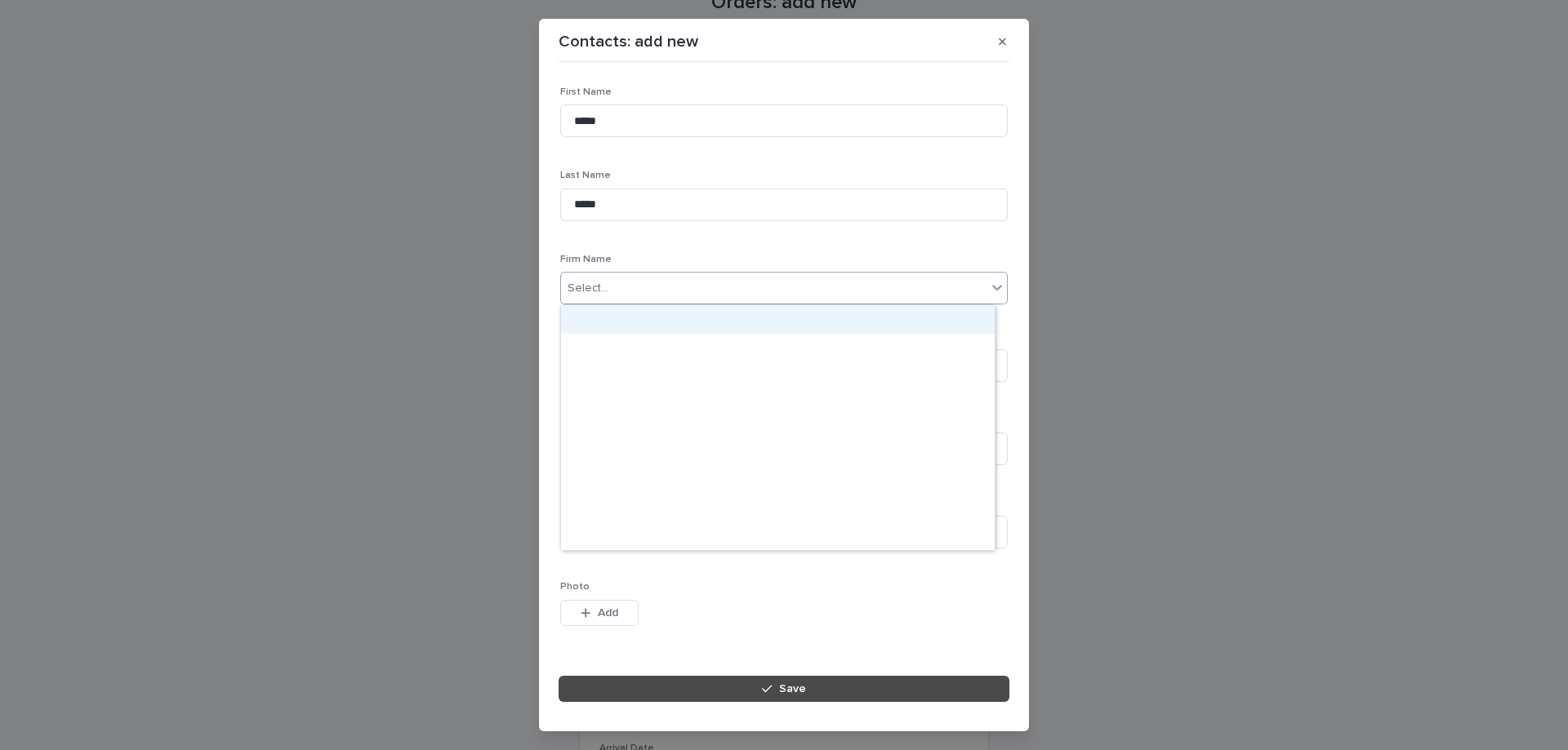
click at [647, 284] on div "Select..." at bounding box center [774, 289] width 425 height 27
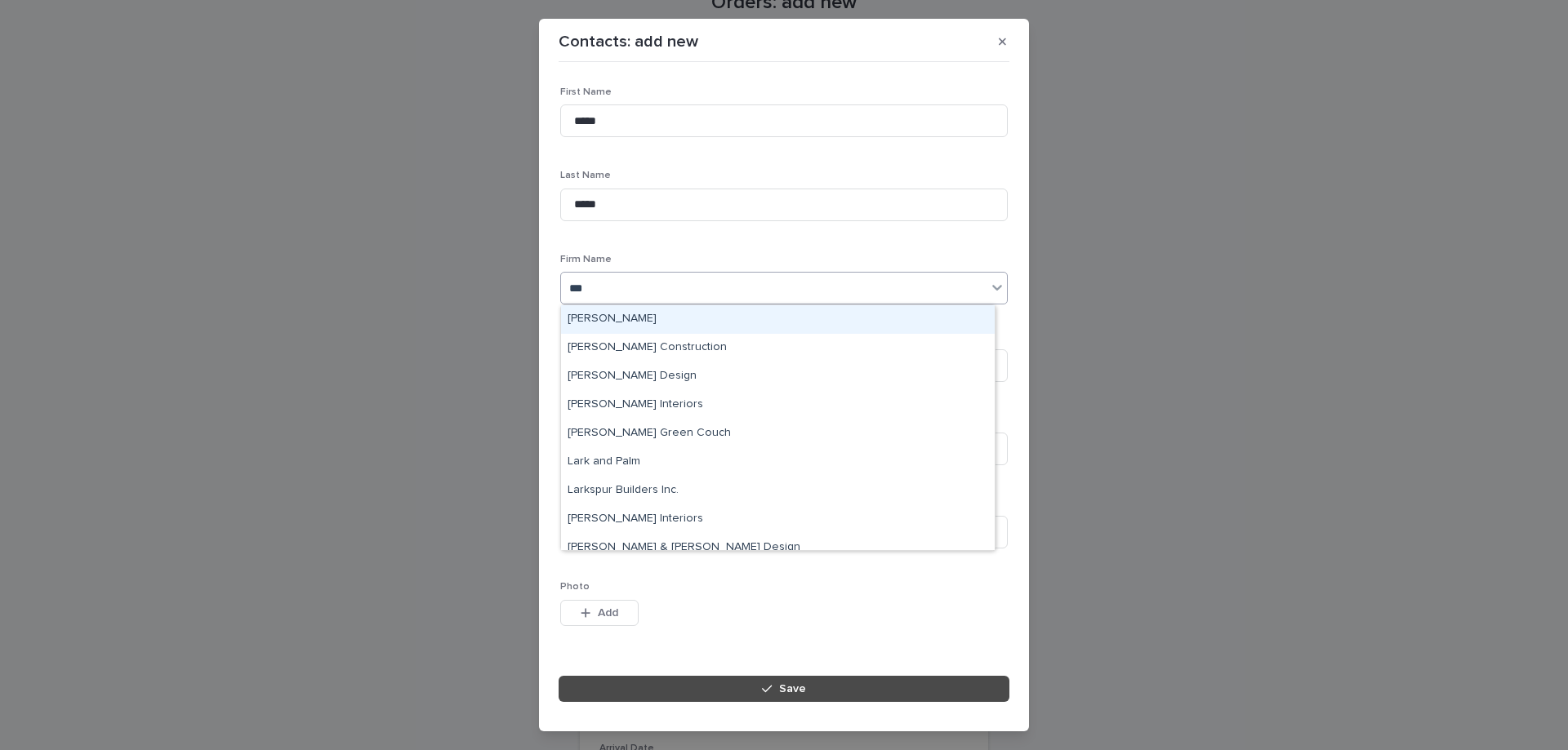
type input "****"
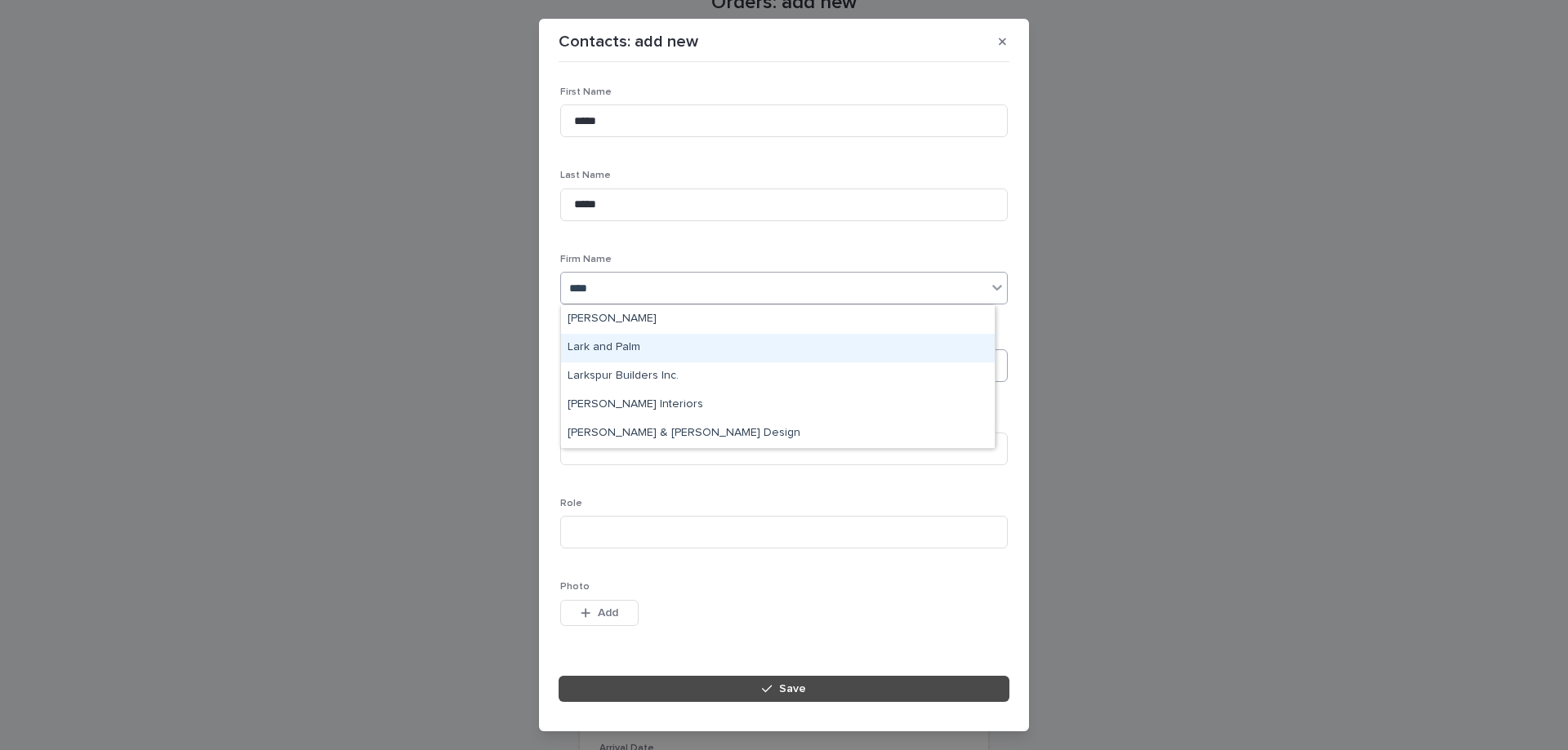
click at [629, 354] on div "Lark and Palm" at bounding box center [777, 348] width 433 height 29
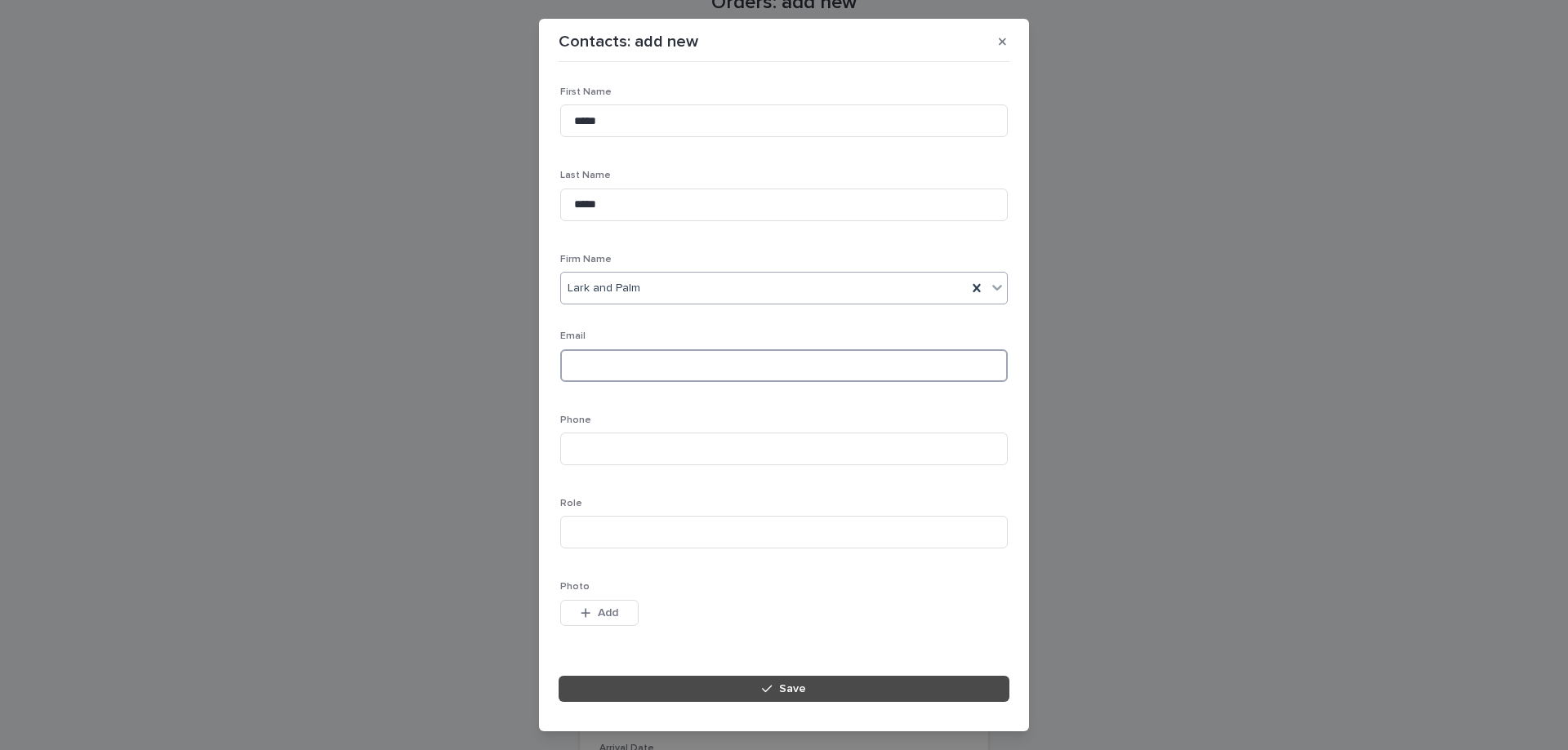
click at [620, 366] on input at bounding box center [784, 366] width 448 height 32
paste input "**********"
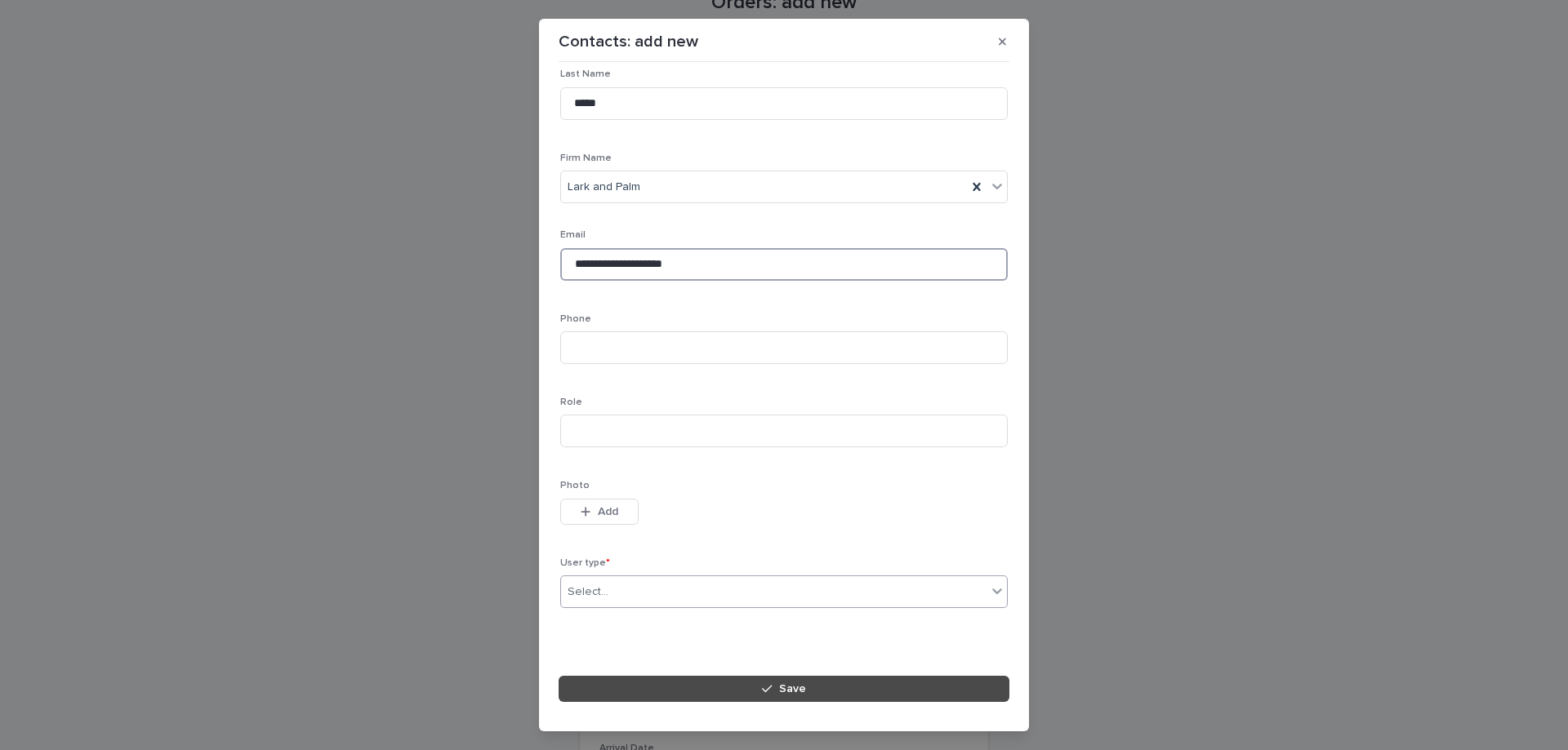
scroll to position [104, 0]
type input "**********"
click at [657, 584] on div "Select..." at bounding box center [774, 590] width 425 height 27
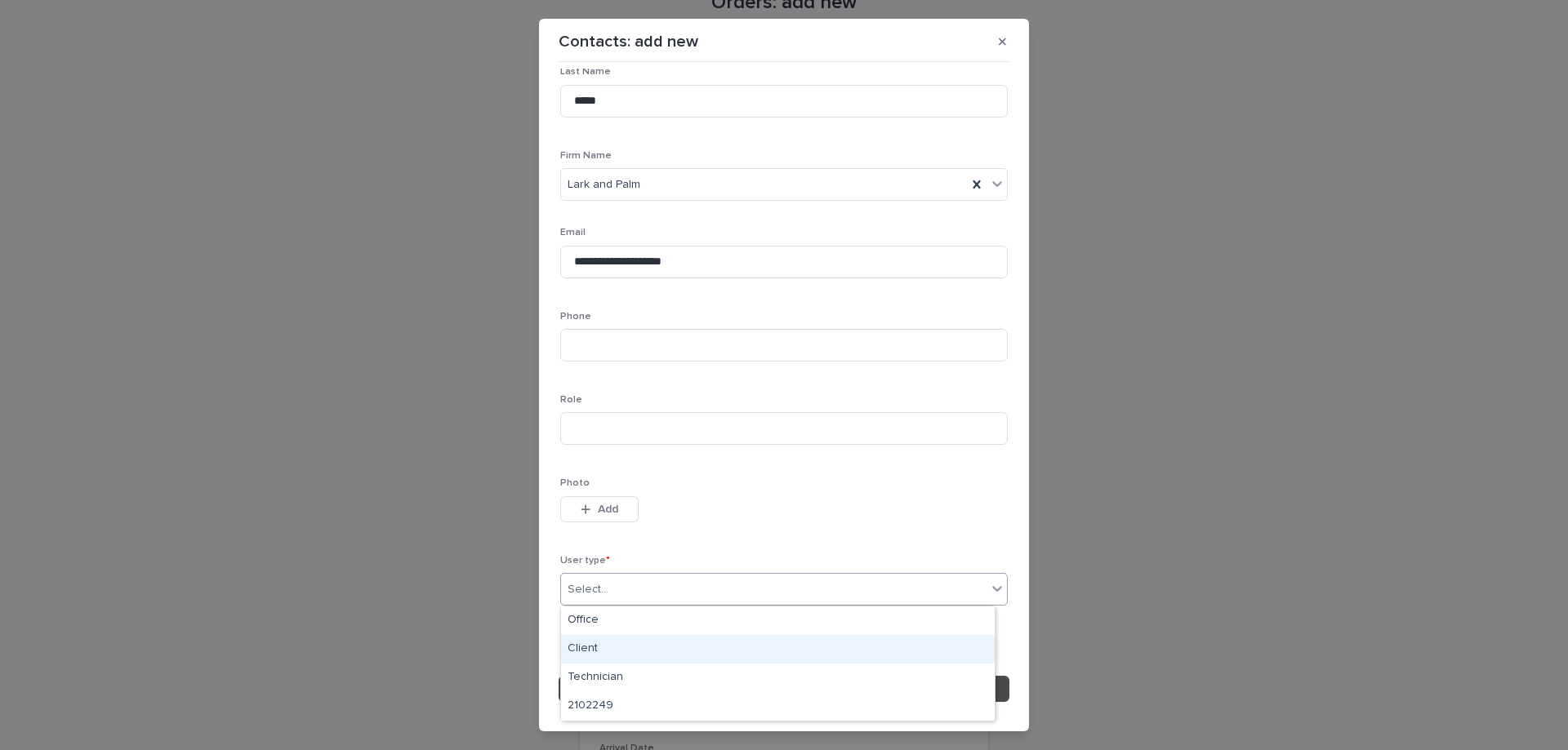
click at [629, 651] on div "Client" at bounding box center [777, 649] width 433 height 29
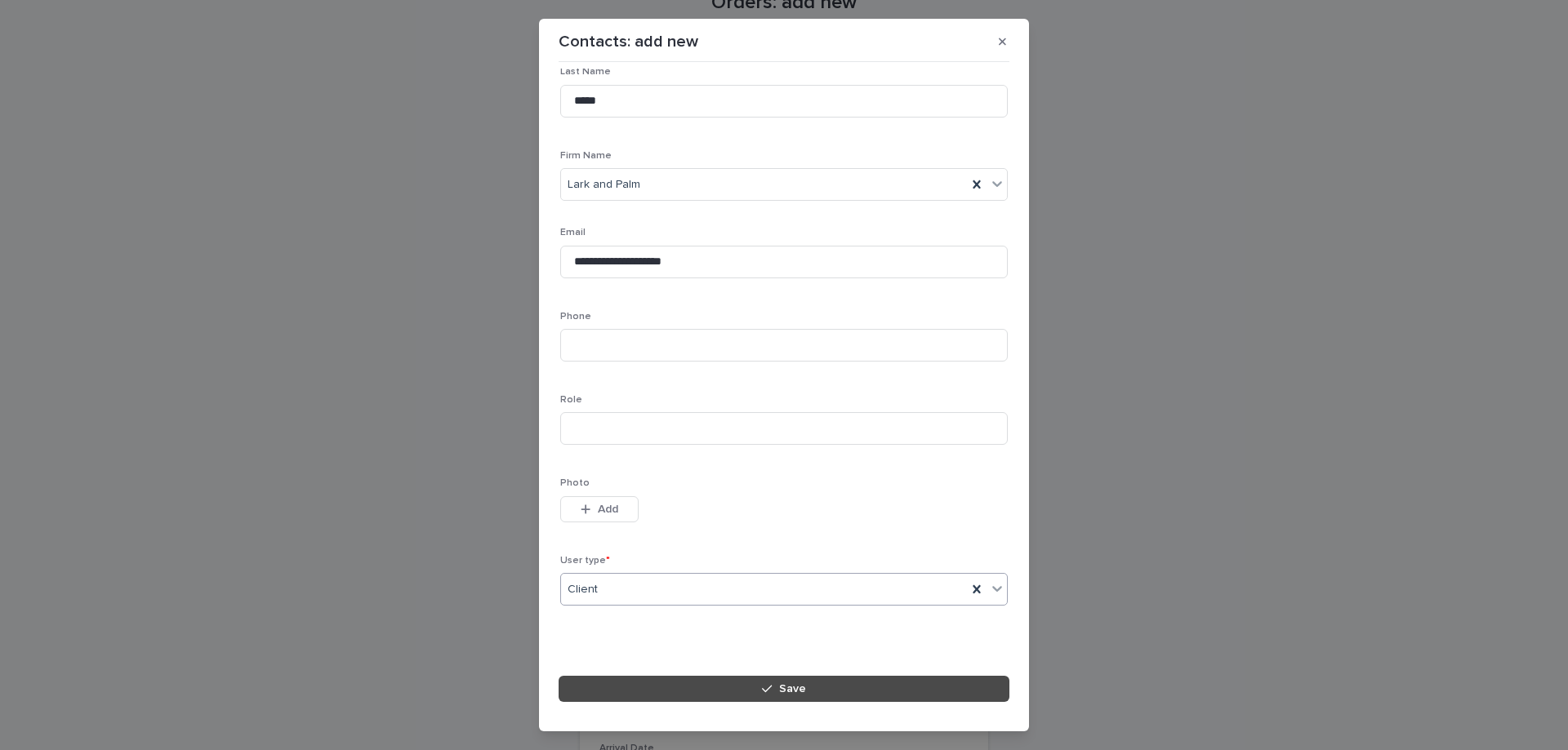
click at [670, 695] on button "Save" at bounding box center [784, 689] width 450 height 26
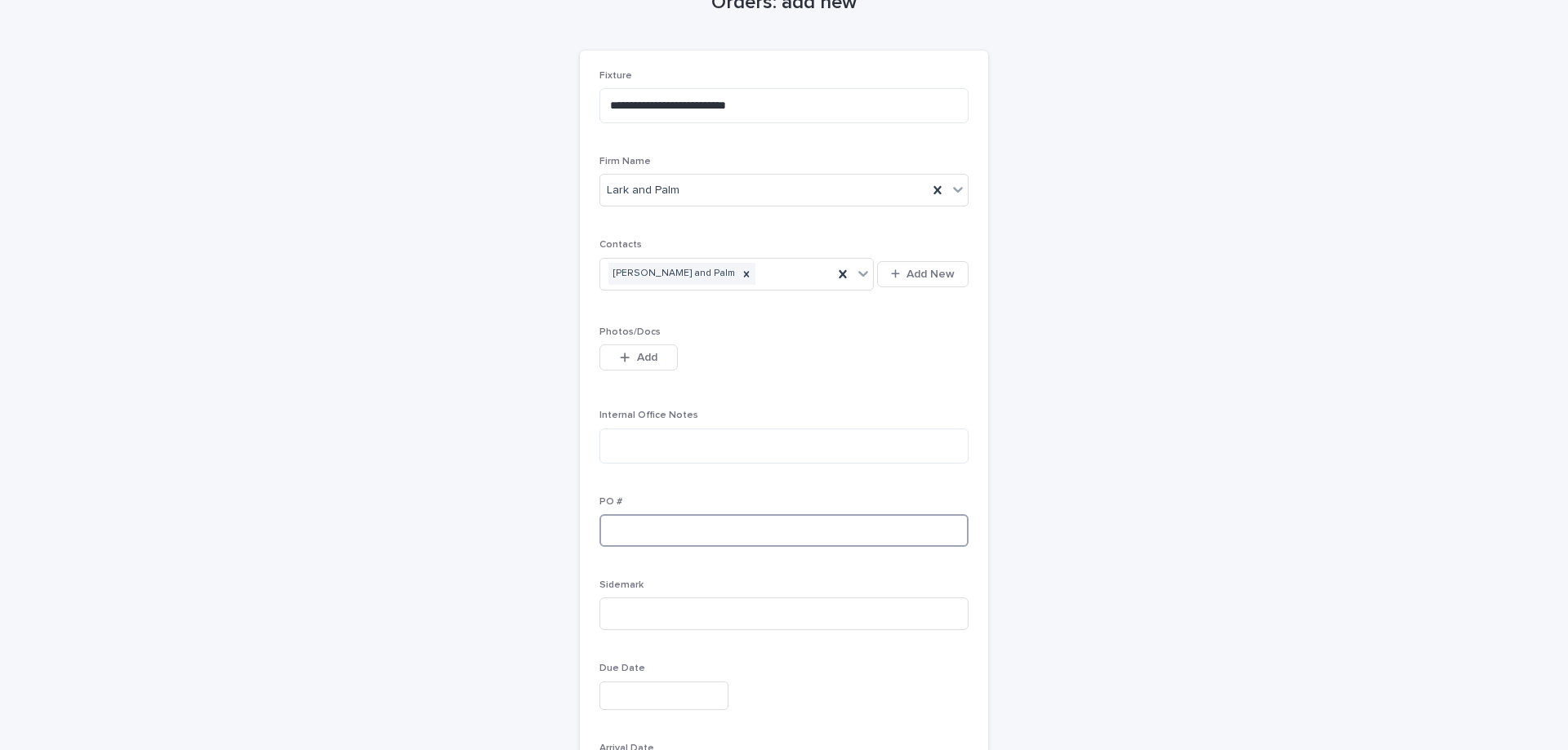
click at [689, 528] on input at bounding box center [784, 530] width 369 height 32
type input "*******"
click at [629, 600] on input at bounding box center [784, 614] width 369 height 32
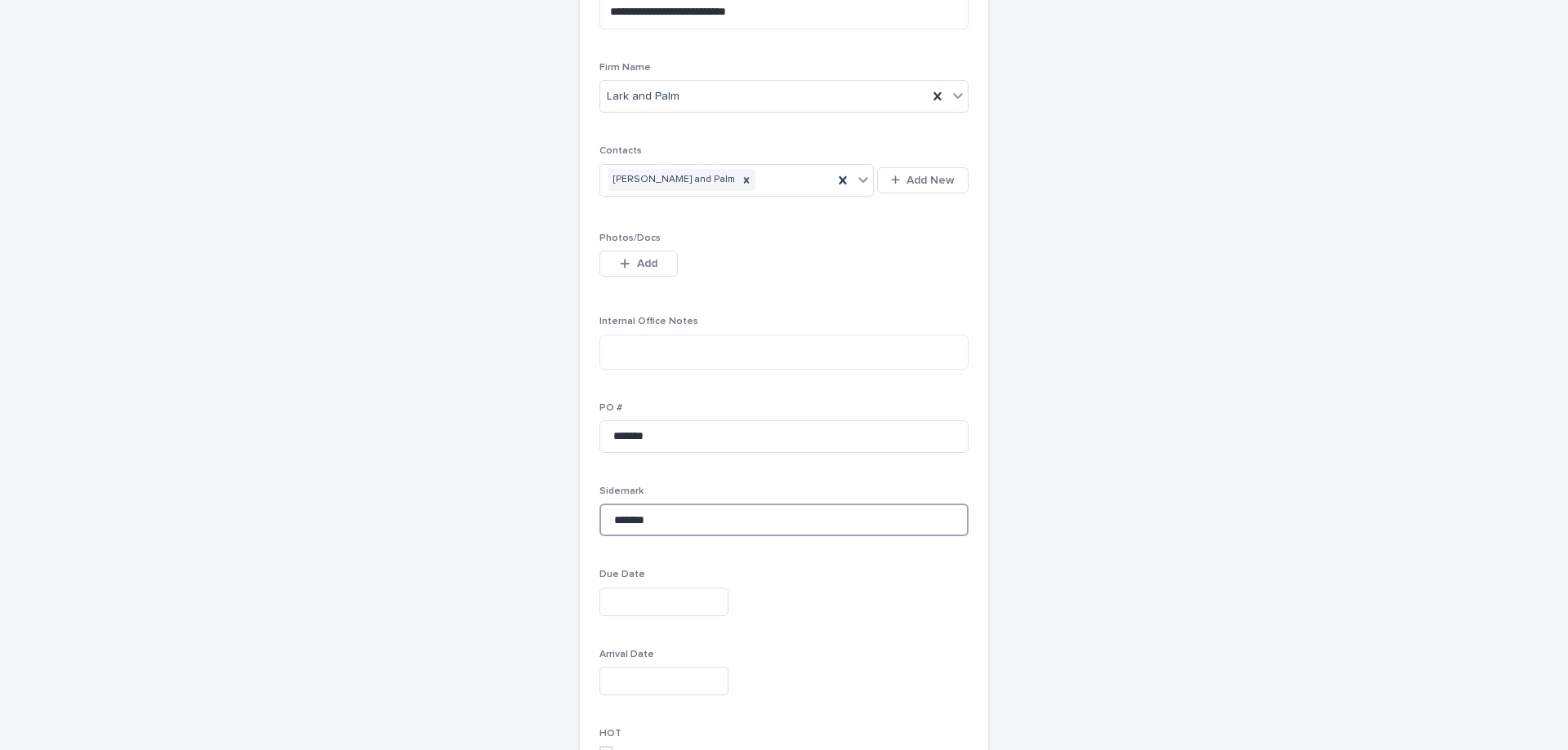
scroll to position [390, 0]
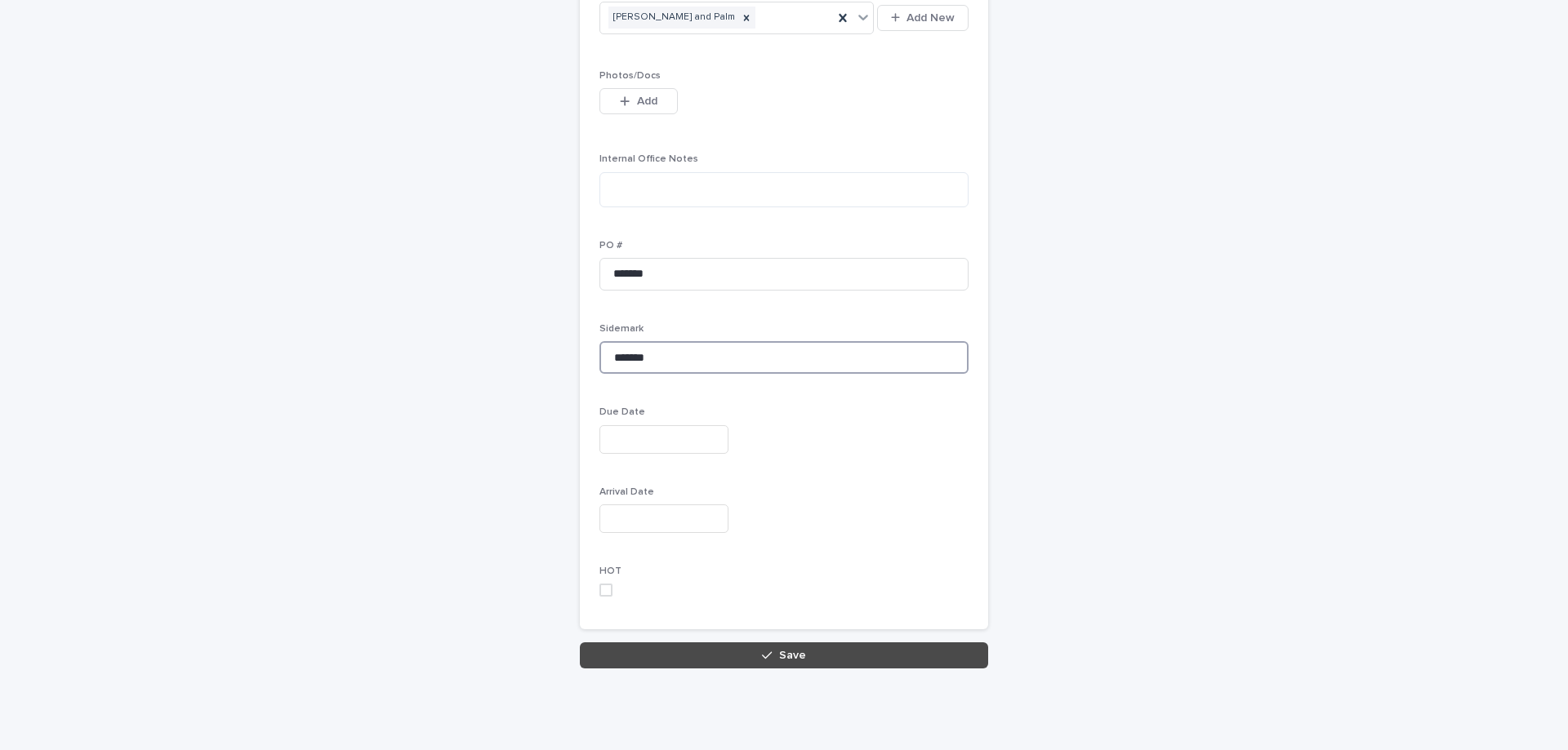
type input "*******"
click at [807, 652] on button "Save" at bounding box center [784, 655] width 408 height 26
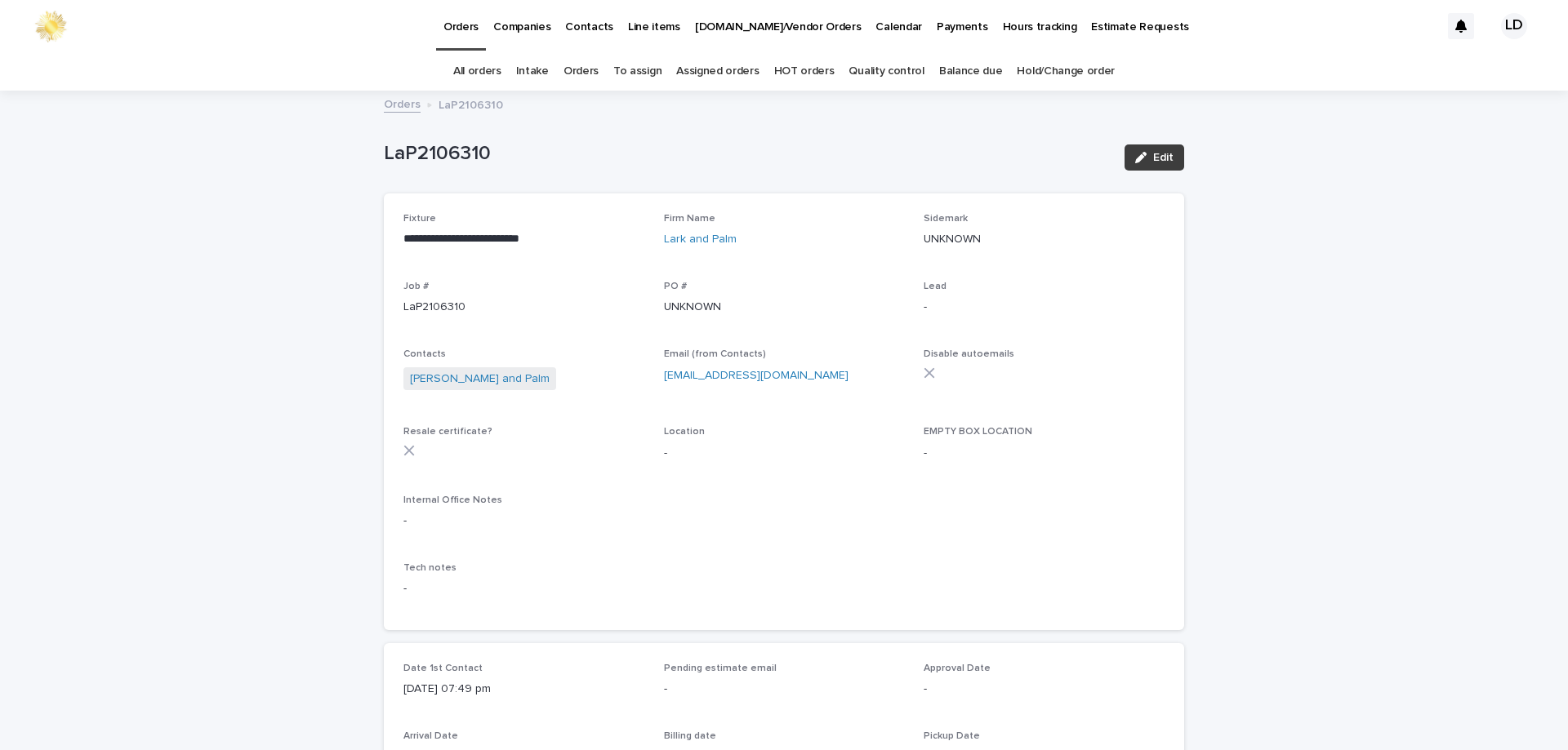
click at [1153, 158] on span "Edit" at bounding box center [1163, 158] width 21 height 12
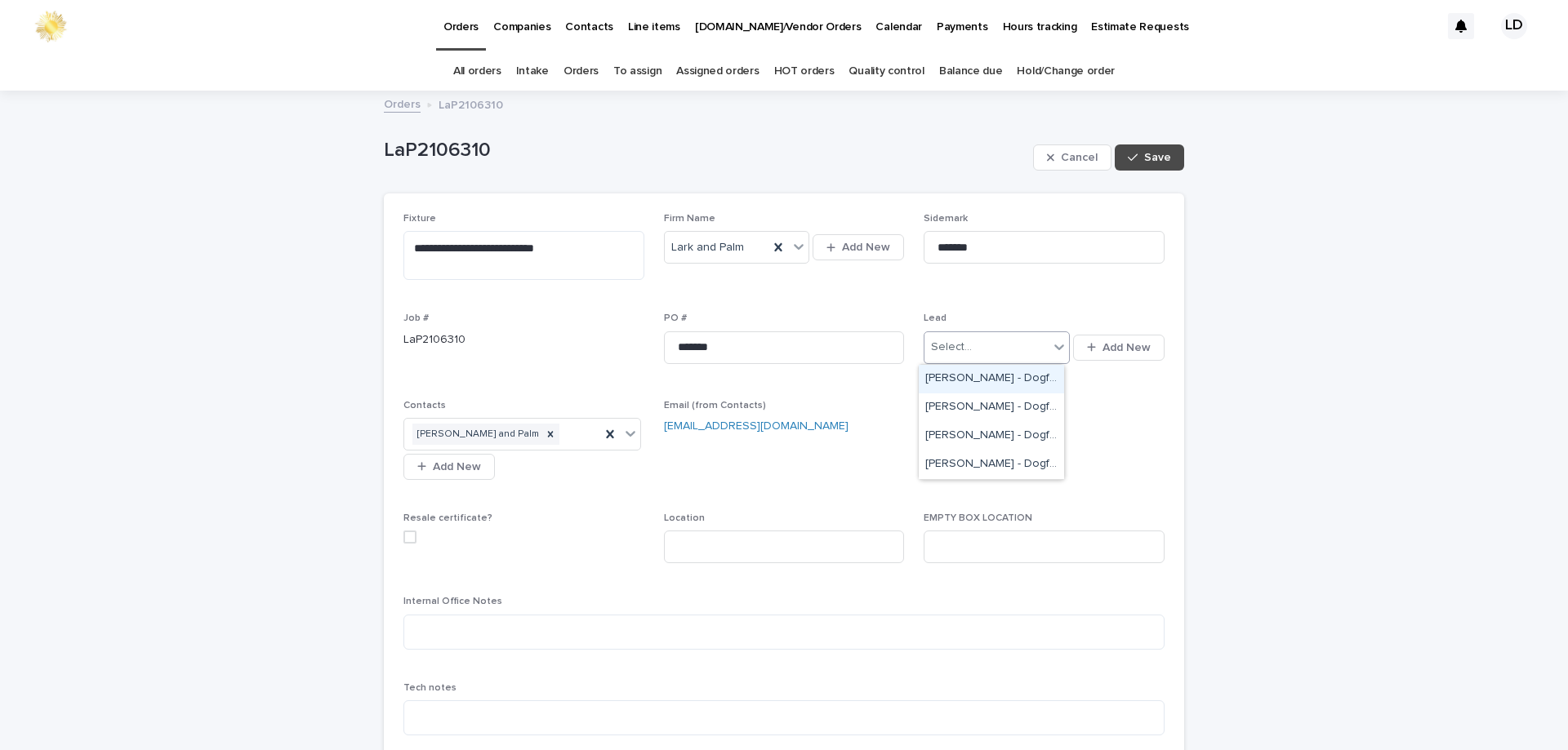
click at [1054, 348] on icon at bounding box center [1058, 348] width 10 height 5
click at [991, 458] on div "[PERSON_NAME] - Dogfork" at bounding box center [991, 465] width 145 height 29
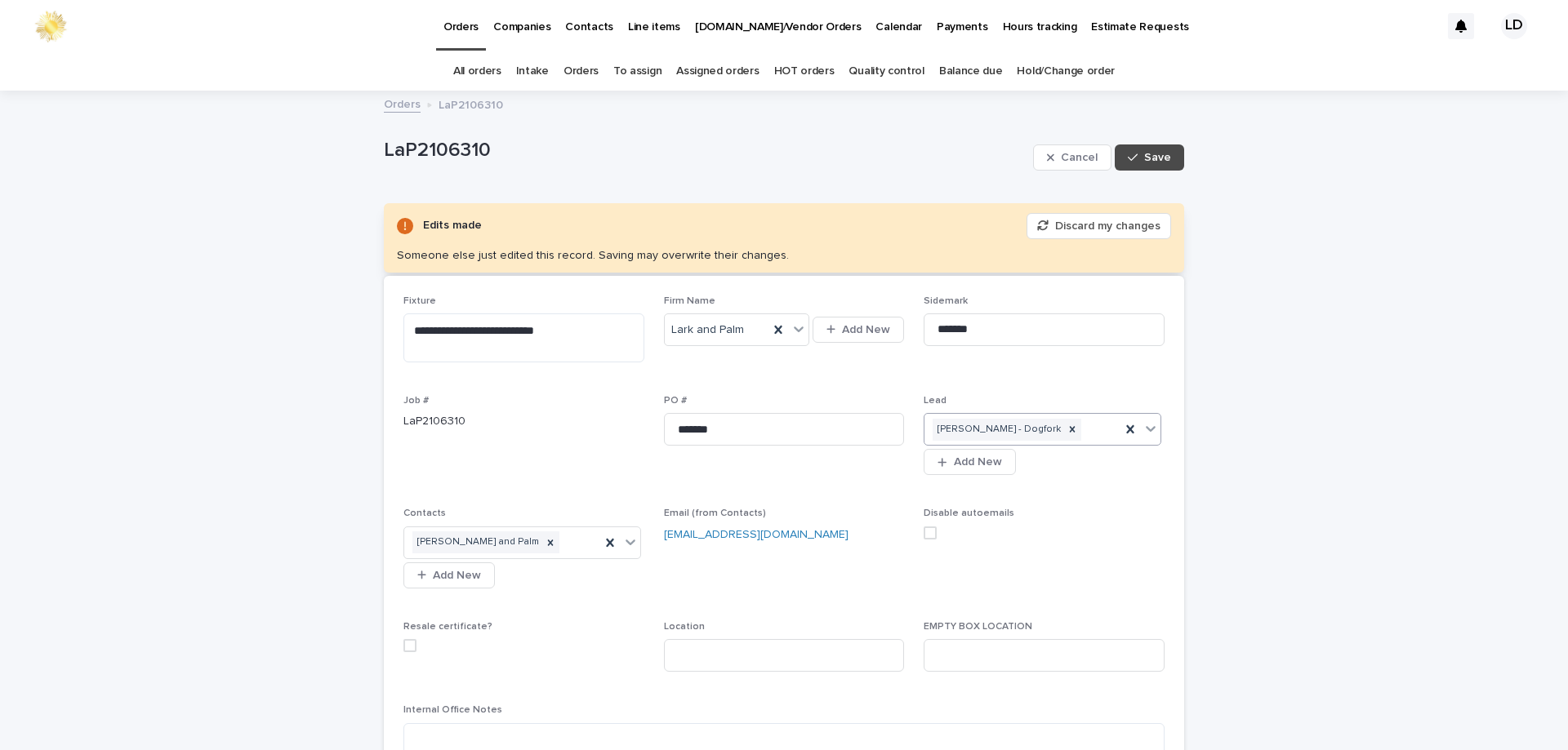
click at [433, 651] on div "Resale certificate?" at bounding box center [523, 643] width 240 height 44
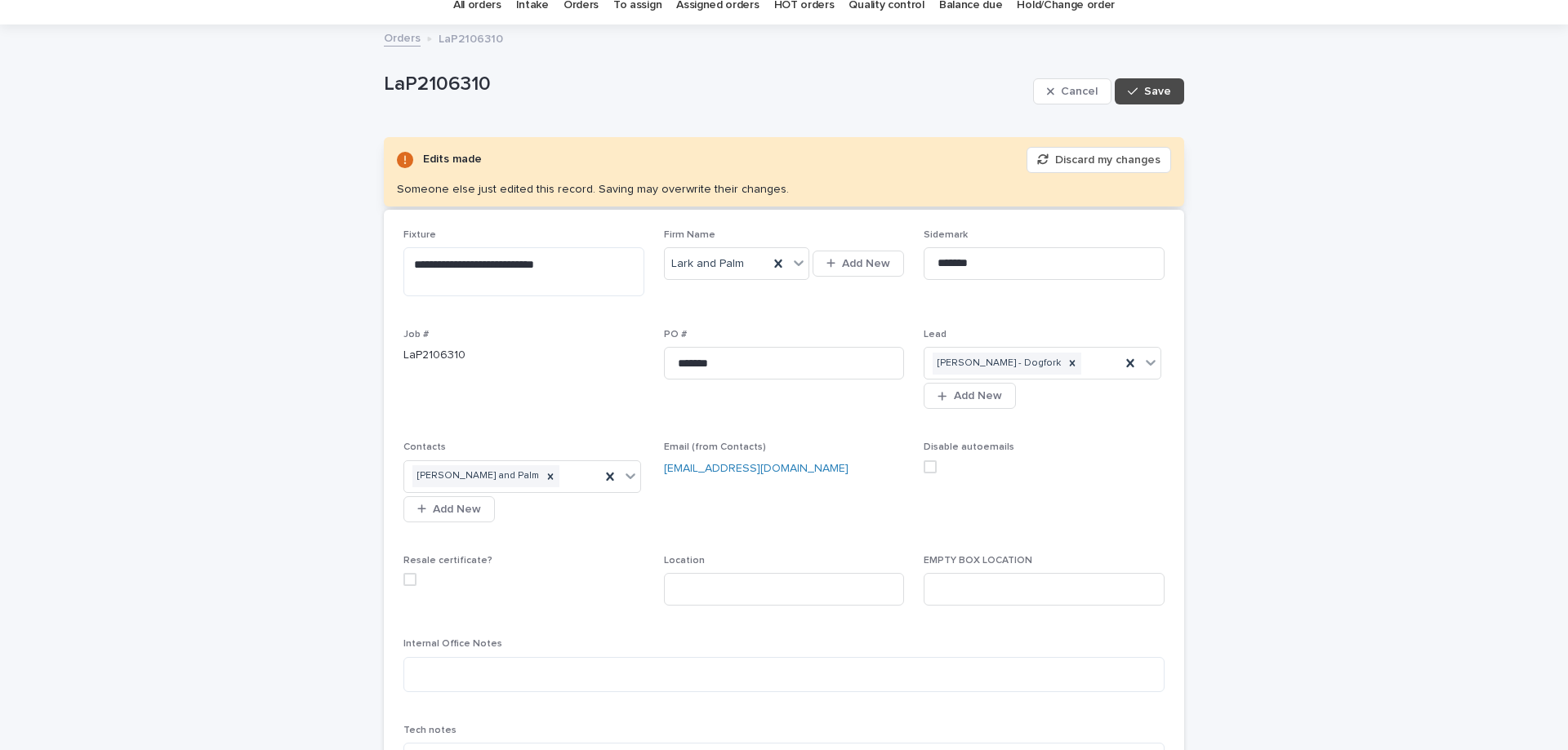
scroll to position [245, 0]
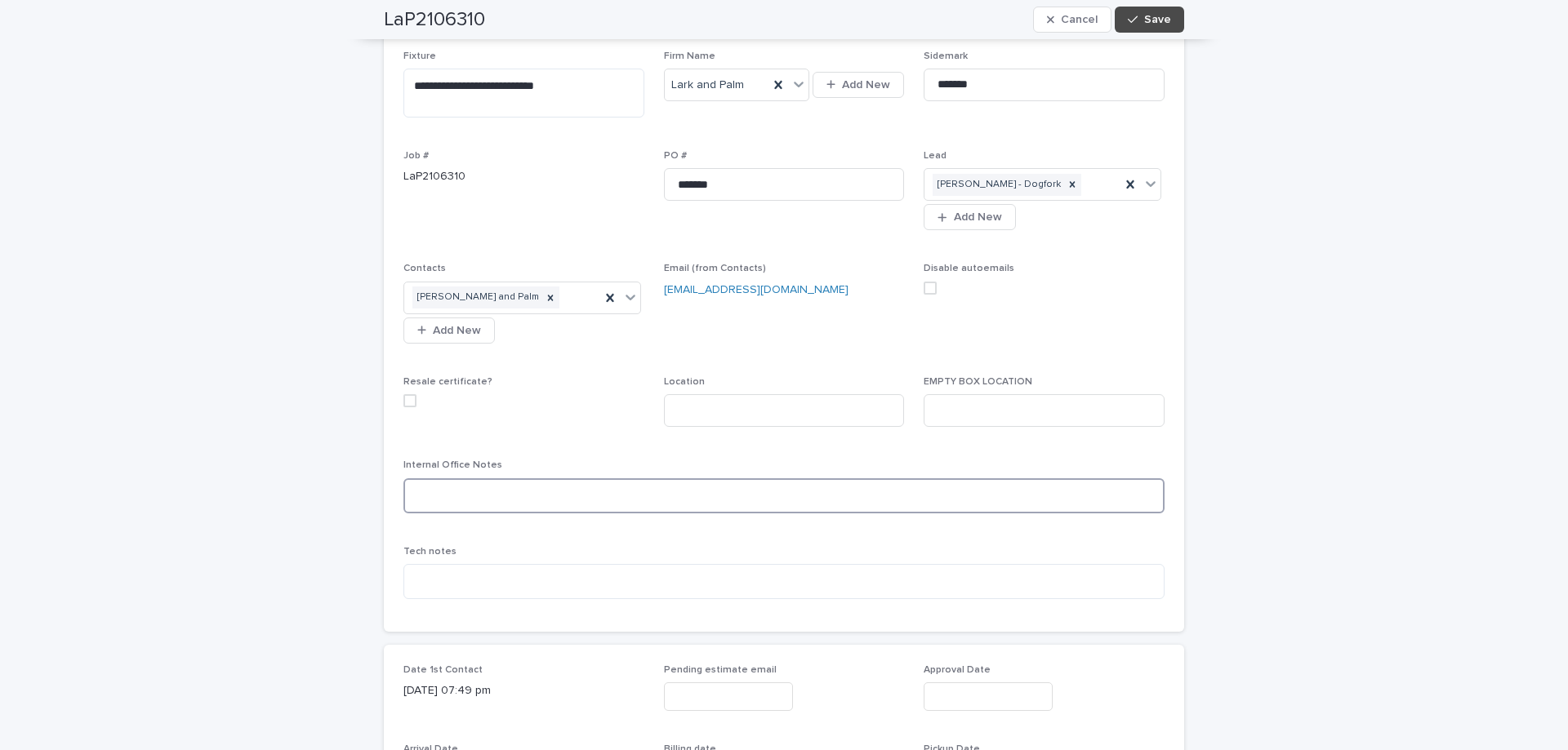
click at [451, 500] on textarea at bounding box center [784, 495] width 761 height 35
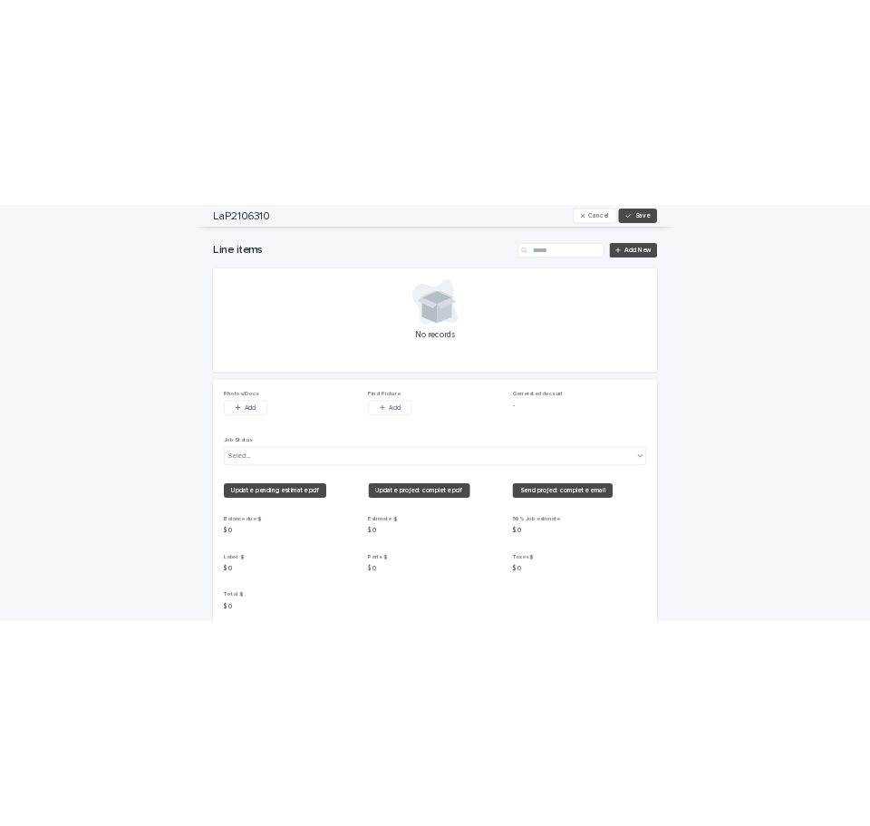
scroll to position [1269, 0]
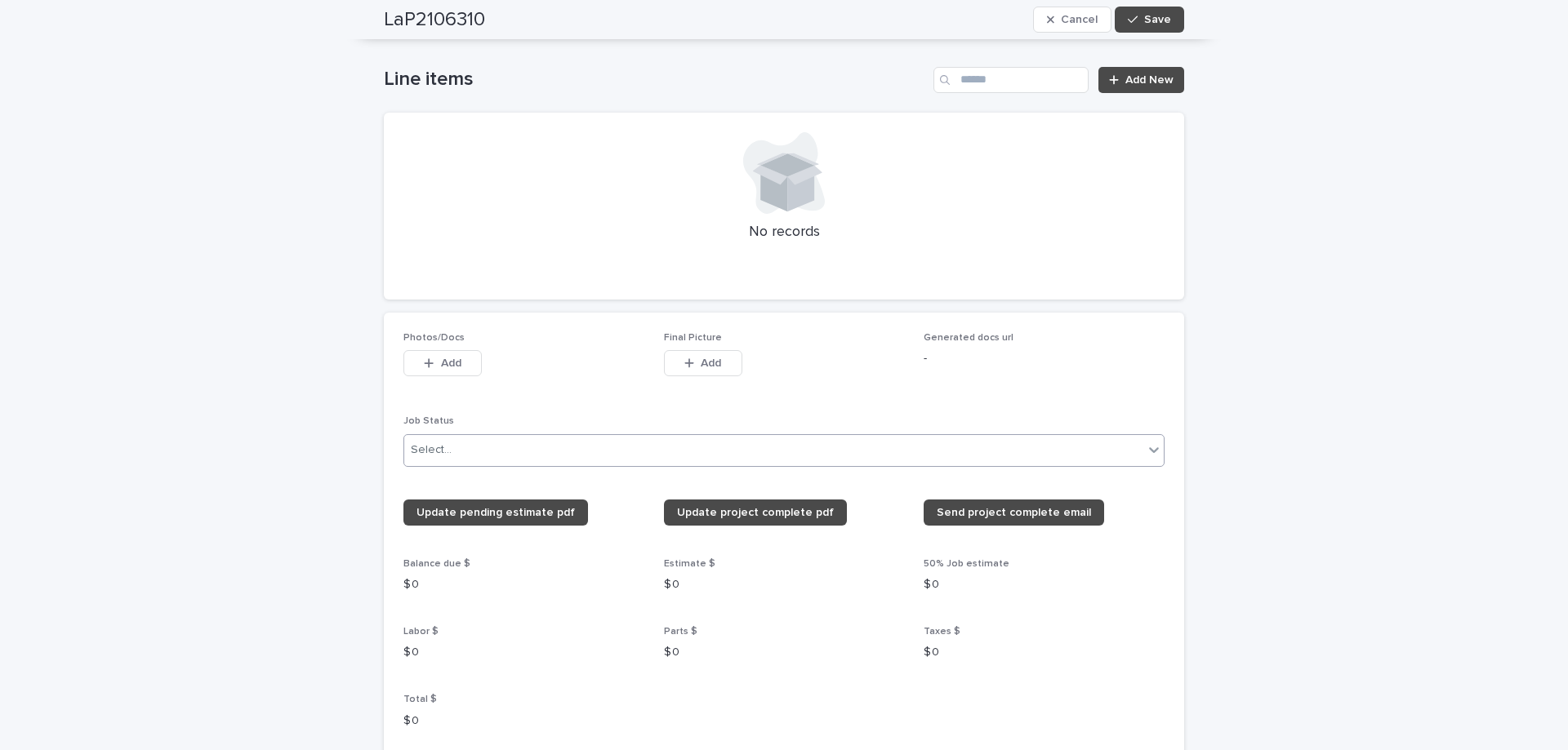
type textarea "**********"
click at [503, 452] on div "Select..." at bounding box center [774, 450] width 739 height 27
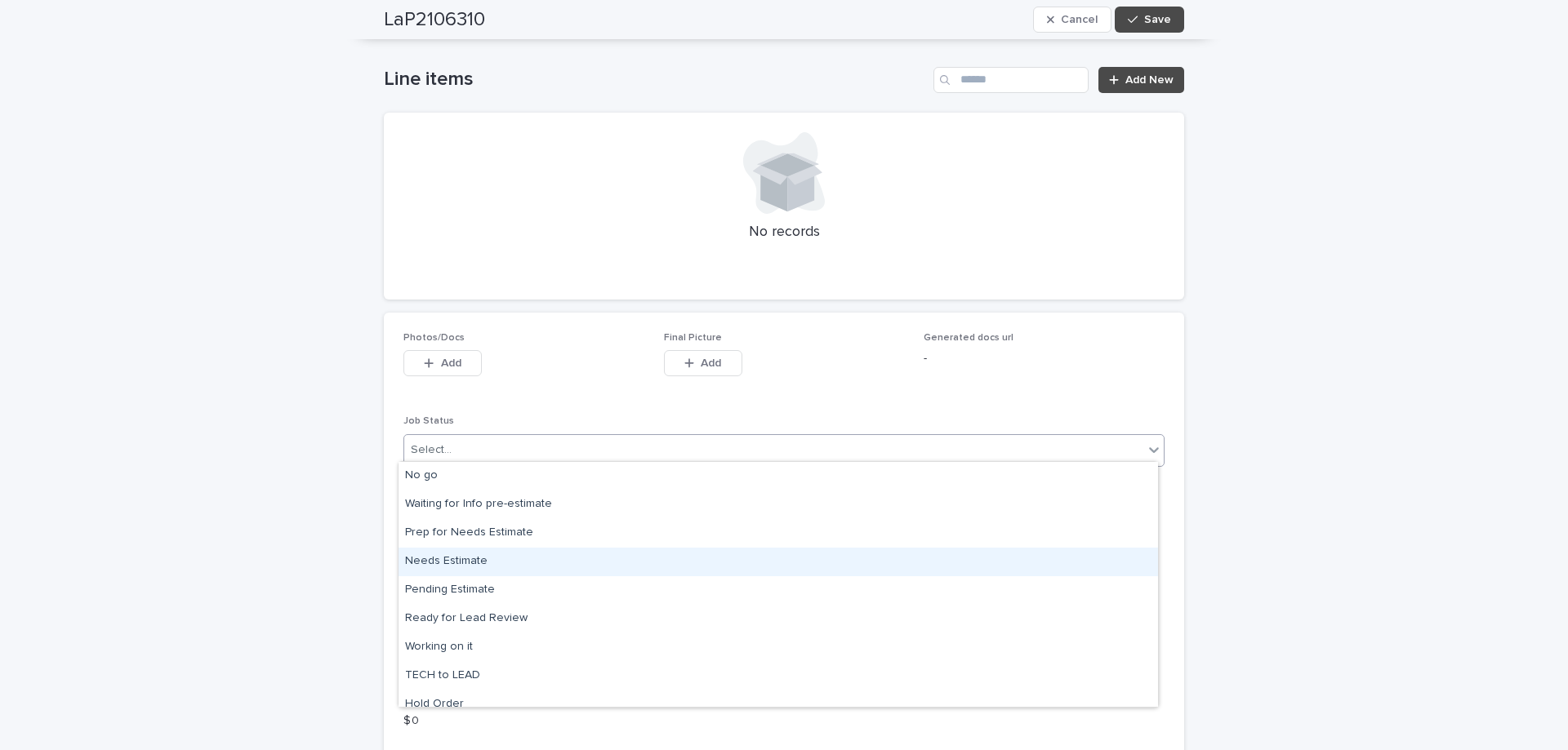
click at [494, 565] on div "Needs Estimate" at bounding box center [777, 562] width 759 height 29
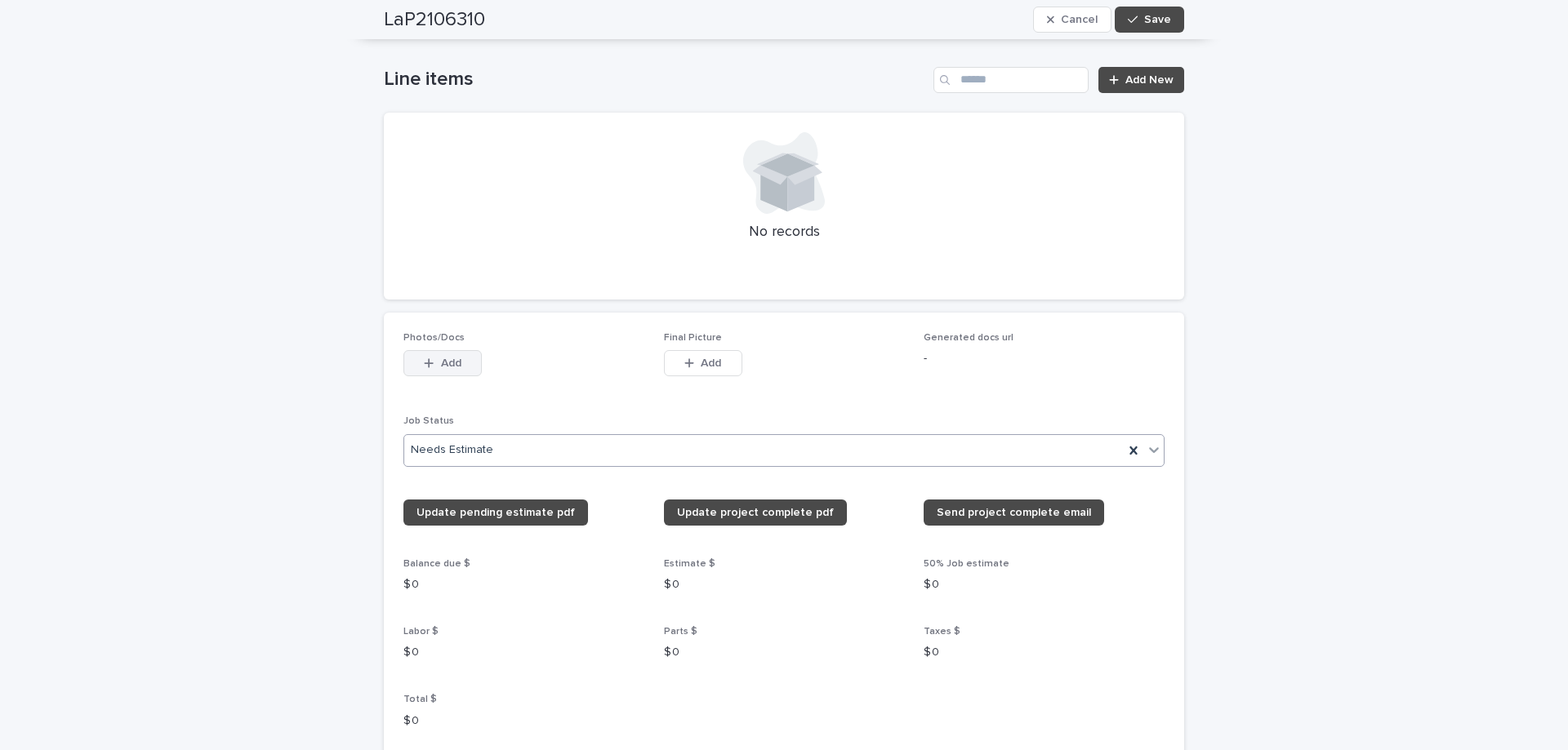
click at [441, 359] on span "Add" at bounding box center [451, 363] width 21 height 12
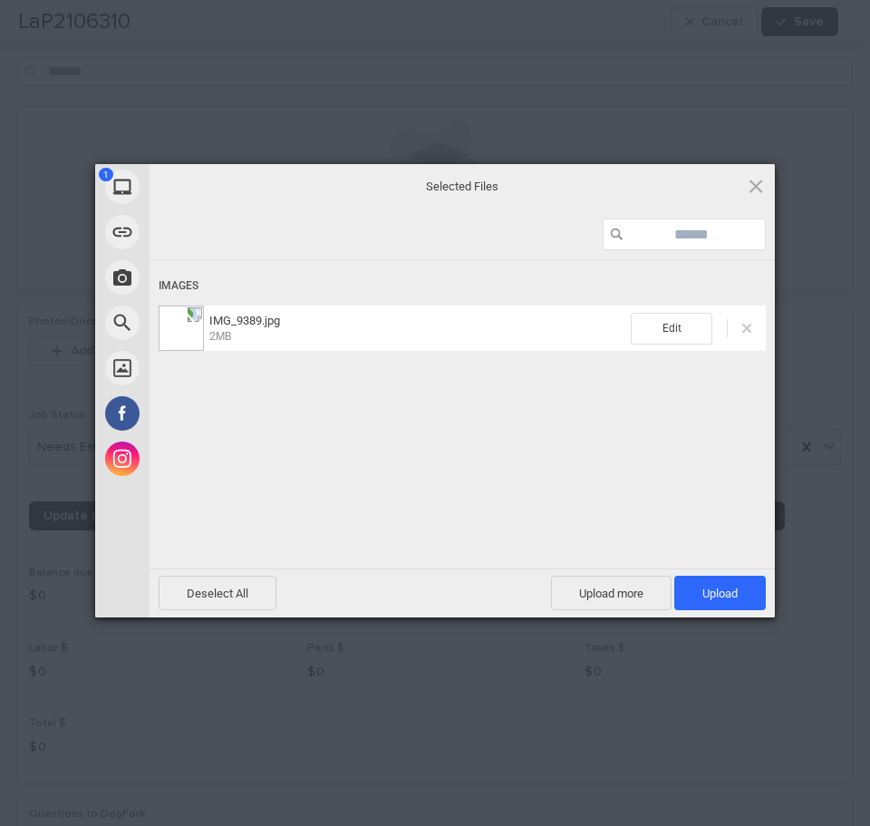
click at [744, 330] on span at bounding box center [747, 328] width 9 height 9
click at [754, 588] on span "Upload 1" at bounding box center [721, 593] width 92 height 34
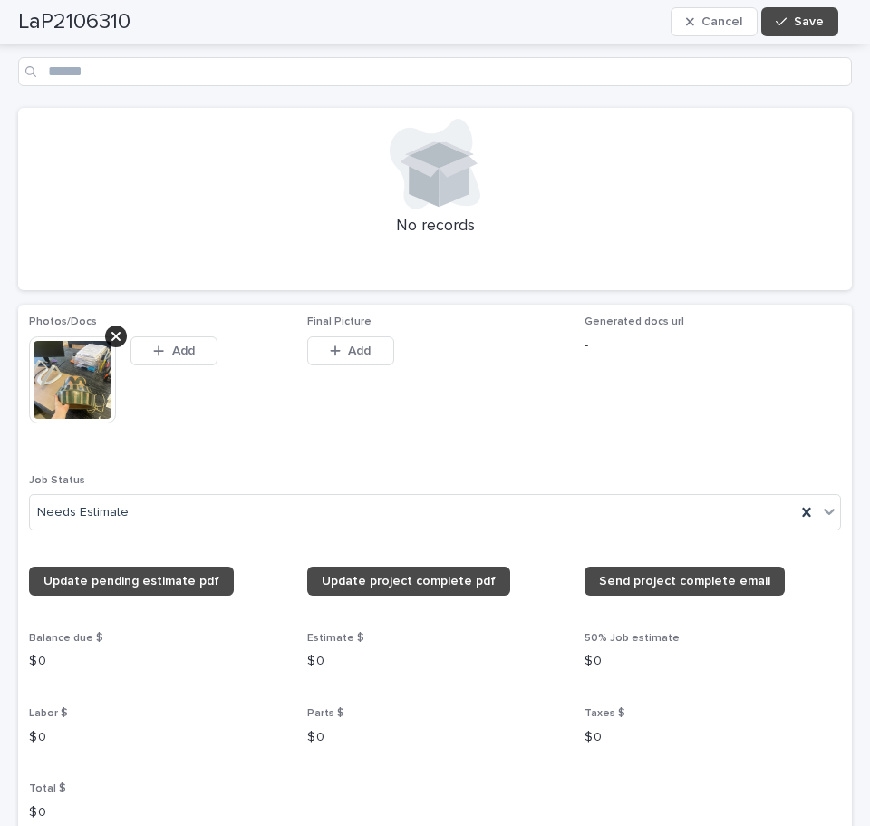
scroll to position [1302, 0]
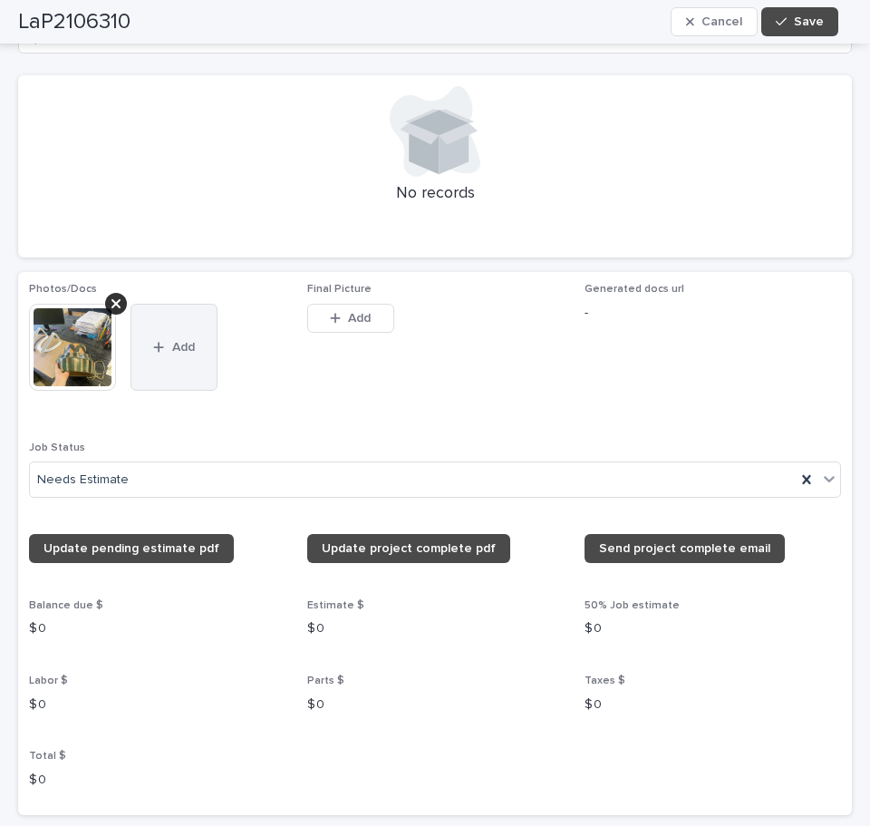
click at [190, 358] on button "Add" at bounding box center [174, 347] width 87 height 87
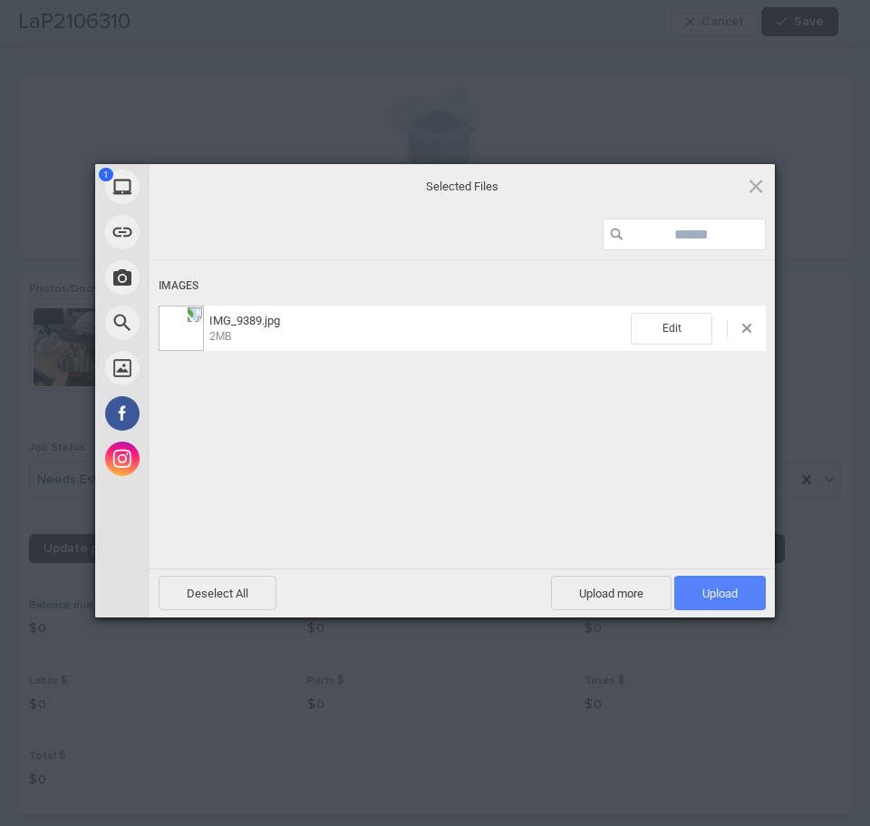
click at [724, 582] on span "Upload 1" at bounding box center [721, 593] width 92 height 34
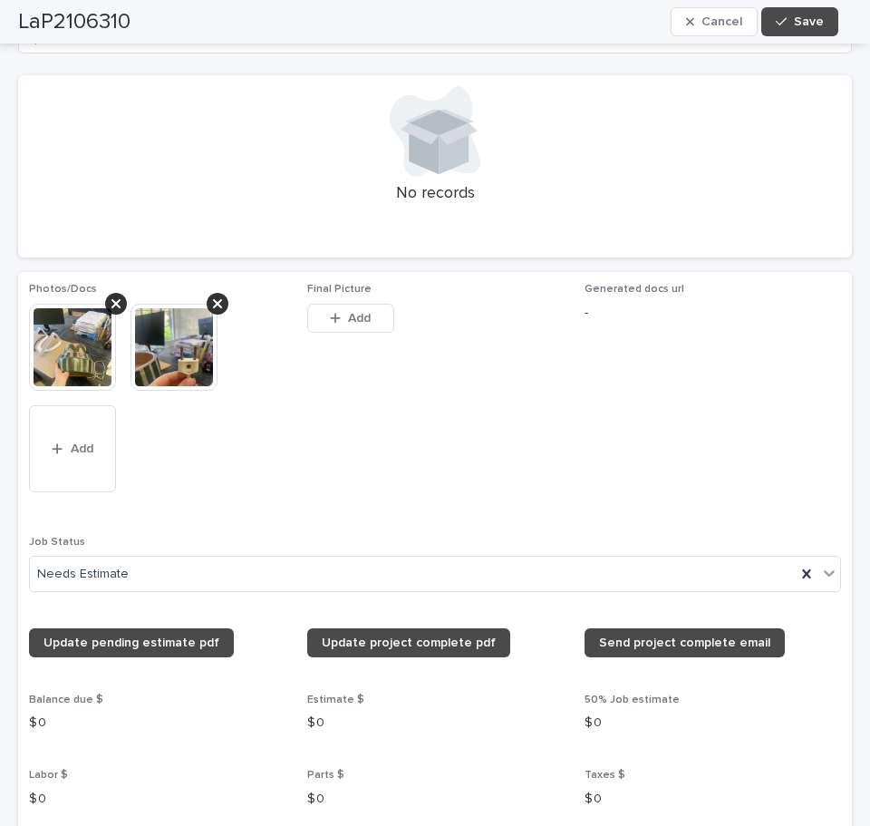
scroll to position [1349, 0]
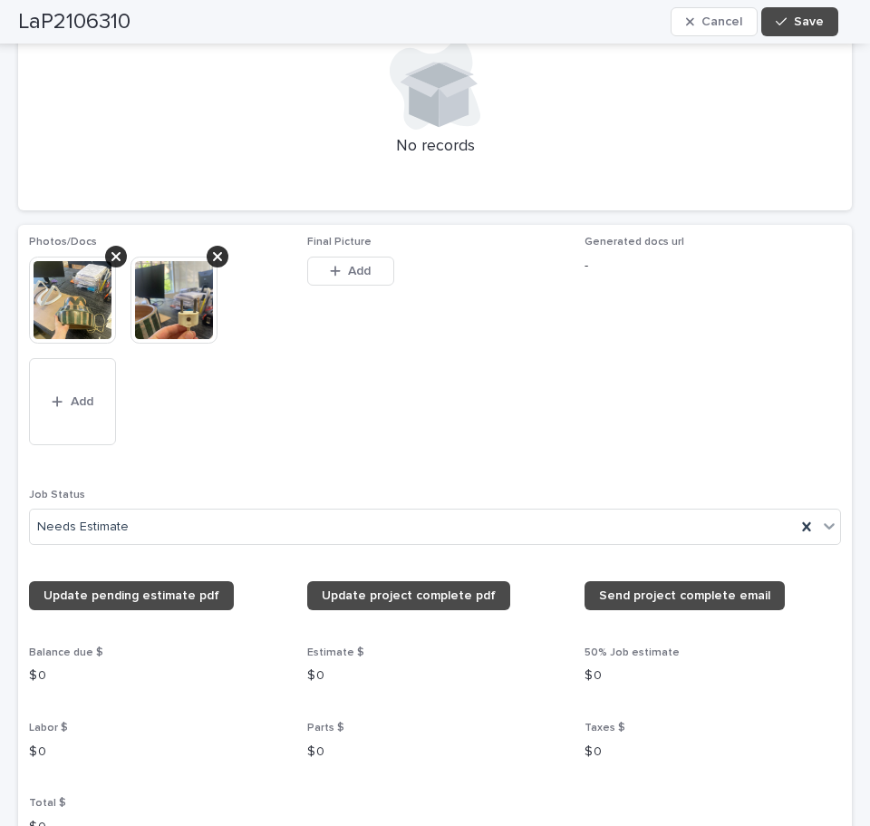
drag, startPoint x: 62, startPoint y: 410, endPoint x: 22, endPoint y: 420, distance: 41.1
click at [63, 410] on button "Add" at bounding box center [72, 401] width 87 height 87
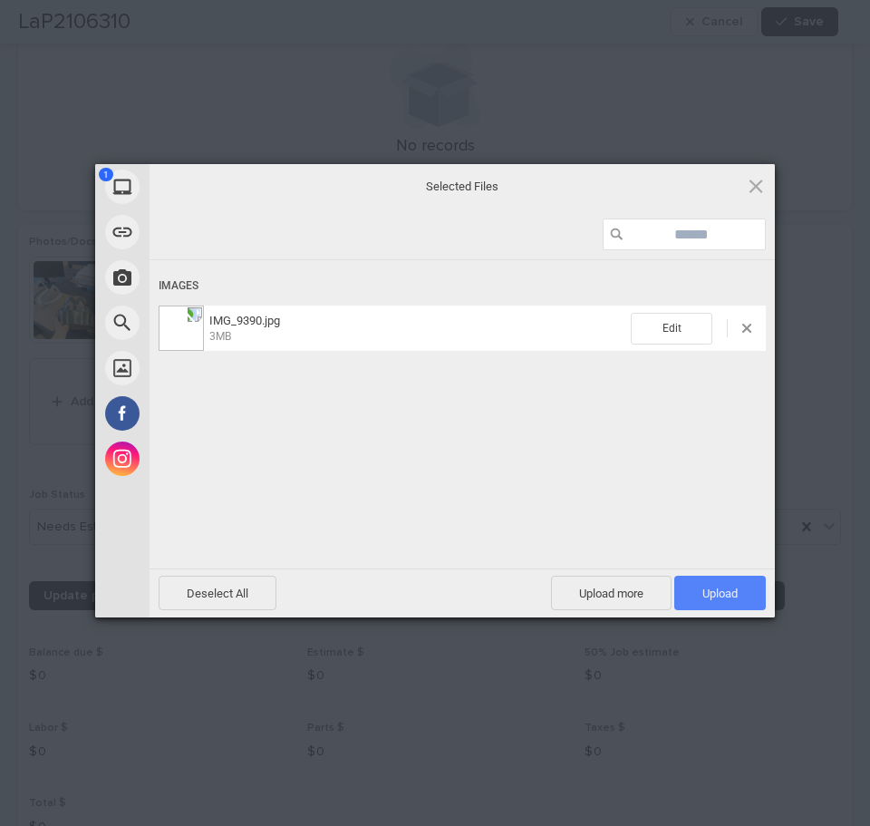
click at [723, 582] on span "Upload 1" at bounding box center [721, 593] width 92 height 34
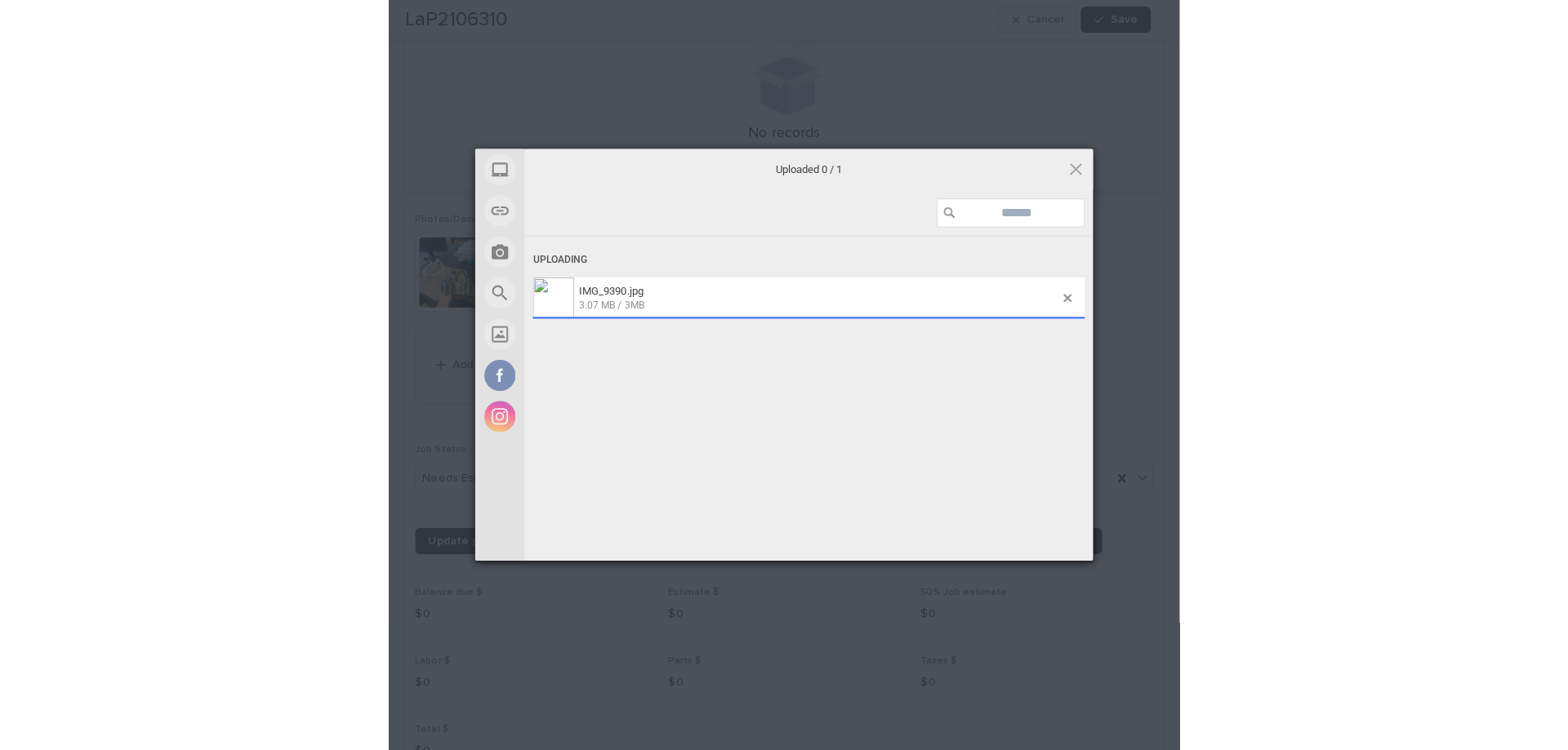
scroll to position [1261, 0]
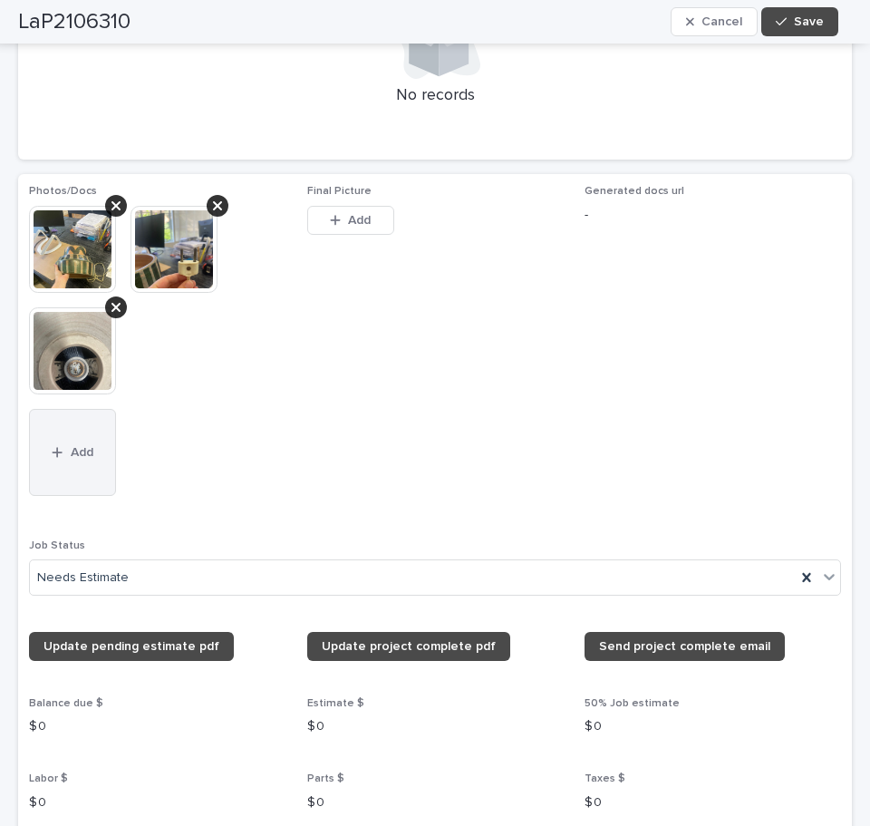
click at [82, 455] on button "Add" at bounding box center [72, 452] width 87 height 87
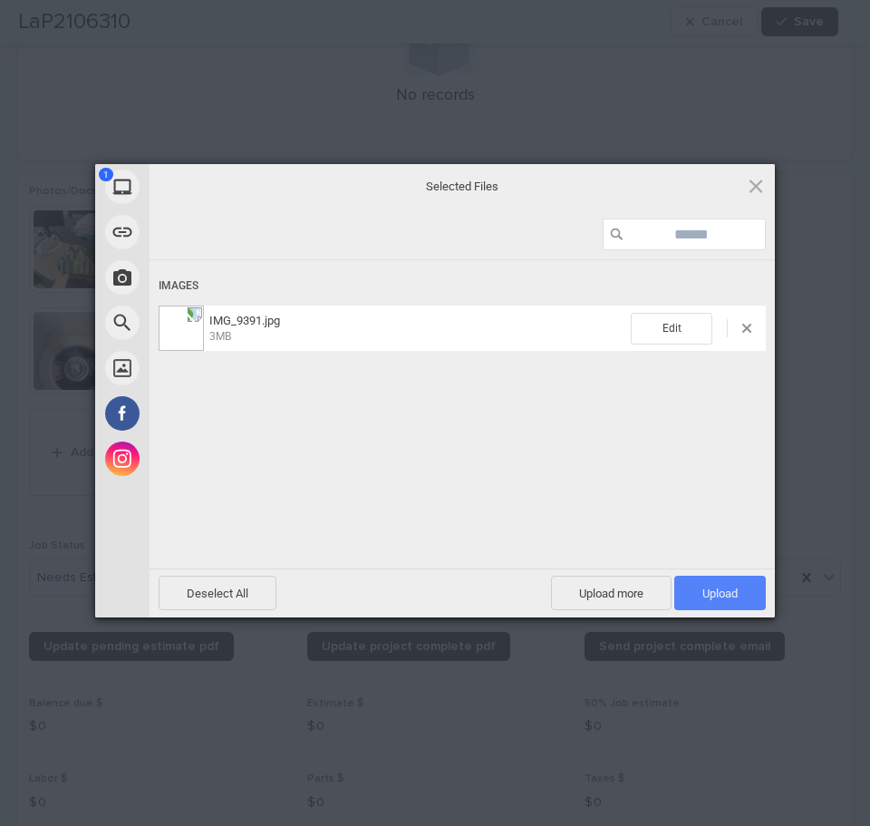
click at [738, 585] on span "Upload 1" at bounding box center [721, 593] width 92 height 34
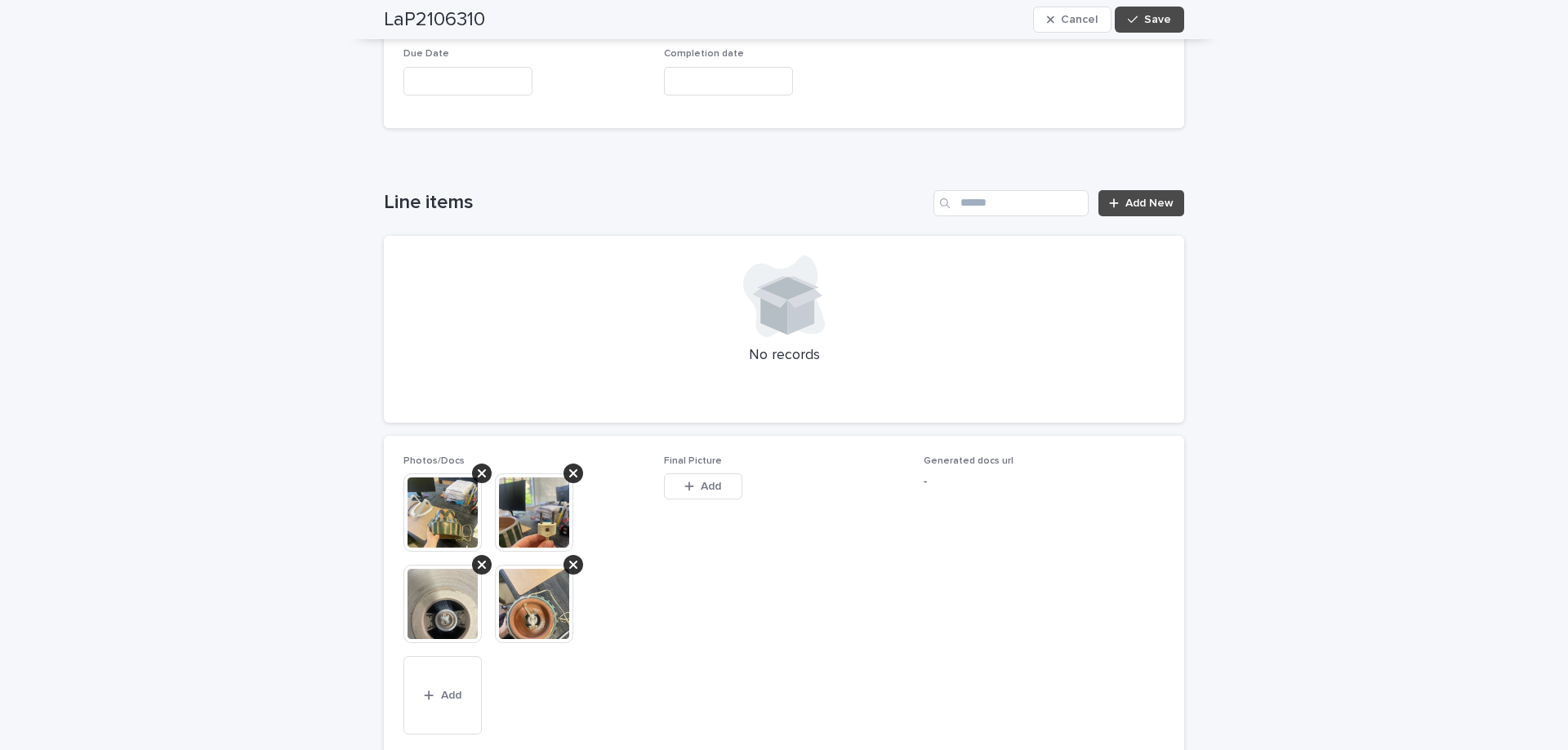
scroll to position [1016, 0]
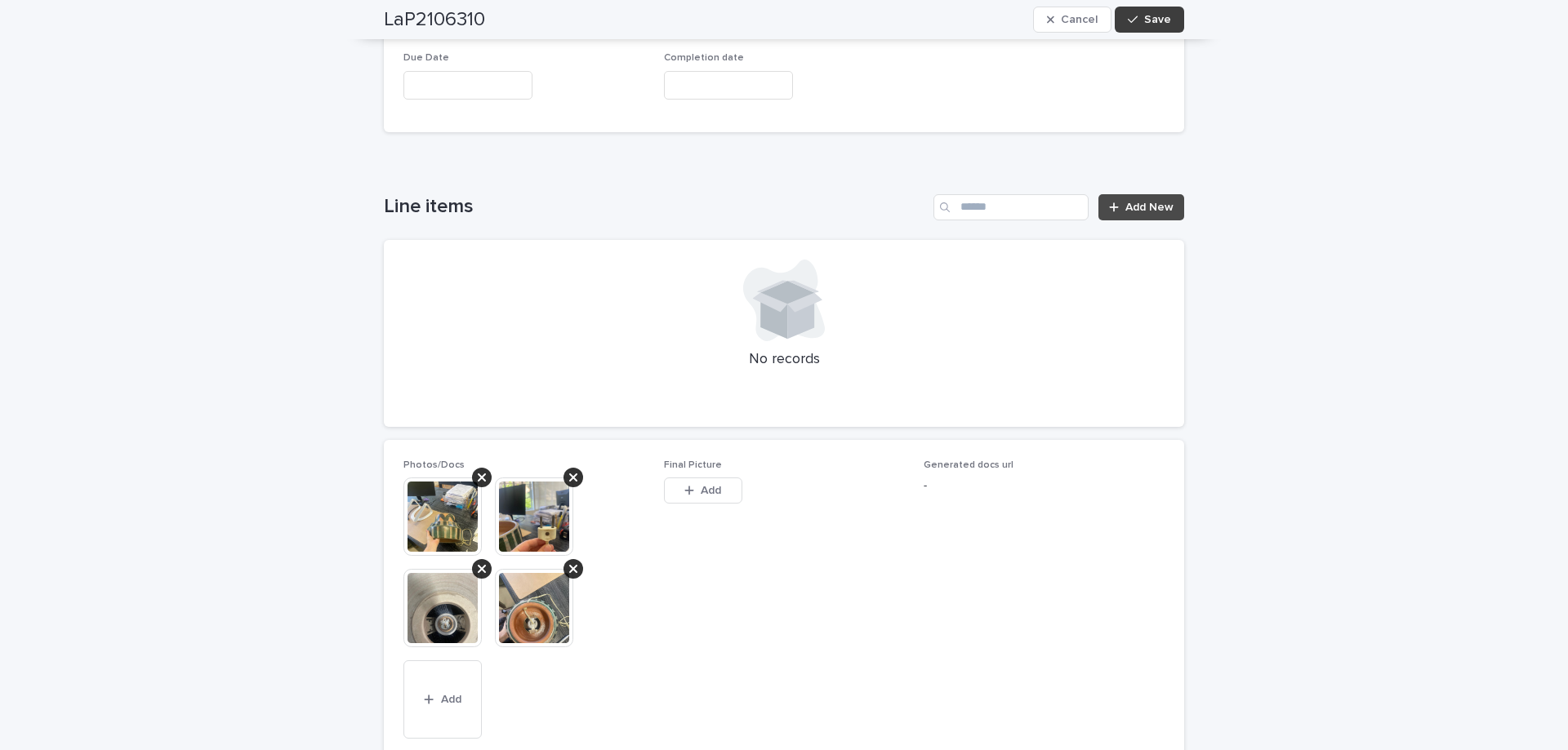
click at [1144, 17] on span "Save" at bounding box center [1157, 19] width 27 height 12
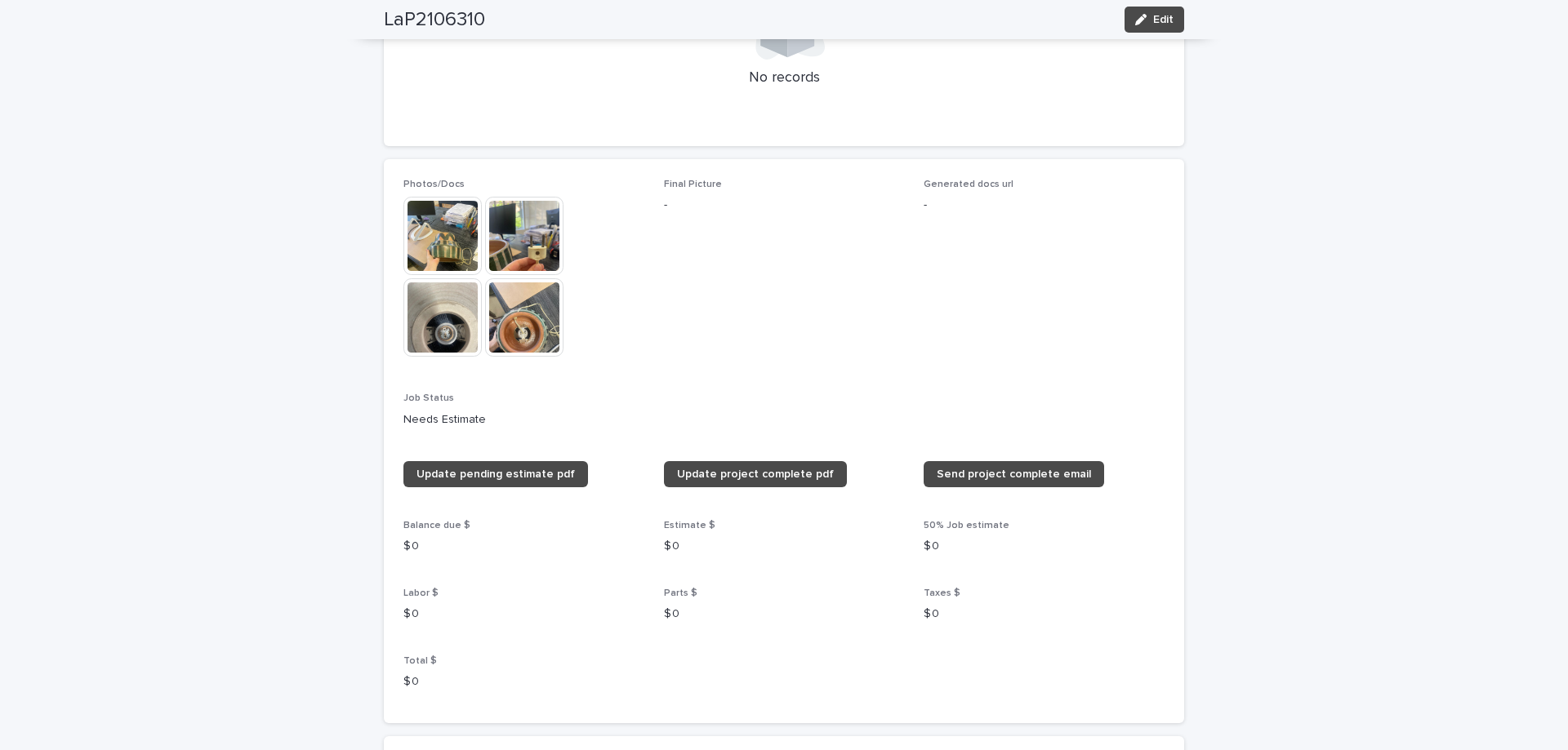
scroll to position [761, 0]
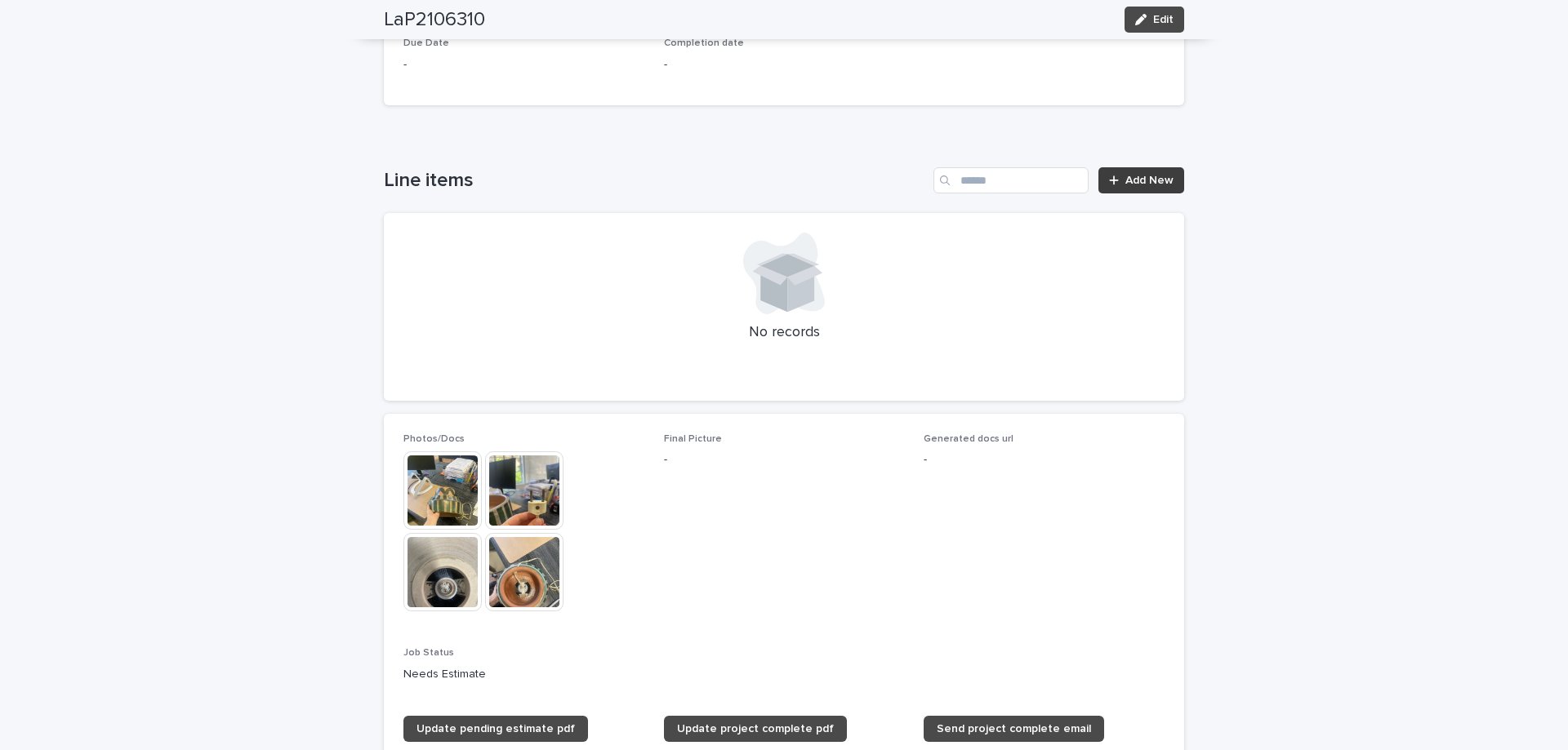
click at [1129, 185] on span "Add New" at bounding box center [1148, 180] width 48 height 12
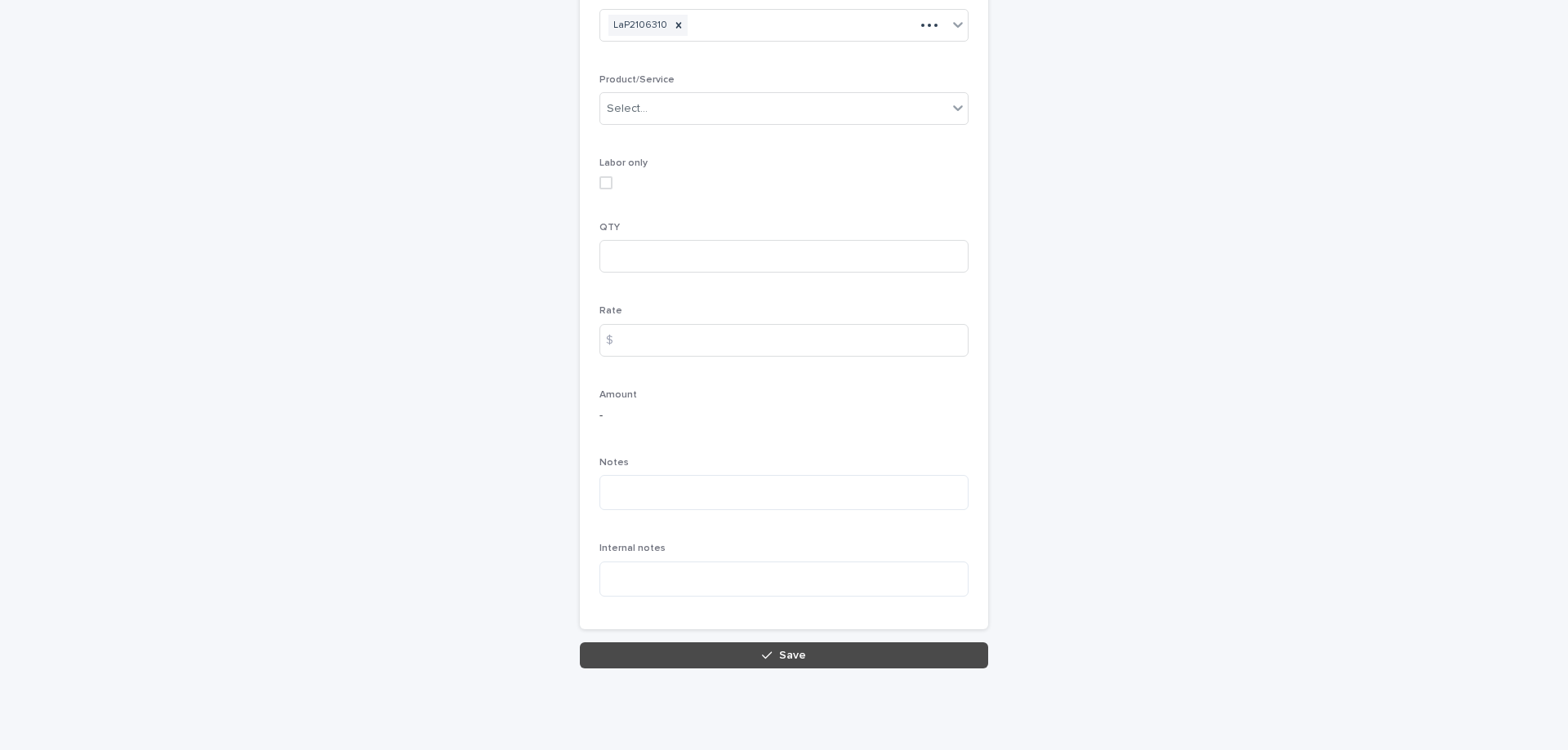
scroll to position [174, 0]
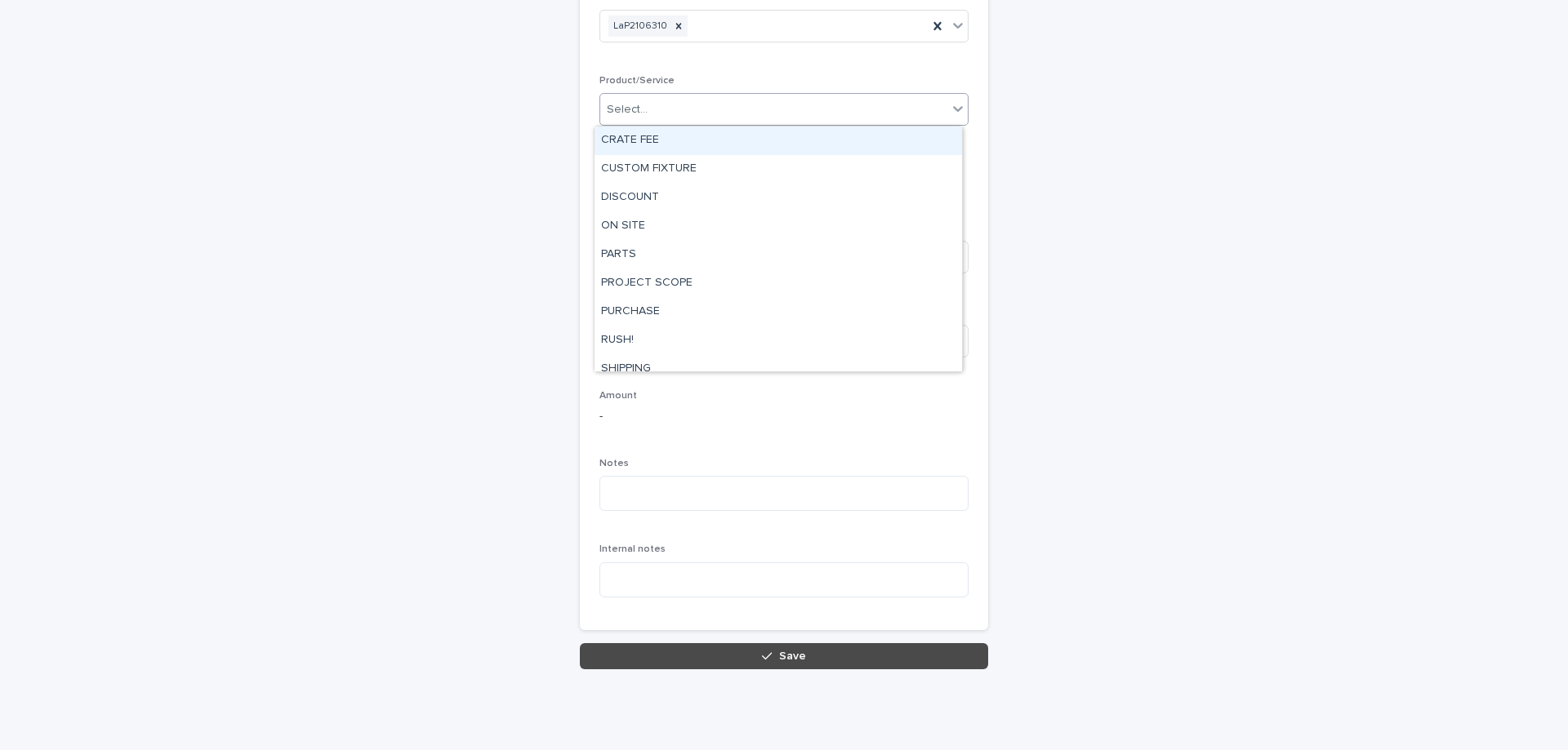
click at [638, 106] on div "Select..." at bounding box center [627, 109] width 41 height 17
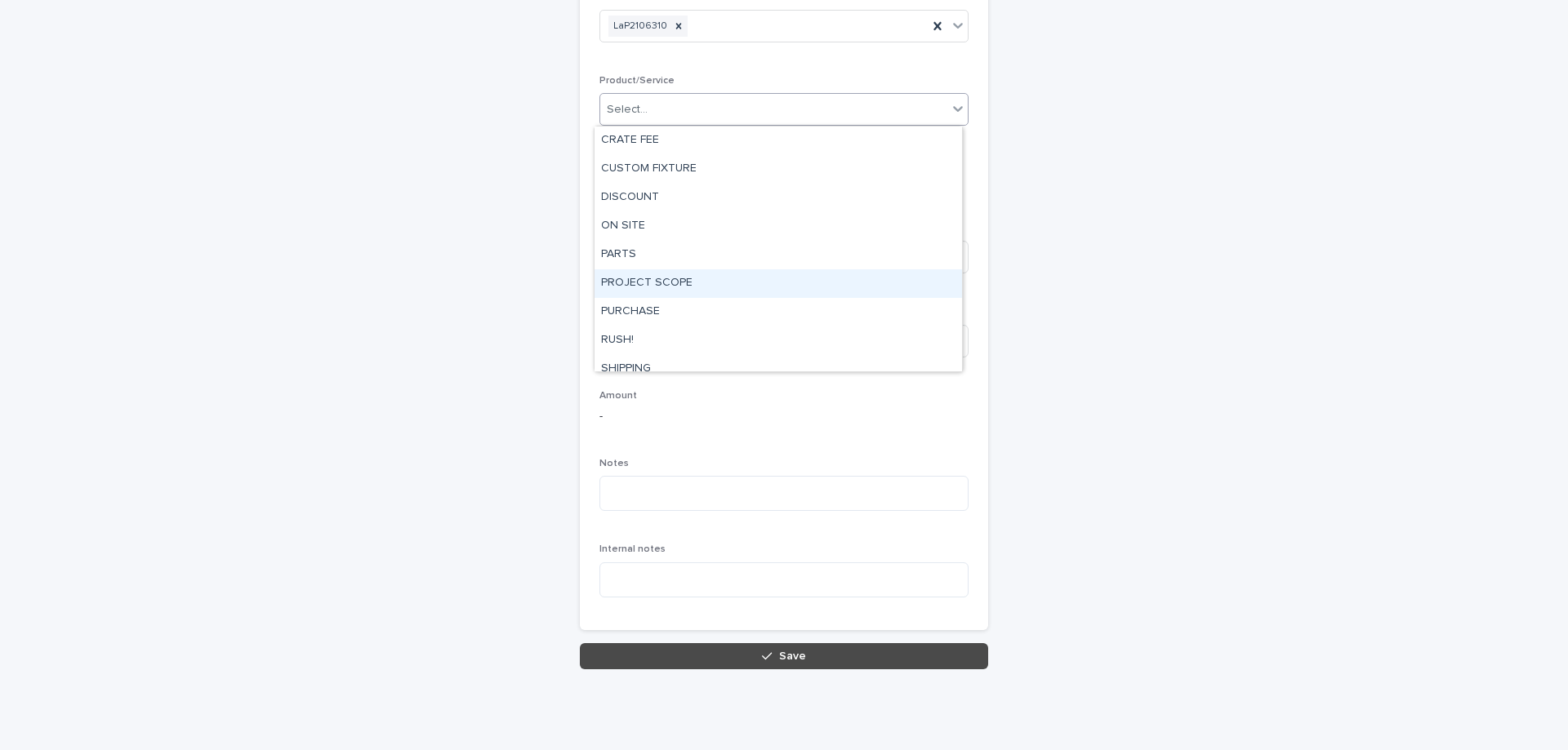
click at [651, 288] on div "PROJECT SCOPE" at bounding box center [778, 284] width 367 height 29
click at [640, 269] on input at bounding box center [784, 257] width 369 height 32
type input "*"
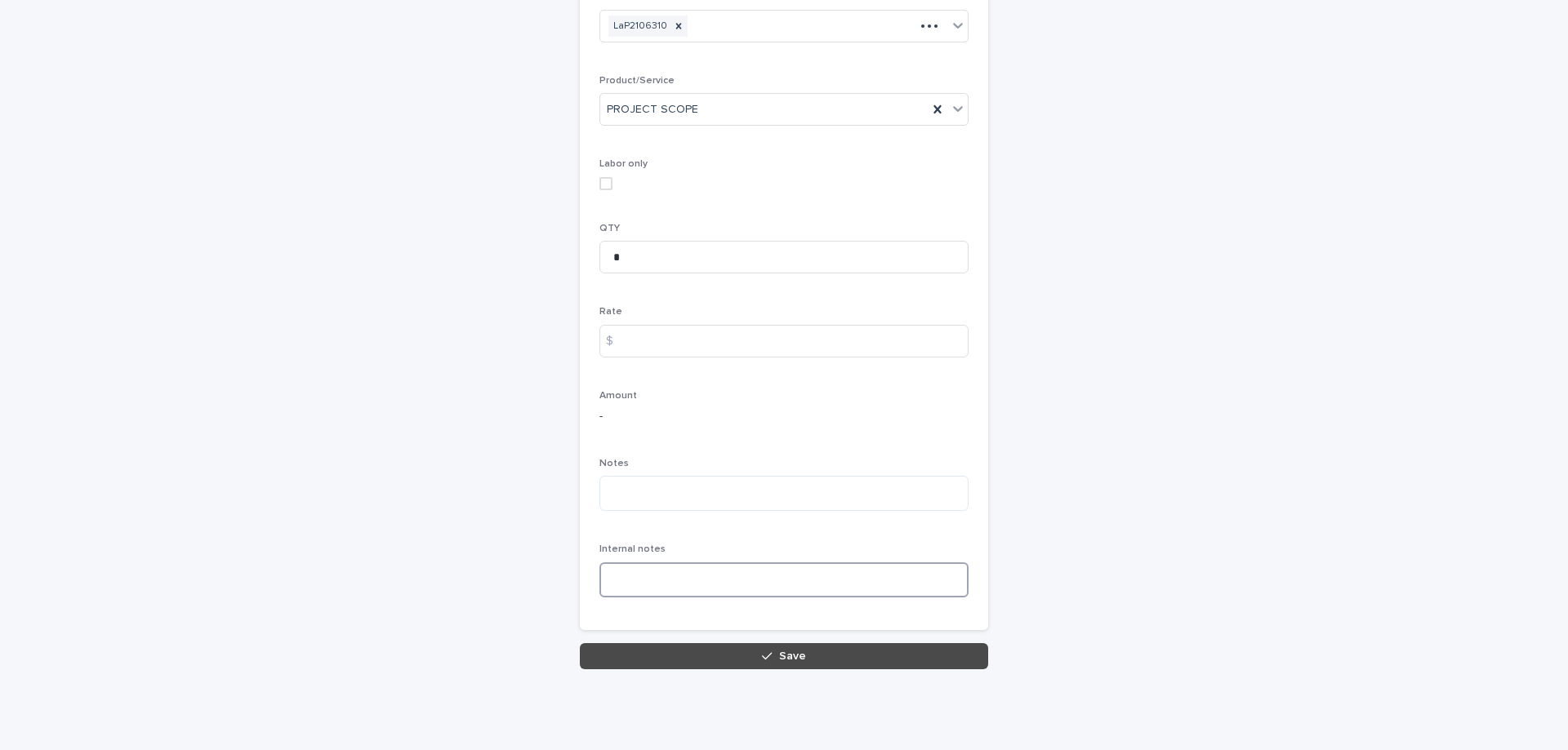
click at [647, 570] on textarea at bounding box center [784, 580] width 369 height 35
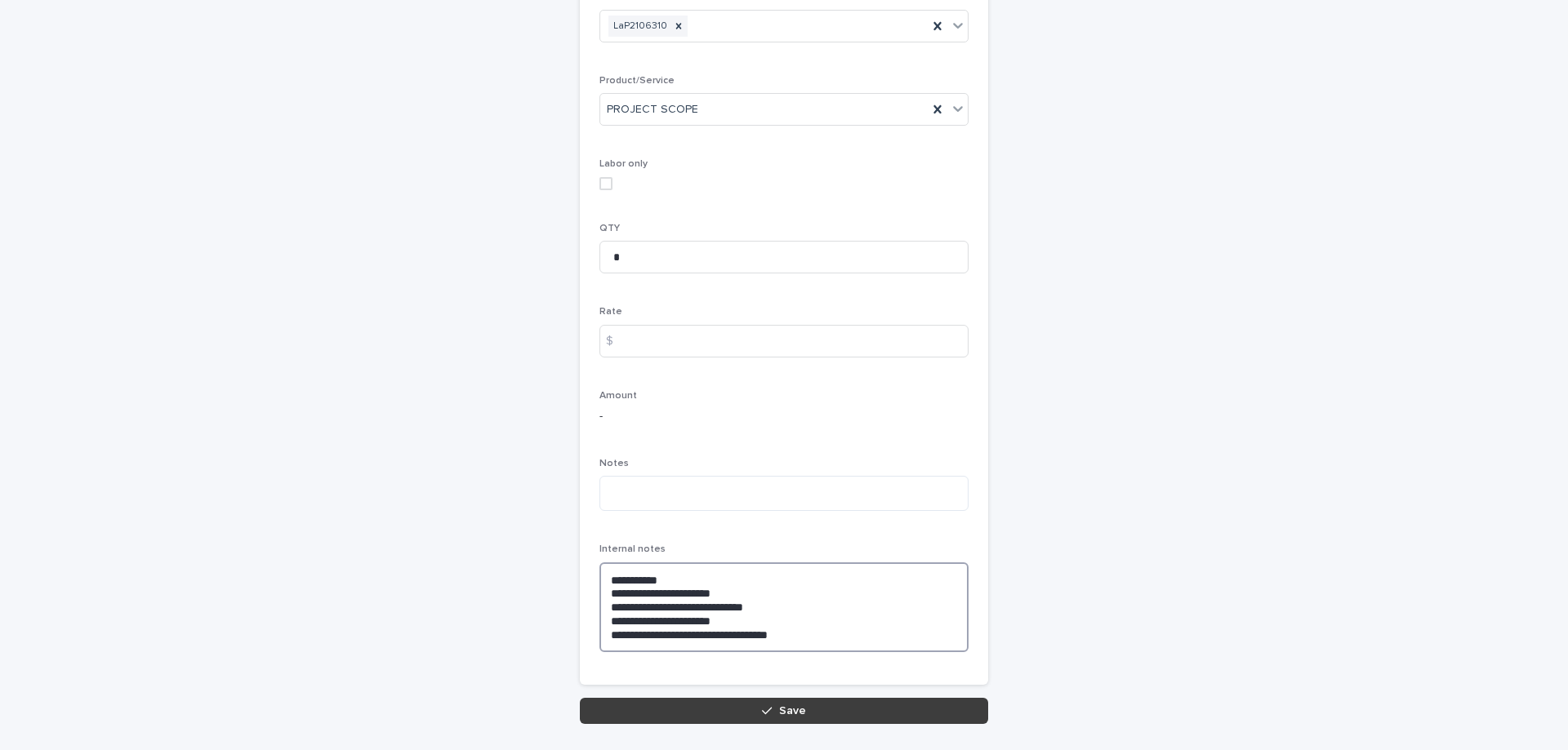
type textarea "**********"
click at [799, 715] on button "Save" at bounding box center [784, 710] width 408 height 26
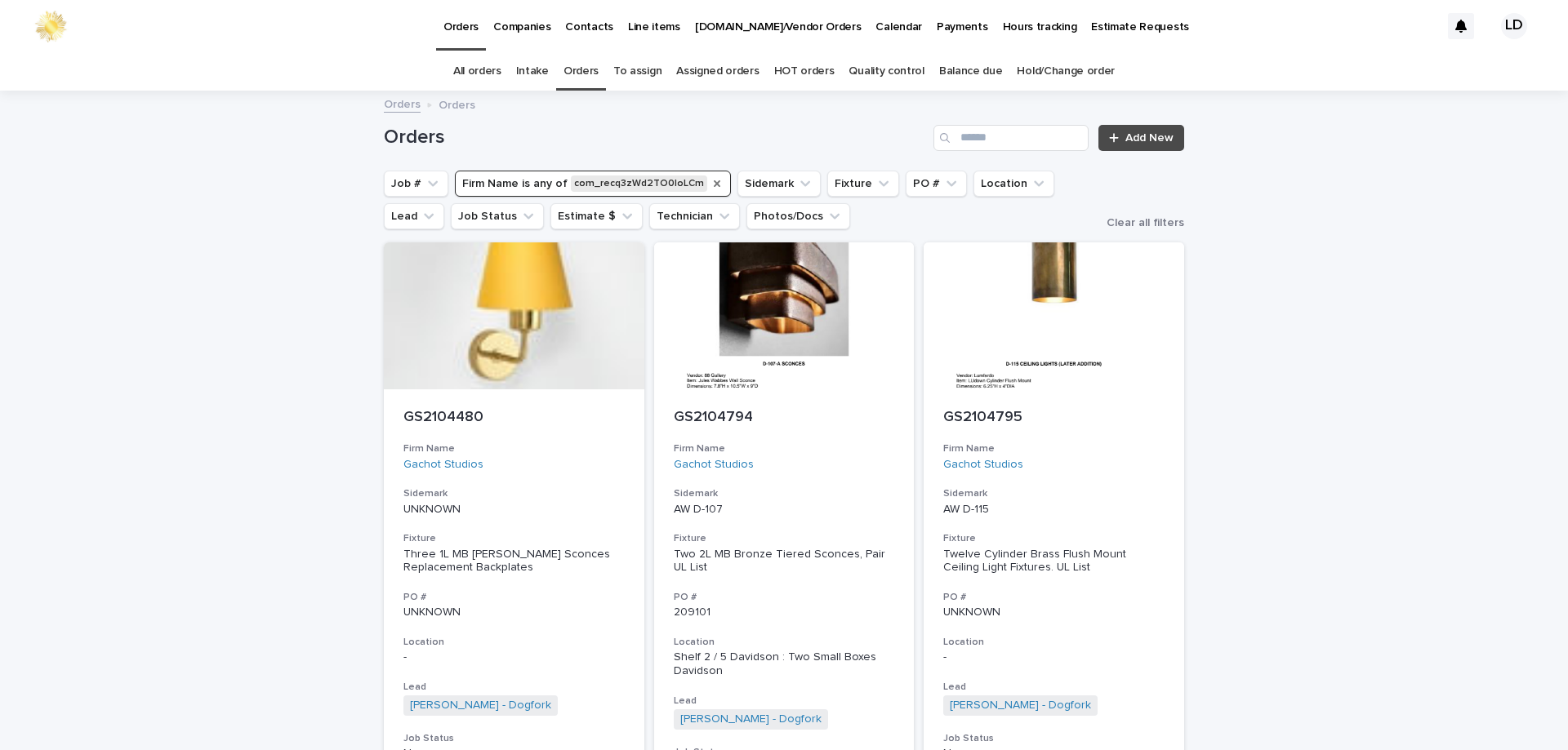
click at [713, 183] on icon "Firm Name" at bounding box center [716, 183] width 6 height 6
click at [501, 182] on button "Firm Name" at bounding box center [500, 183] width 91 height 26
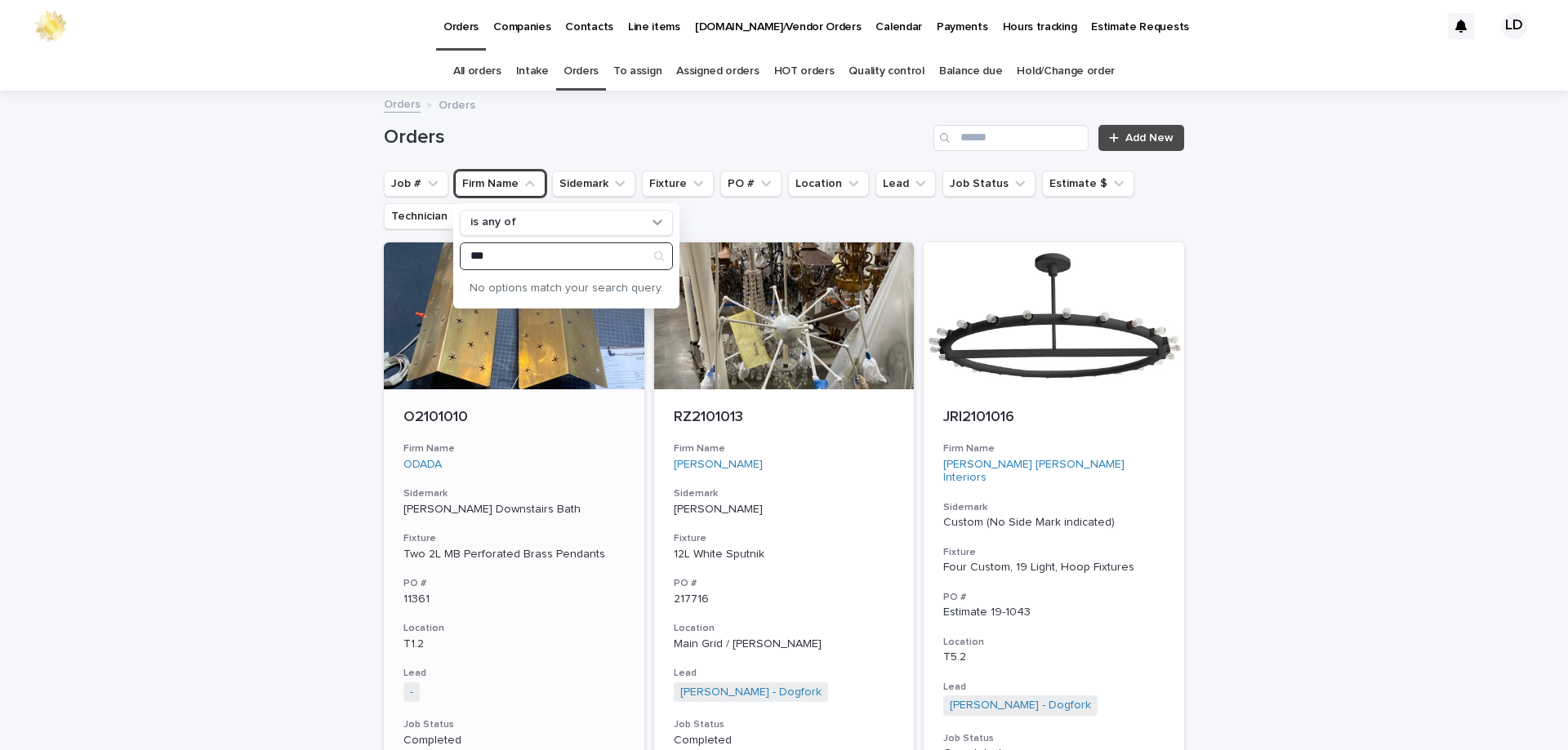
drag, startPoint x: 509, startPoint y: 254, endPoint x: 406, endPoint y: 258, distance: 103.1
type input "*"
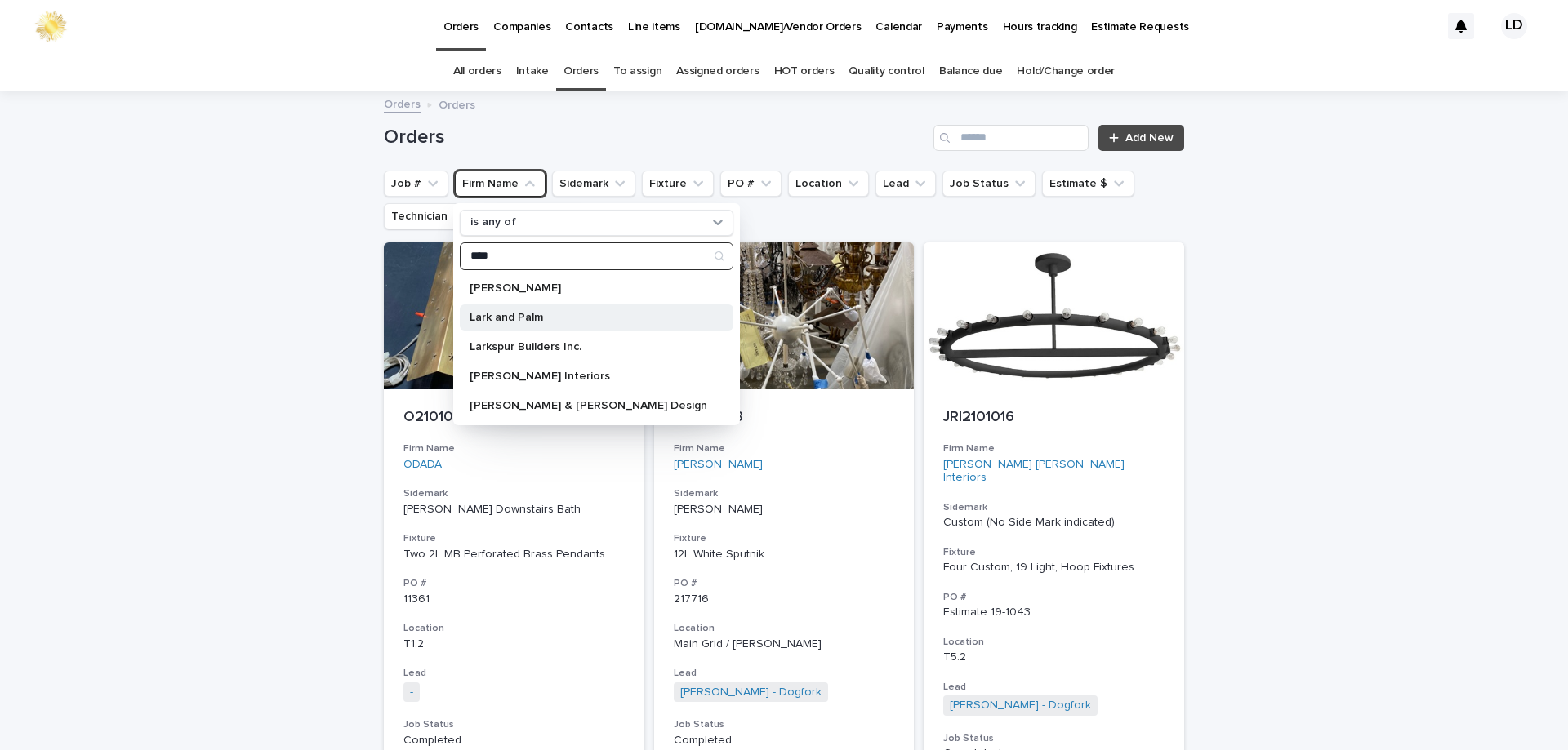
type input "****"
click at [525, 319] on p "Lark and Palm" at bounding box center [588, 317] width 238 height 12
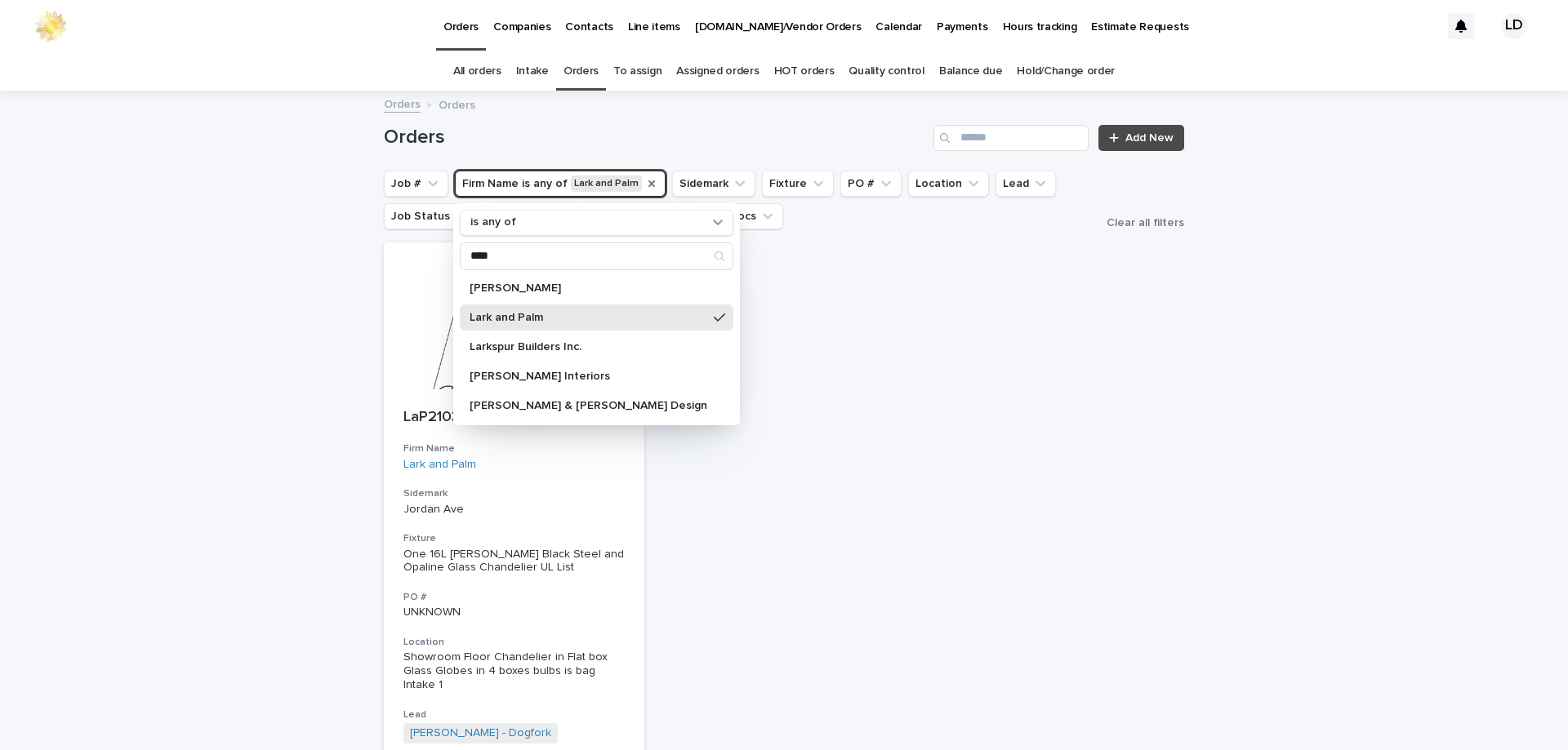
click at [1356, 303] on div "Loading... Saving… Loading... Saving… Orders Add New Job # Firm Name is any of …" at bounding box center [784, 559] width 1568 height 935
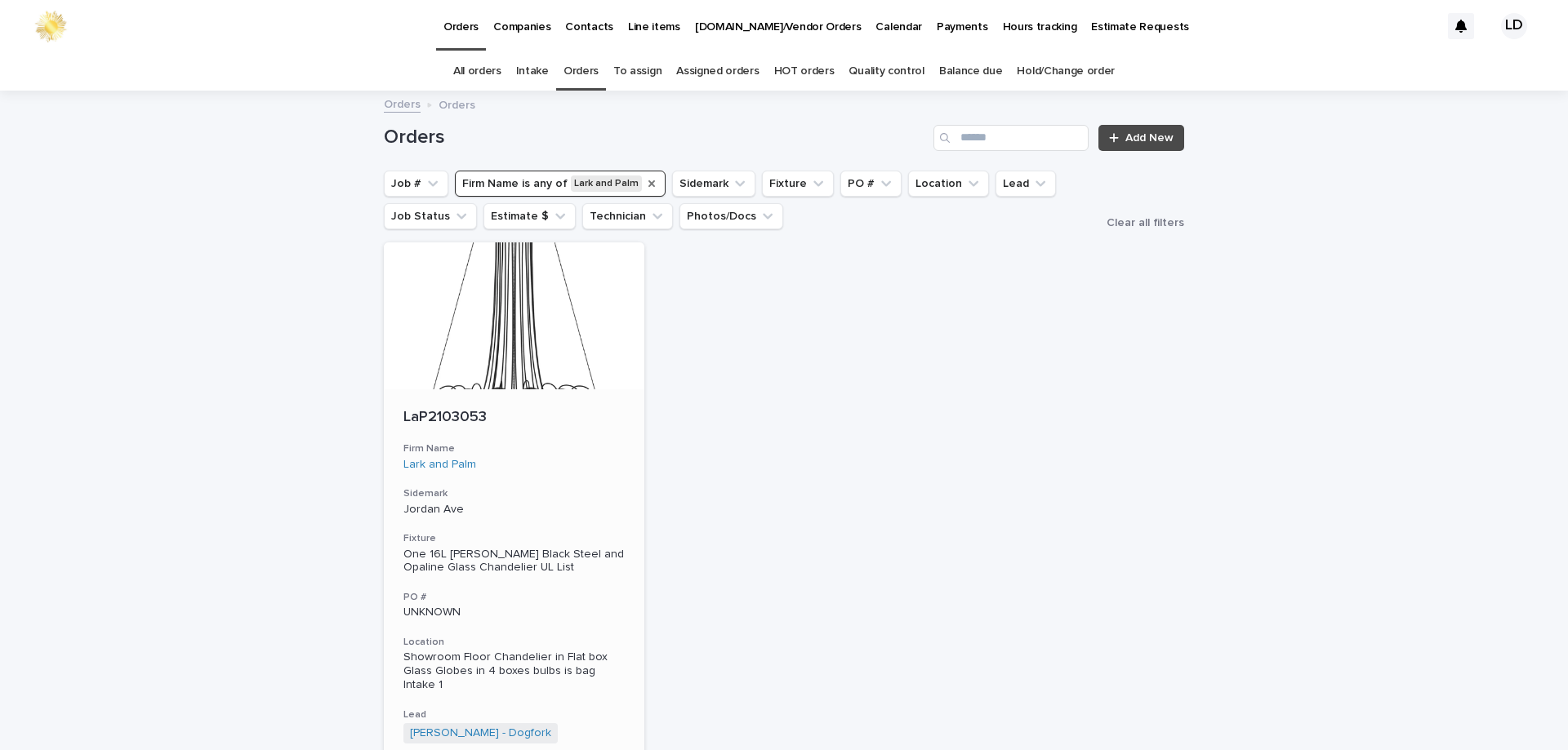
click at [583, 459] on div "Lark and Palm" at bounding box center [514, 465] width 222 height 14
